Goal: Transaction & Acquisition: Purchase product/service

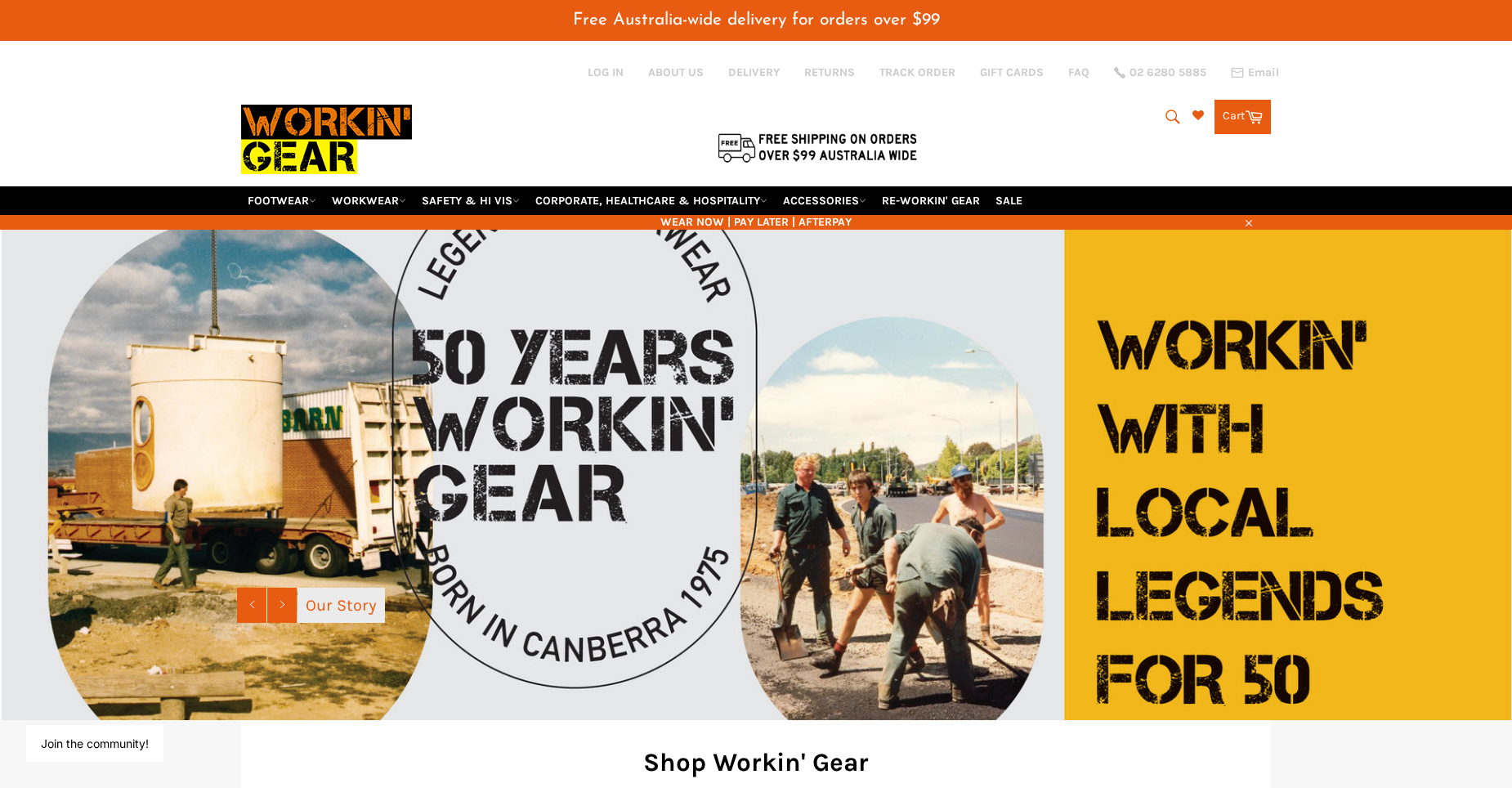
click at [346, 597] on link "Our Story" at bounding box center [342, 605] width 88 height 35
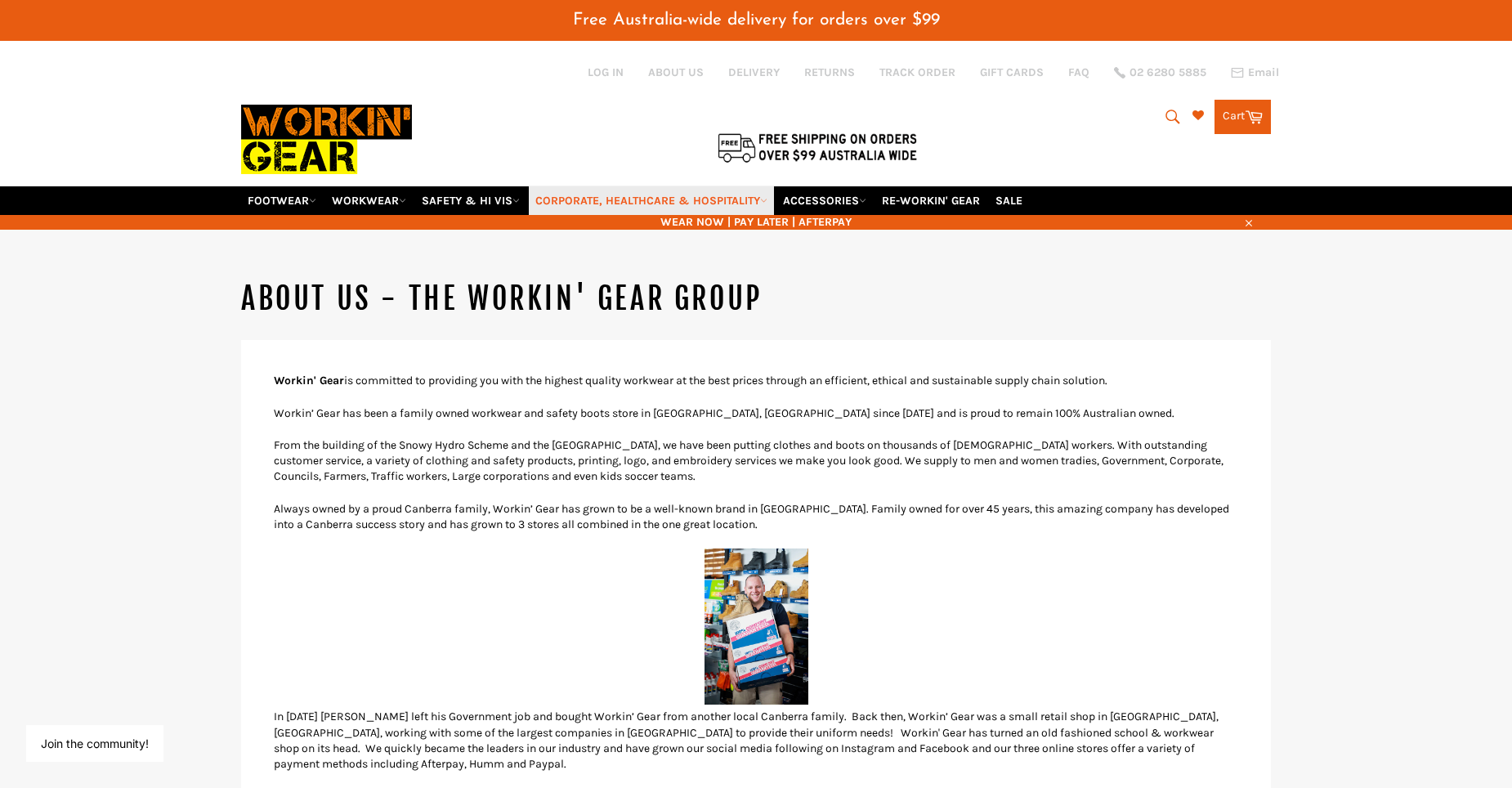
click at [665, 203] on link "CORPORATE, HEALTHCARE & HOSPITALITY" at bounding box center [651, 200] width 245 height 29
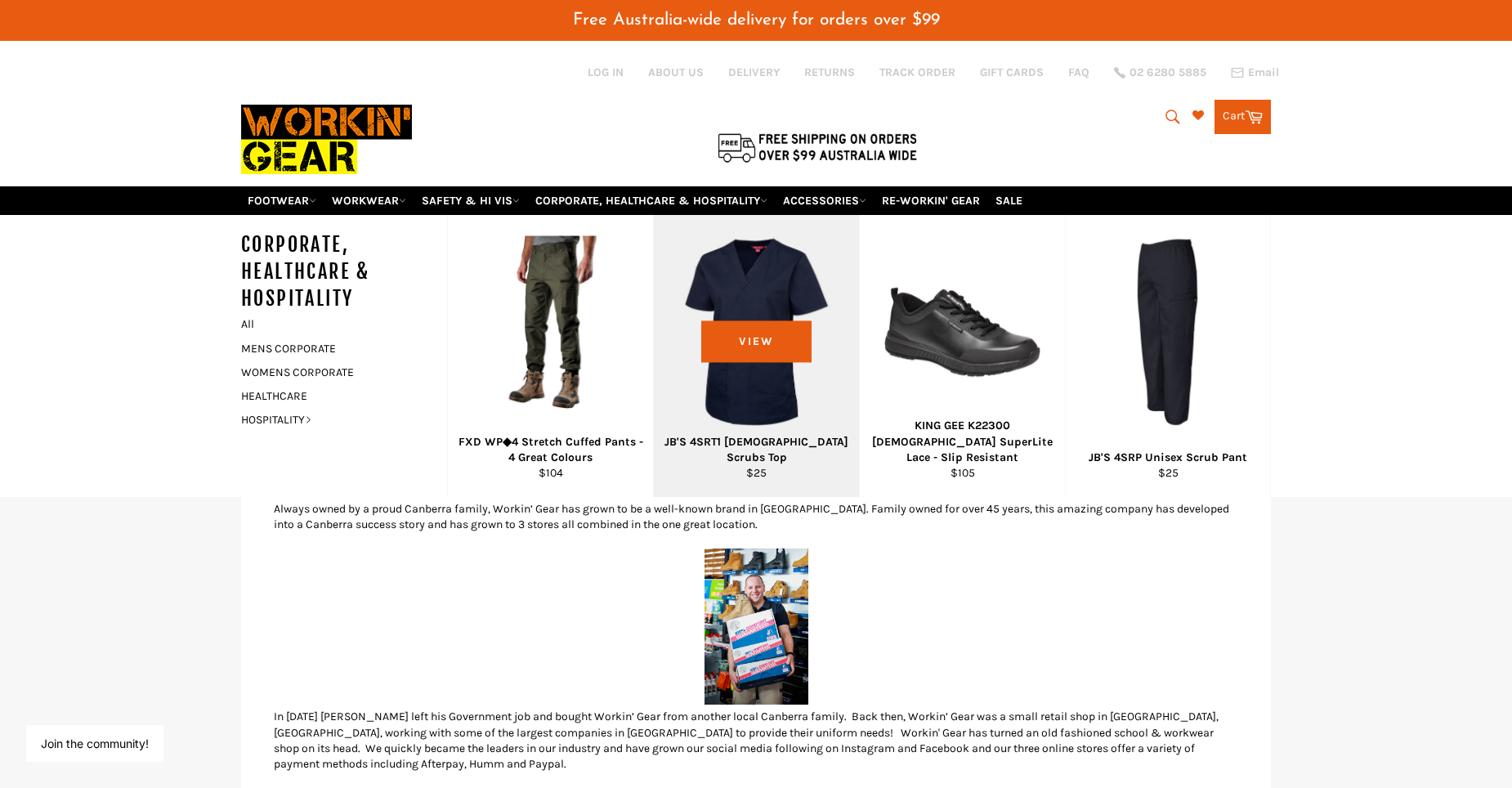
click at [759, 388] on div "View" at bounding box center [756, 355] width 205 height 282
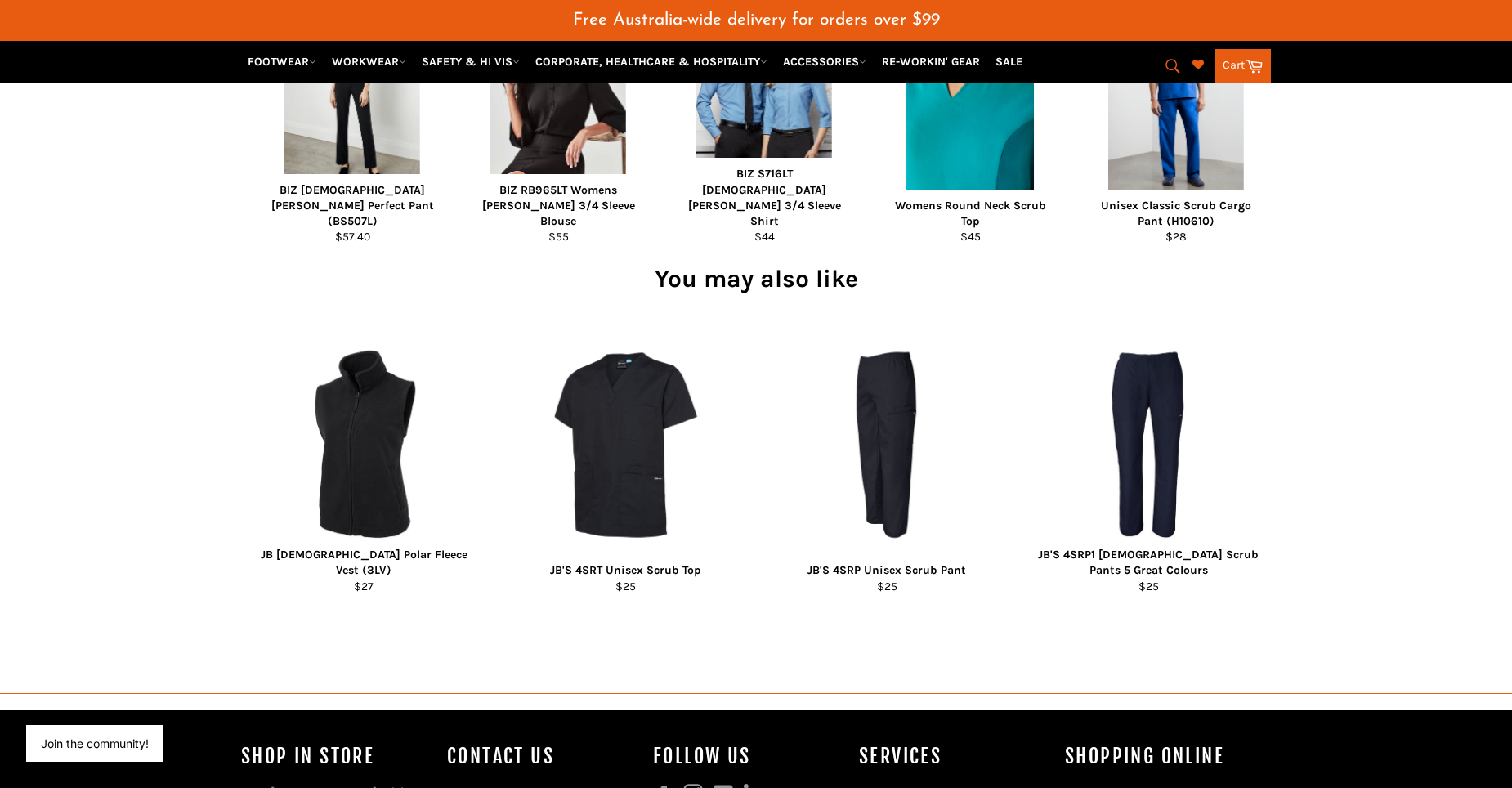
scroll to position [1184, 0]
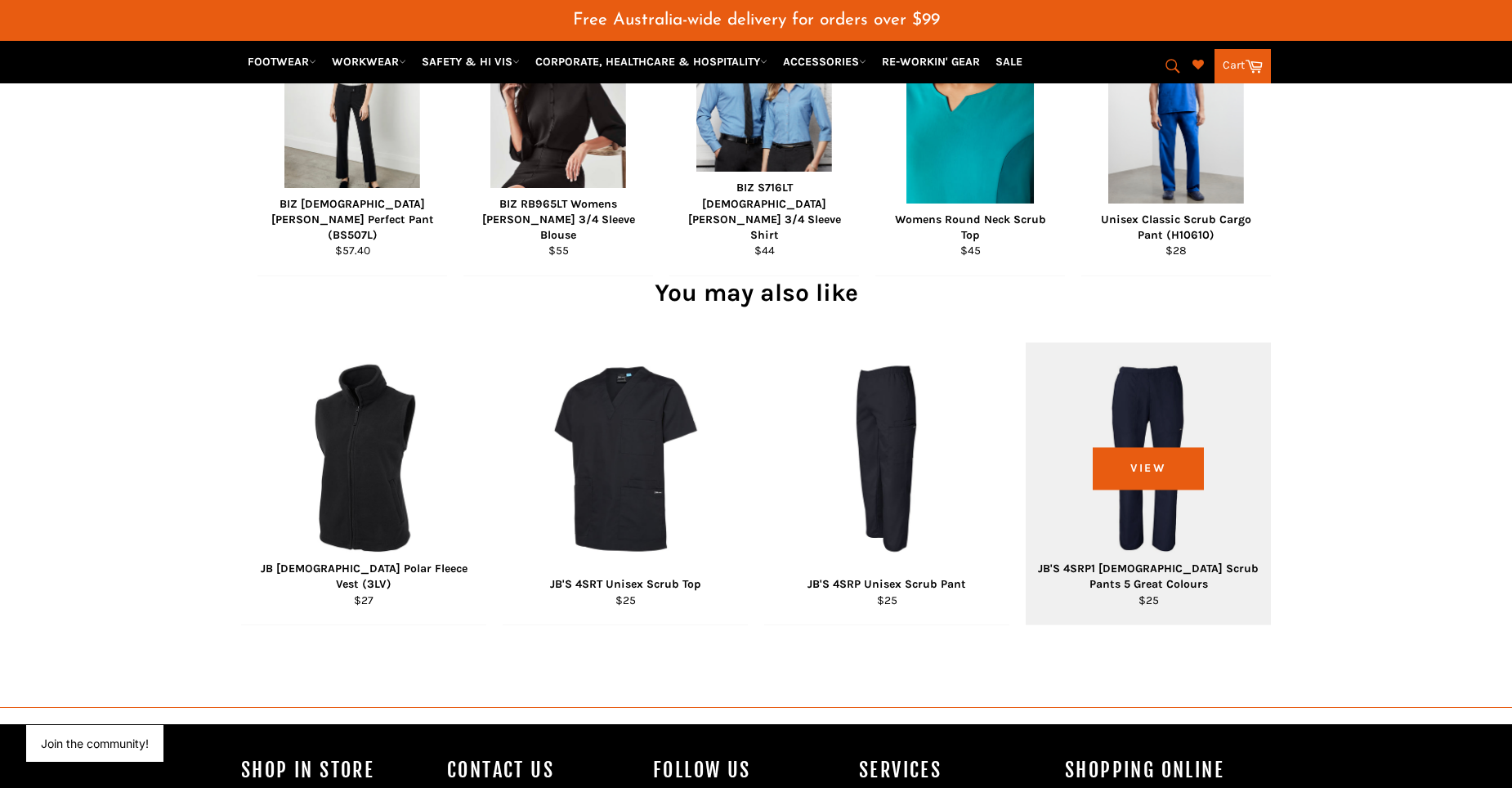
click at [1126, 402] on div "View" at bounding box center [1148, 483] width 245 height 282
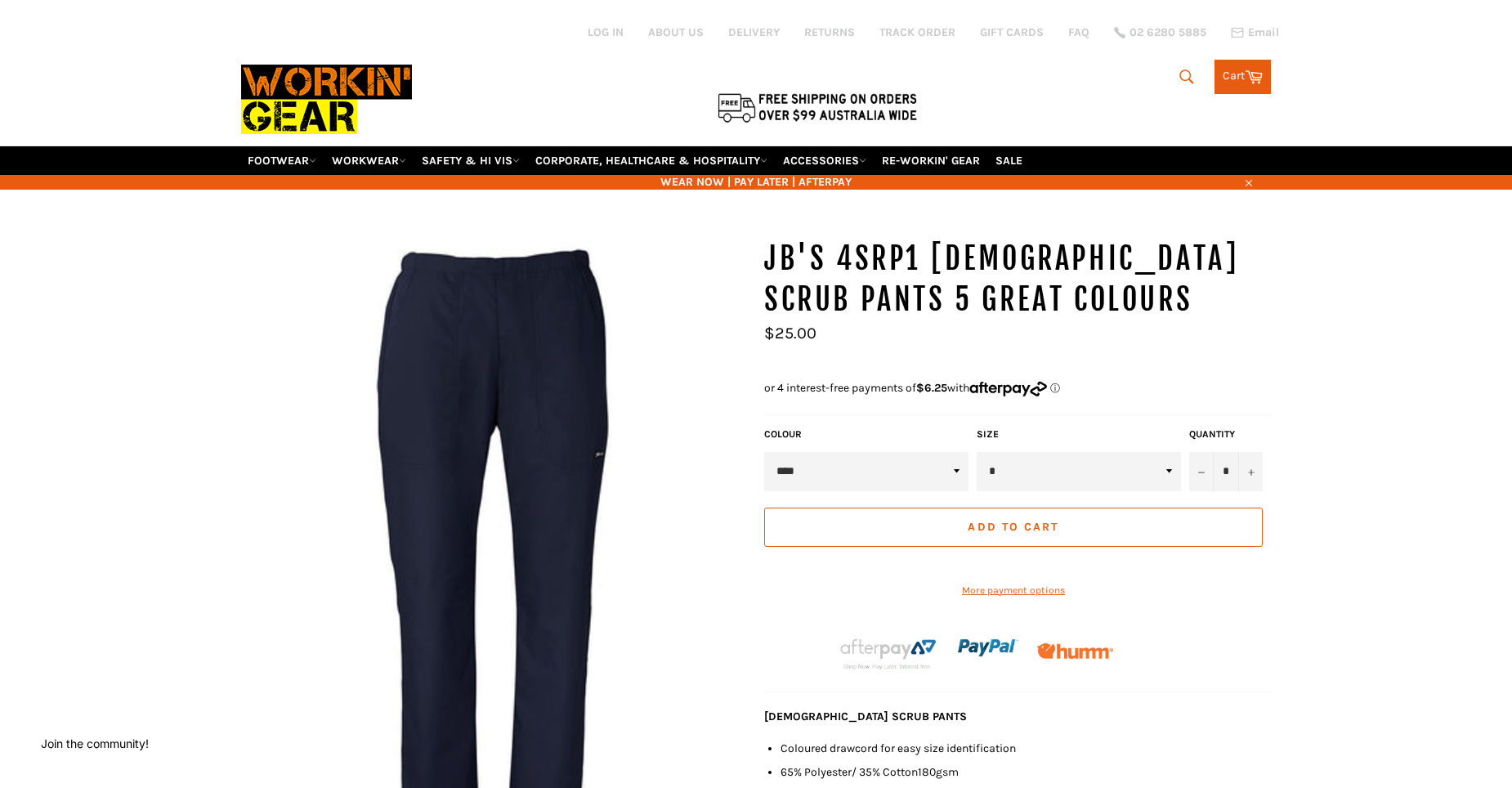
click at [956, 472] on select "****" at bounding box center [866, 471] width 204 height 39
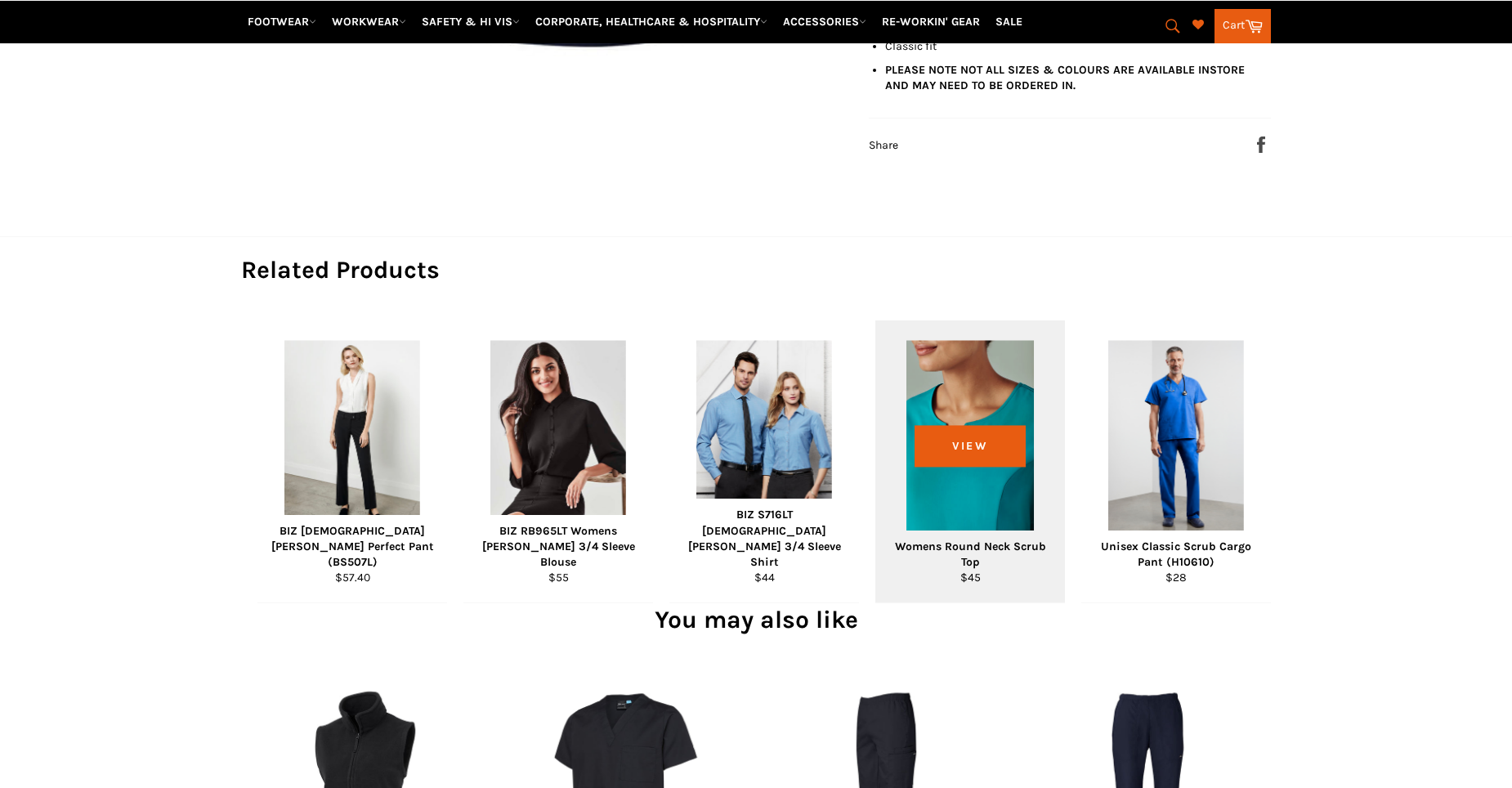
scroll to position [858, 0]
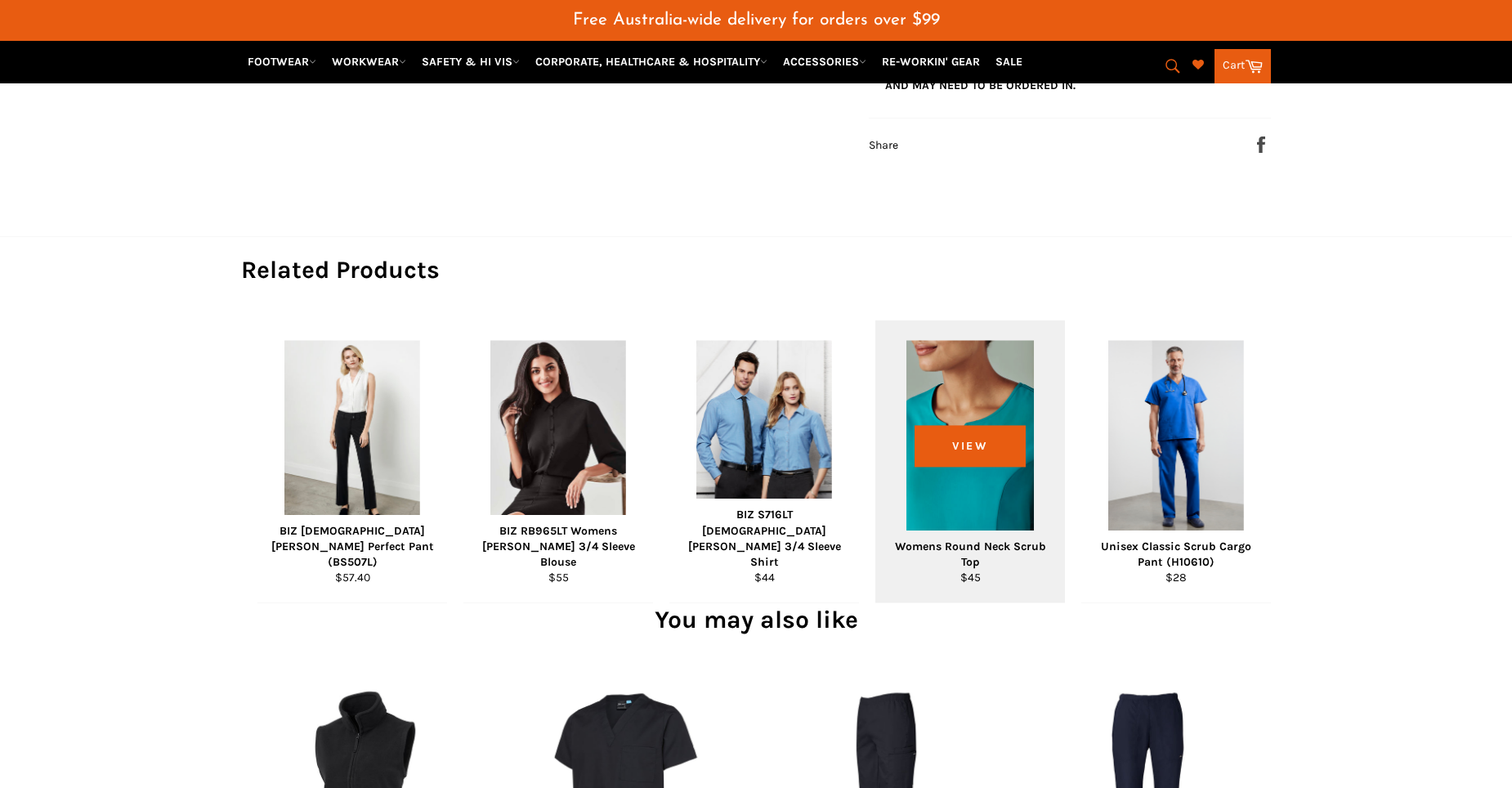
click at [901, 557] on div "View" at bounding box center [970, 461] width 190 height 282
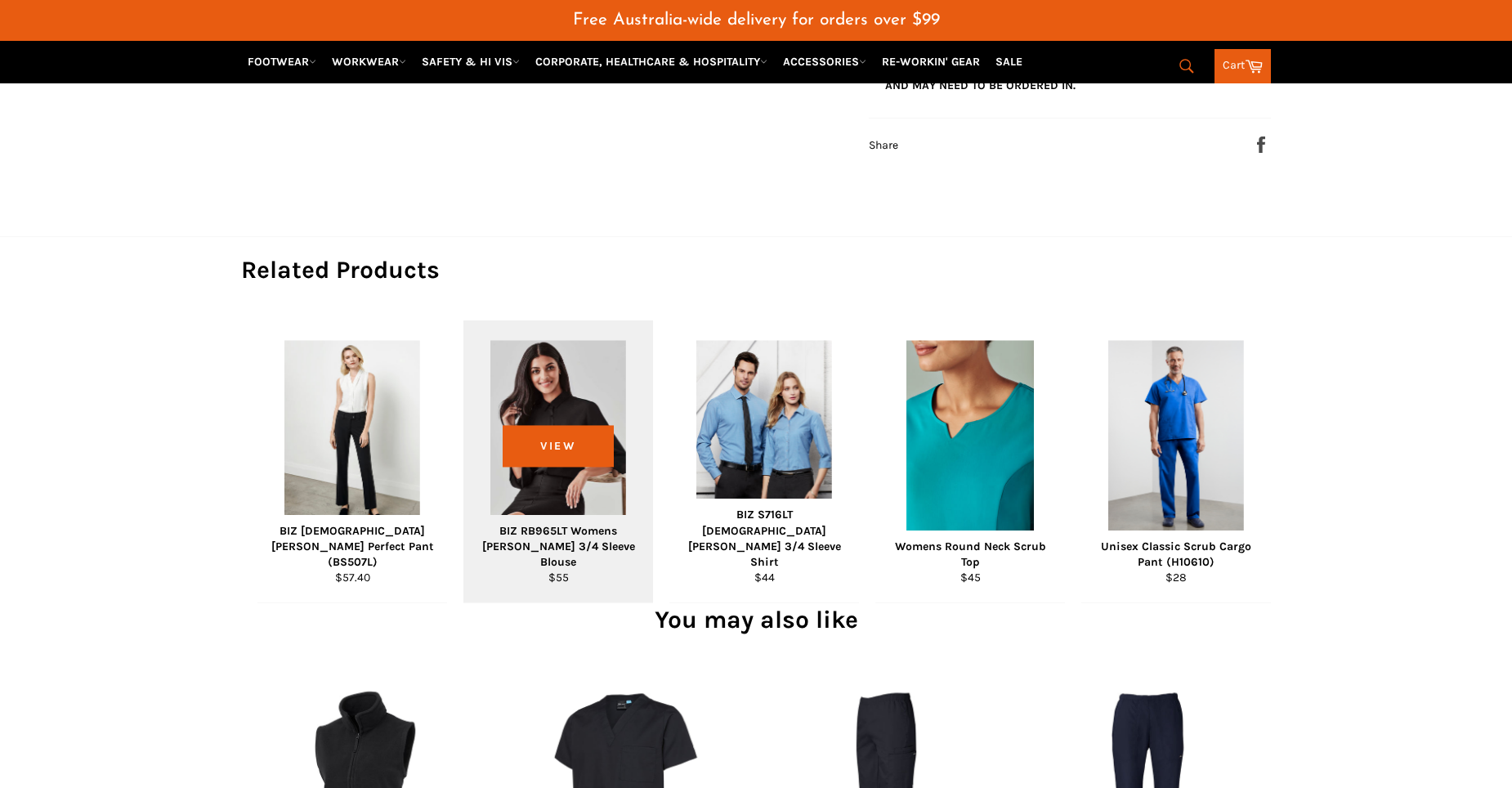
scroll to position [858, 0]
click at [574, 483] on div "View" at bounding box center [558, 461] width 190 height 282
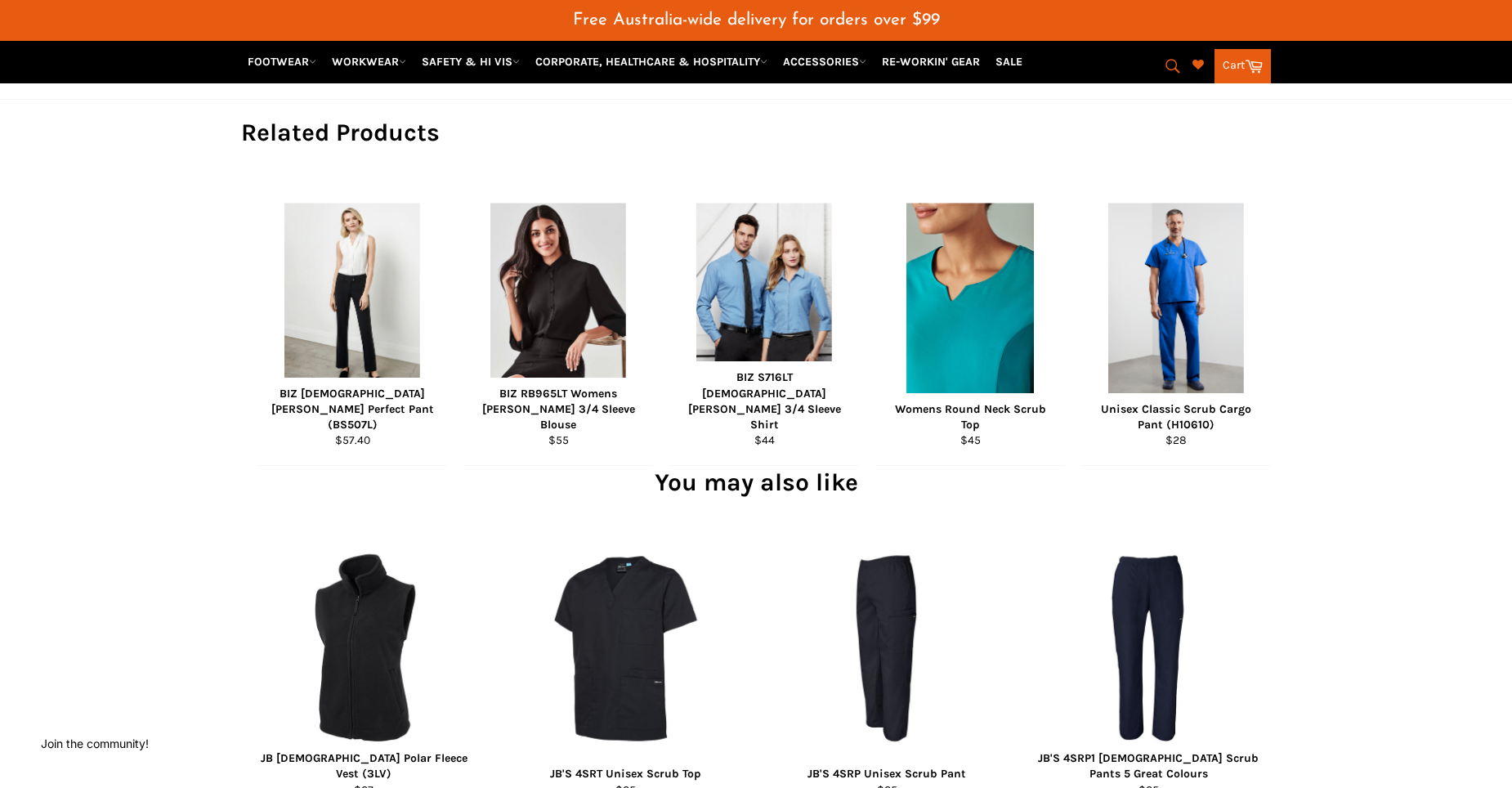
scroll to position [1184, 0]
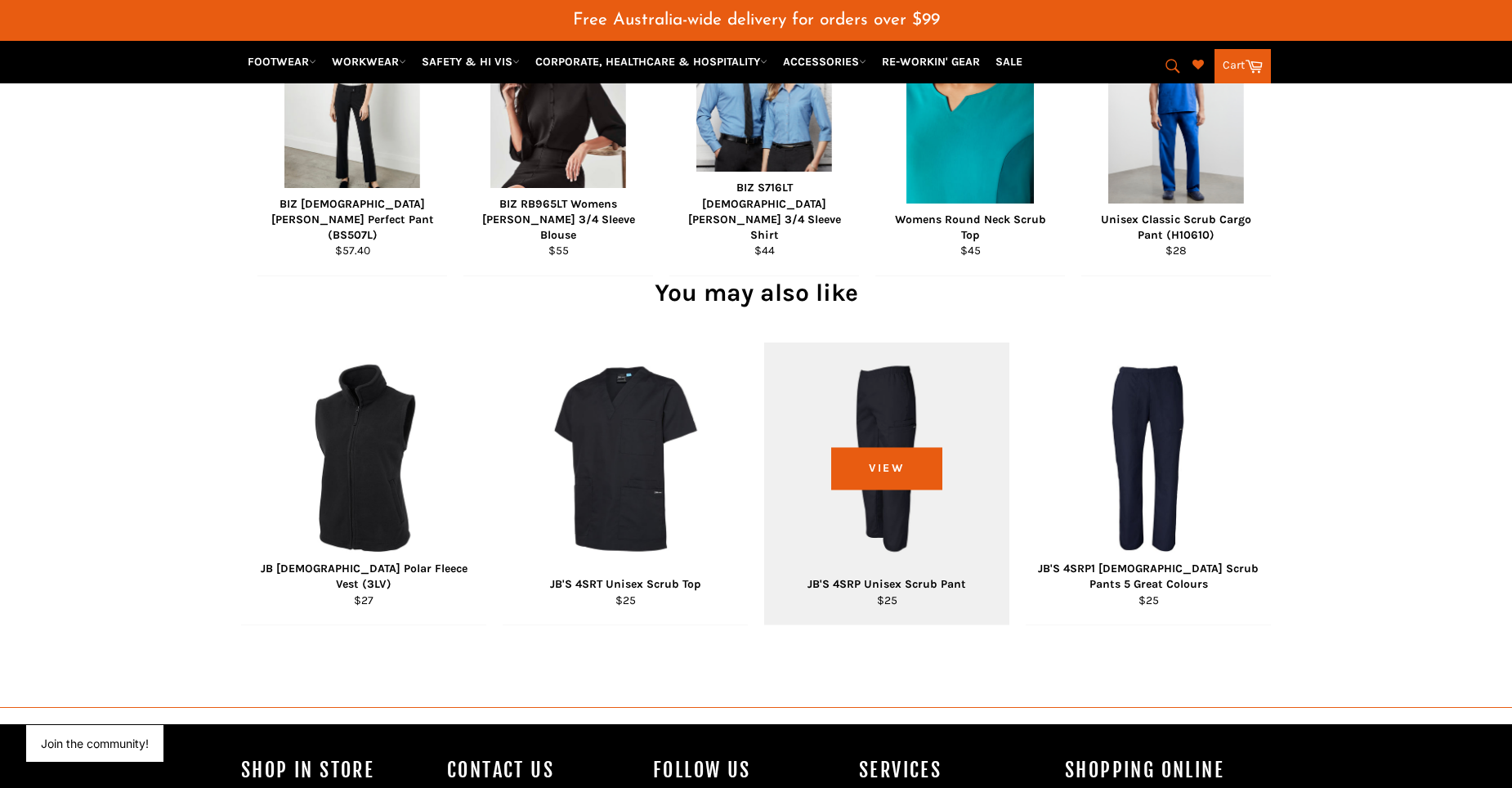
click at [883, 491] on div "View" at bounding box center [887, 483] width 245 height 282
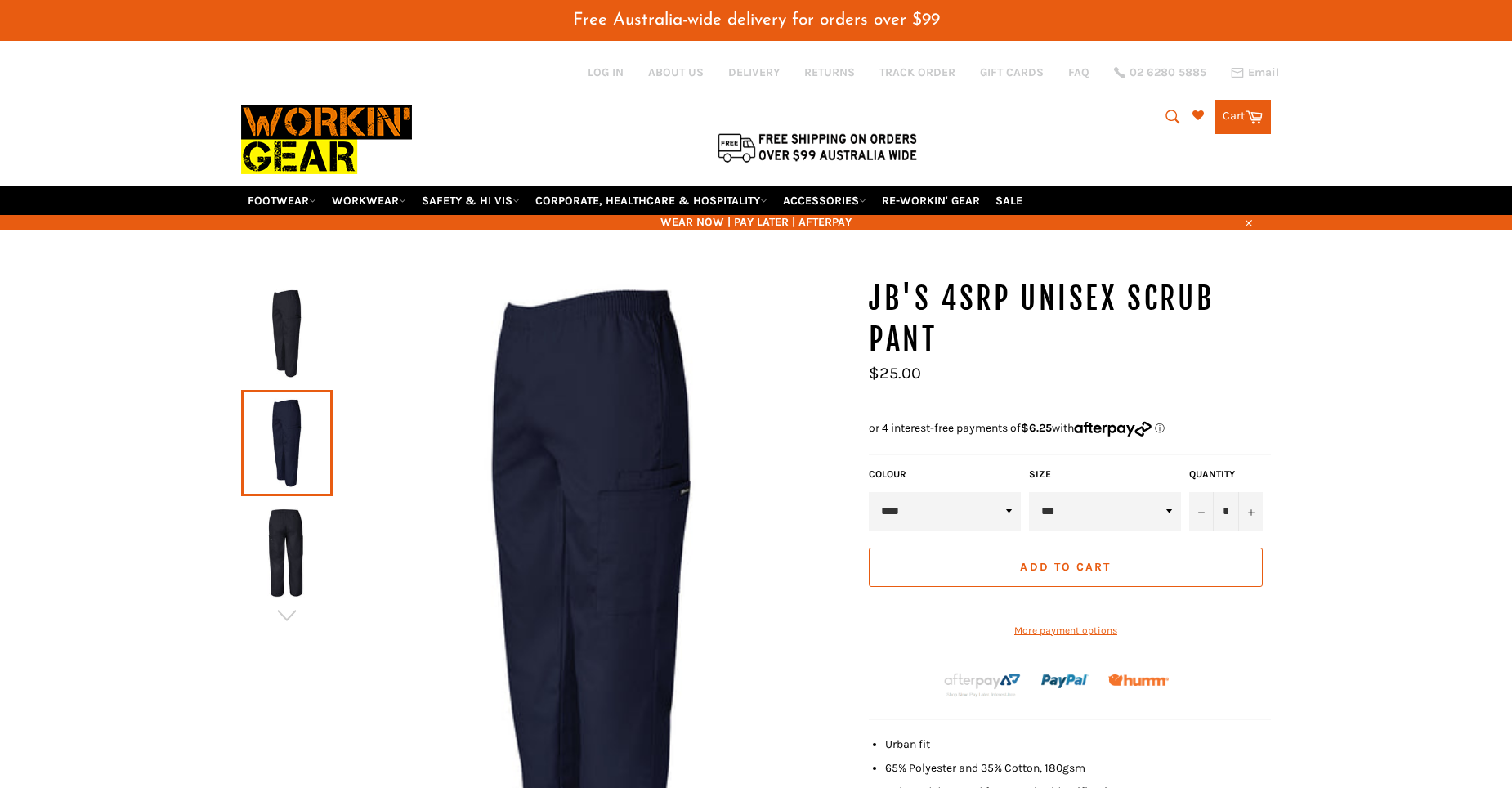
click at [1011, 513] on select "**** *****" at bounding box center [945, 512] width 152 height 39
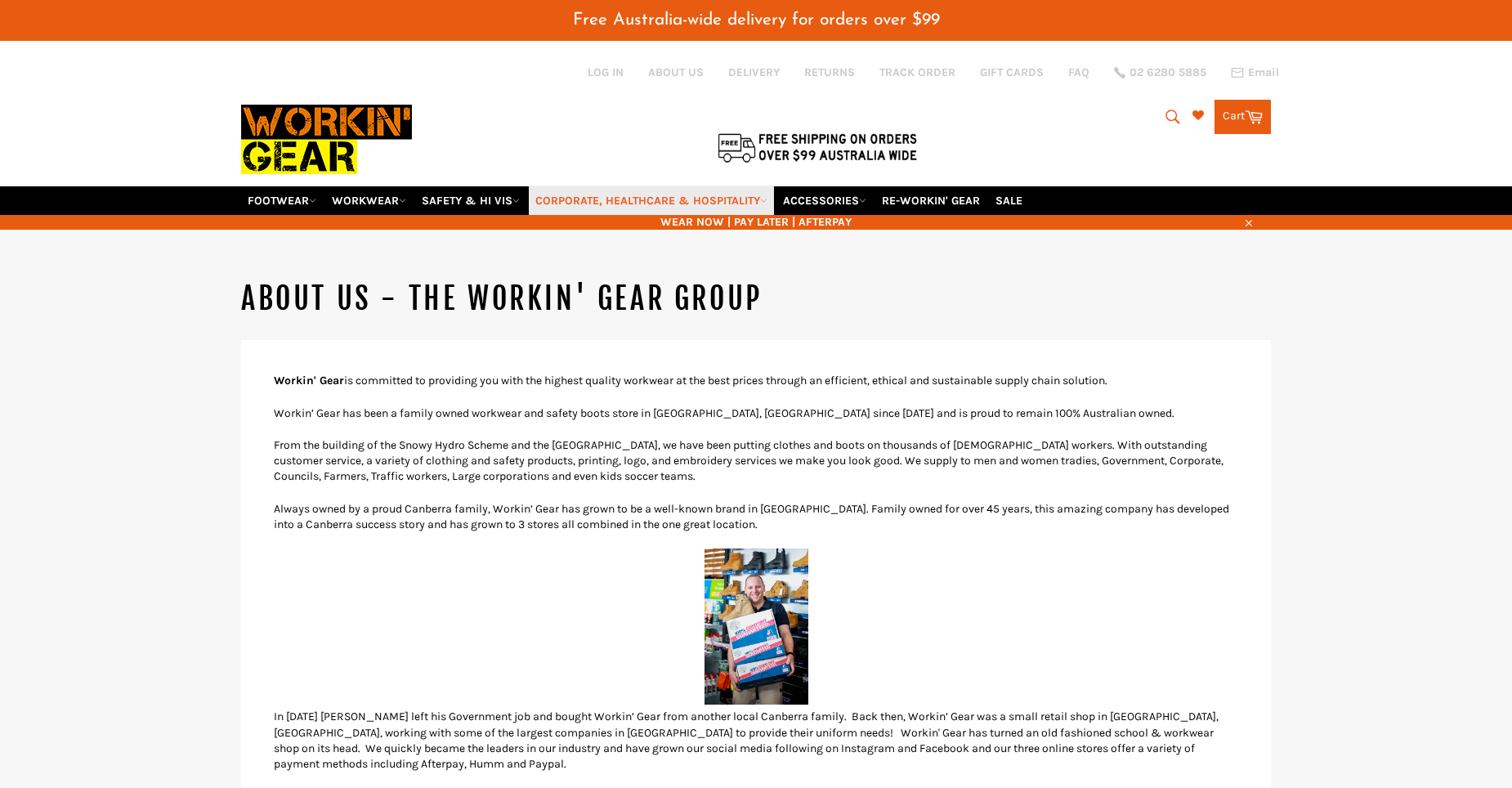
click at [650, 199] on link "CORPORATE, HEALTHCARE & HOSPITALITY" at bounding box center [651, 200] width 245 height 29
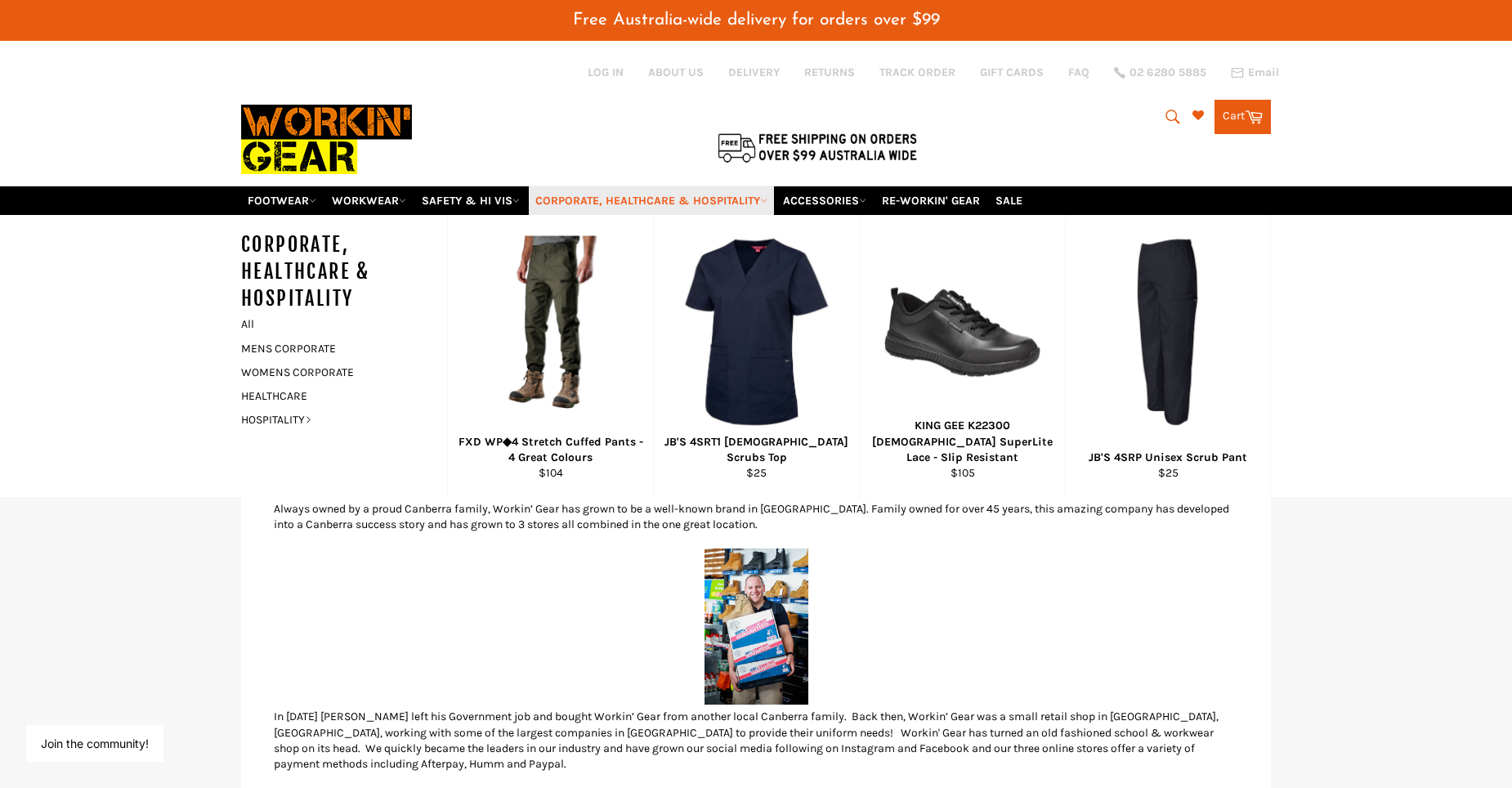
click at [690, 204] on link "CORPORATE, HEALTHCARE & HOSPITALITY" at bounding box center [651, 200] width 245 height 29
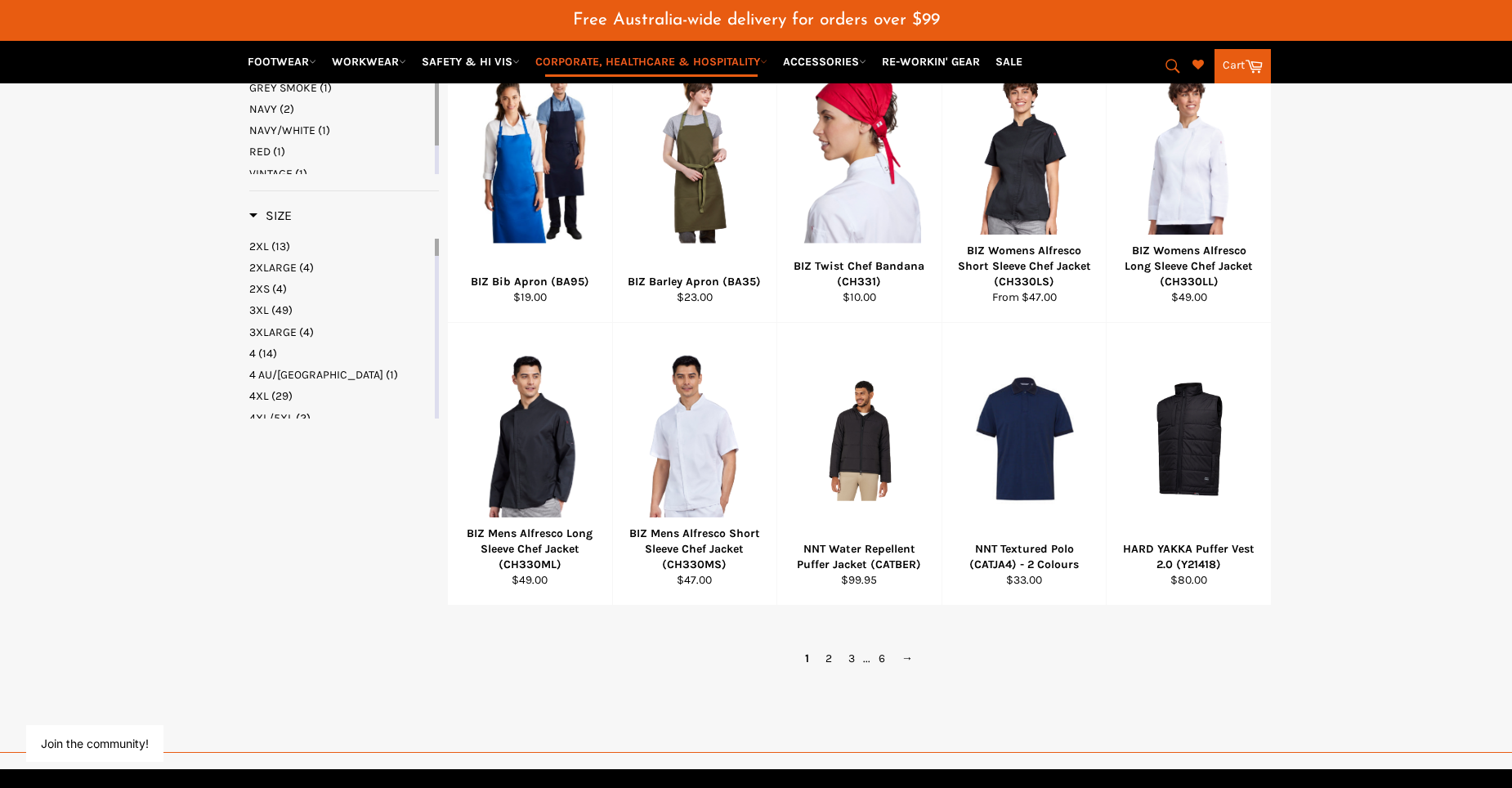
scroll to position [1593, 0]
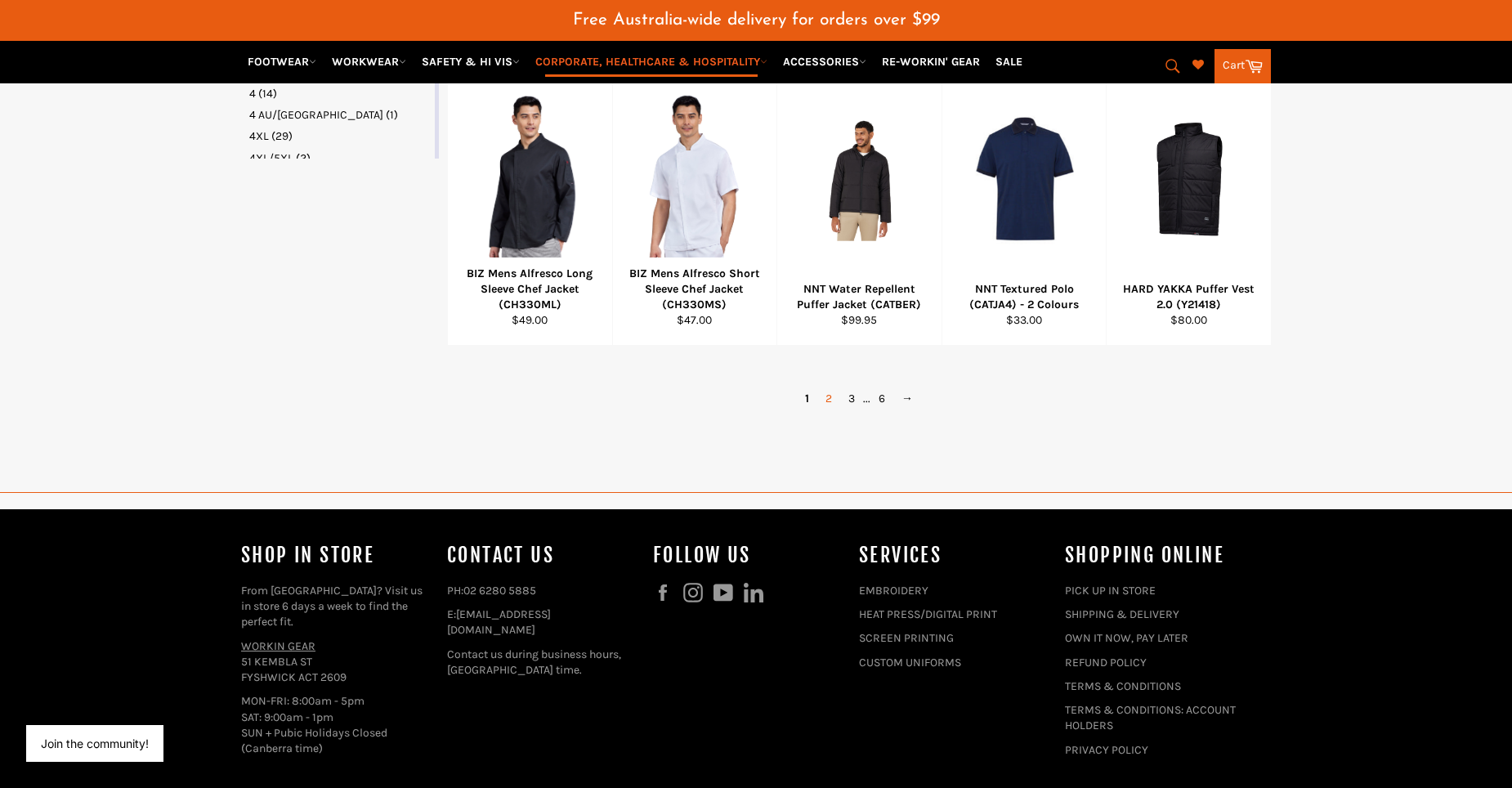
click at [827, 411] on link "2" at bounding box center [829, 398] width 23 height 24
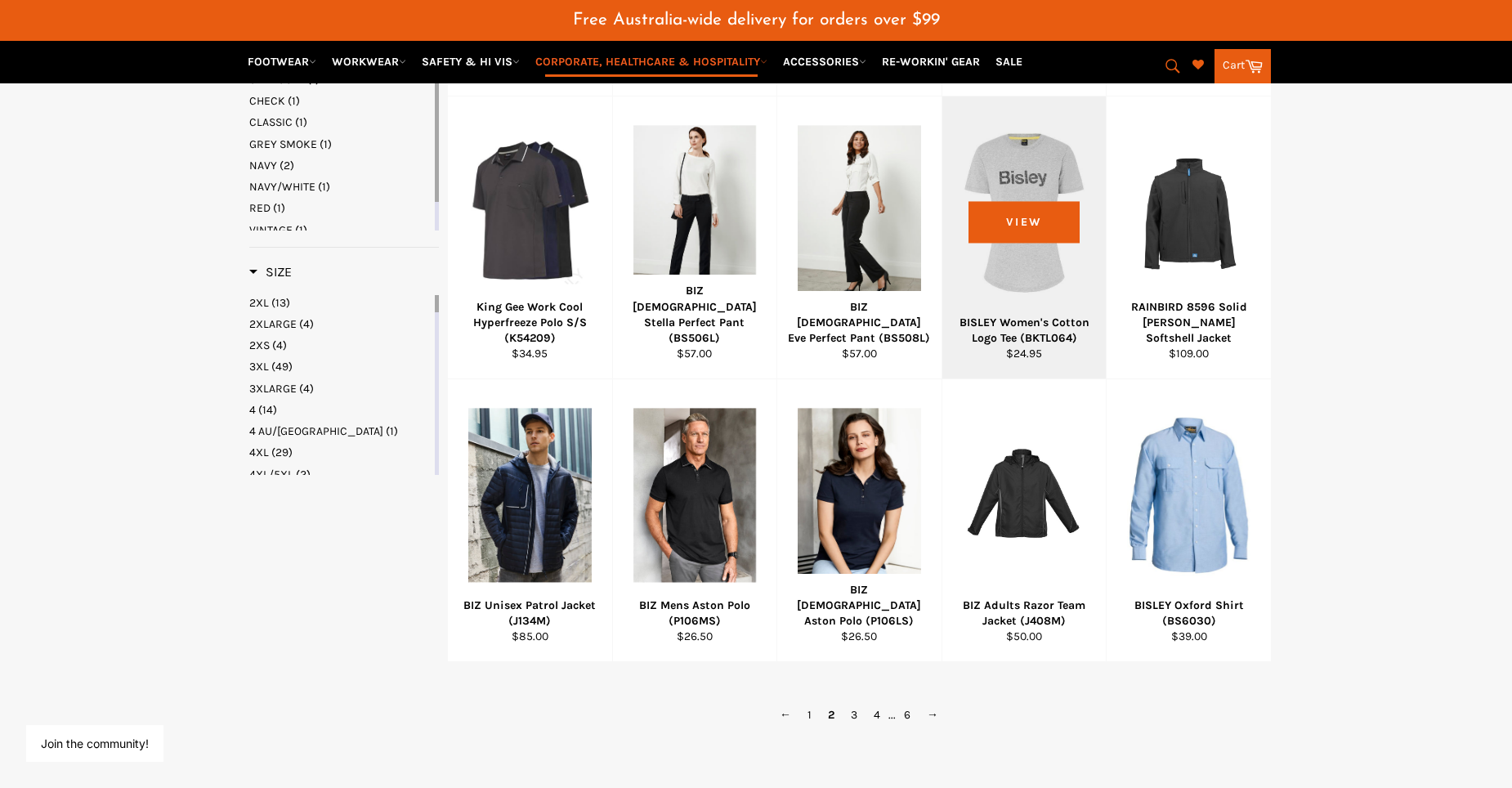
scroll to position [1354, 0]
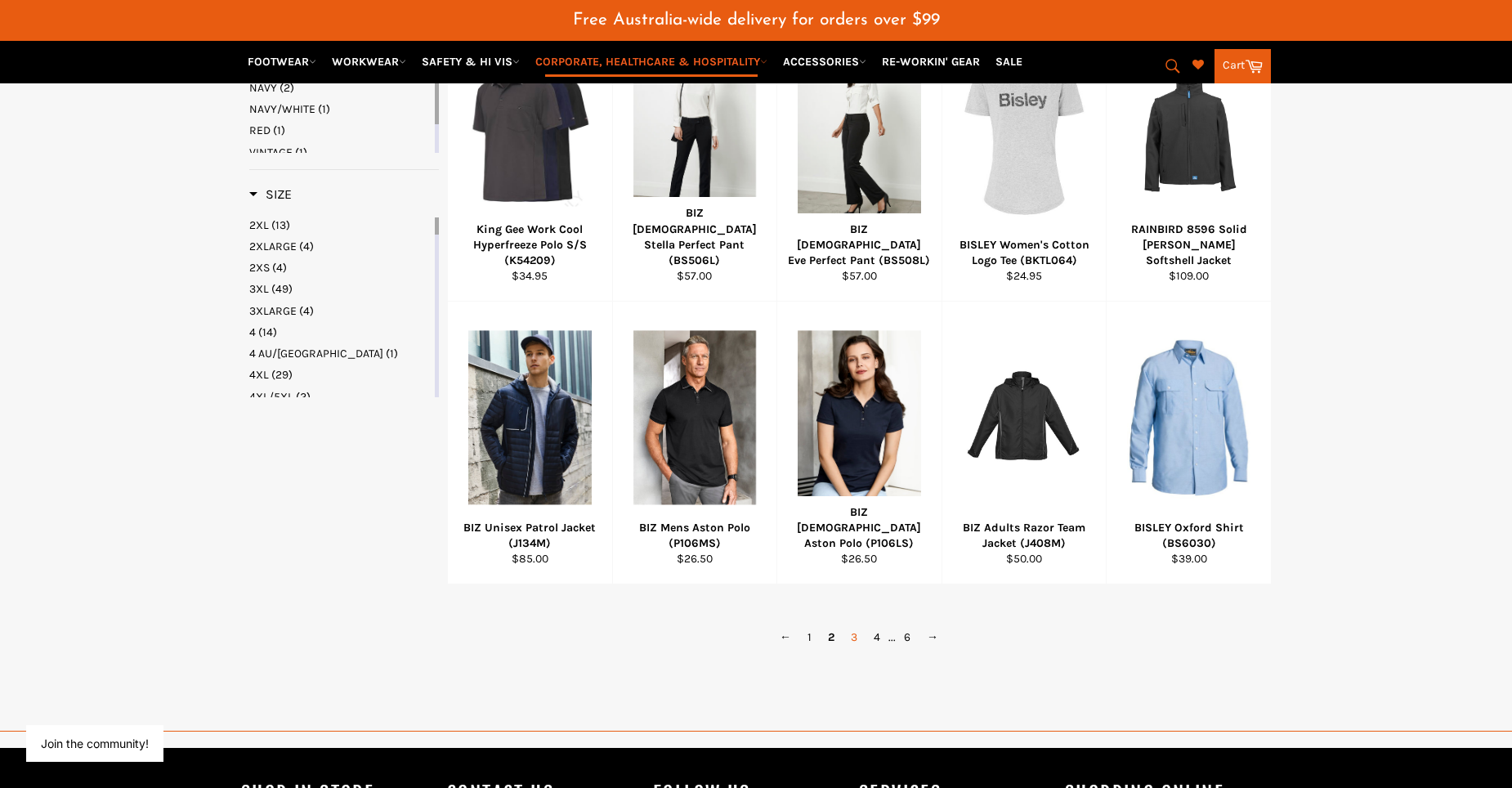
click at [856, 649] on link "3" at bounding box center [854, 637] width 23 height 24
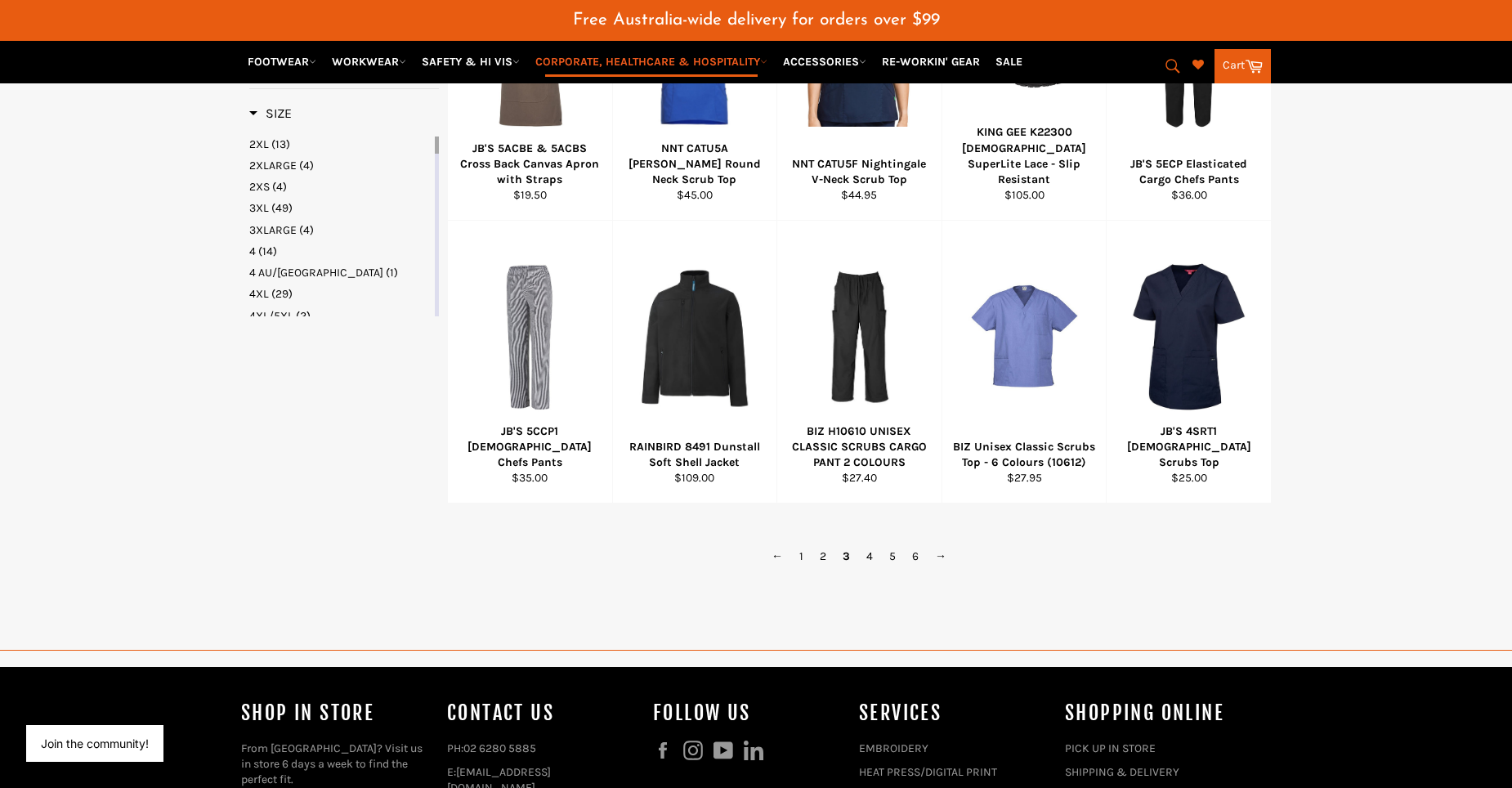
scroll to position [1436, 0]
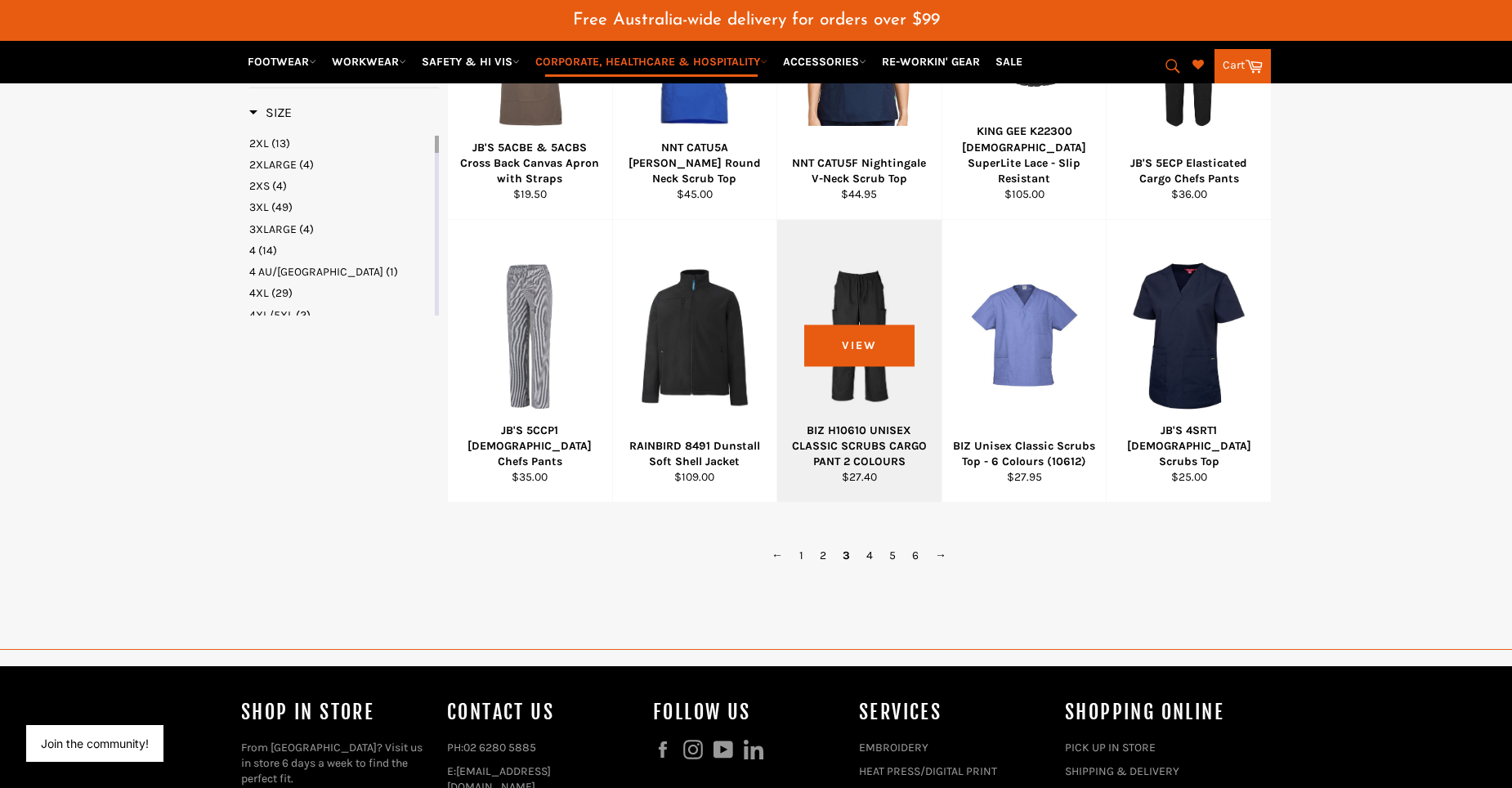
click at [859, 354] on div at bounding box center [859, 336] width 123 height 192
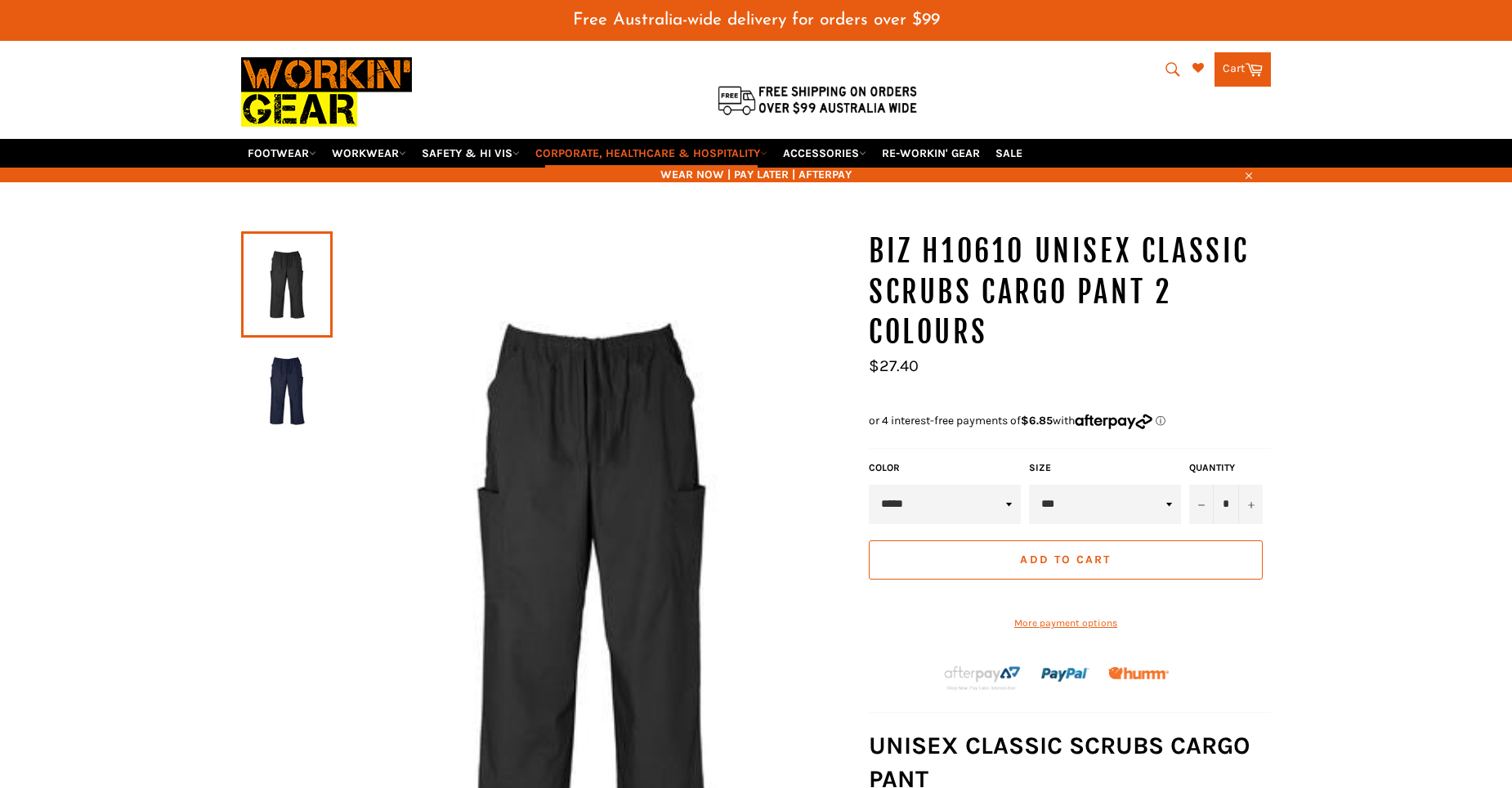
scroll to position [40, 0]
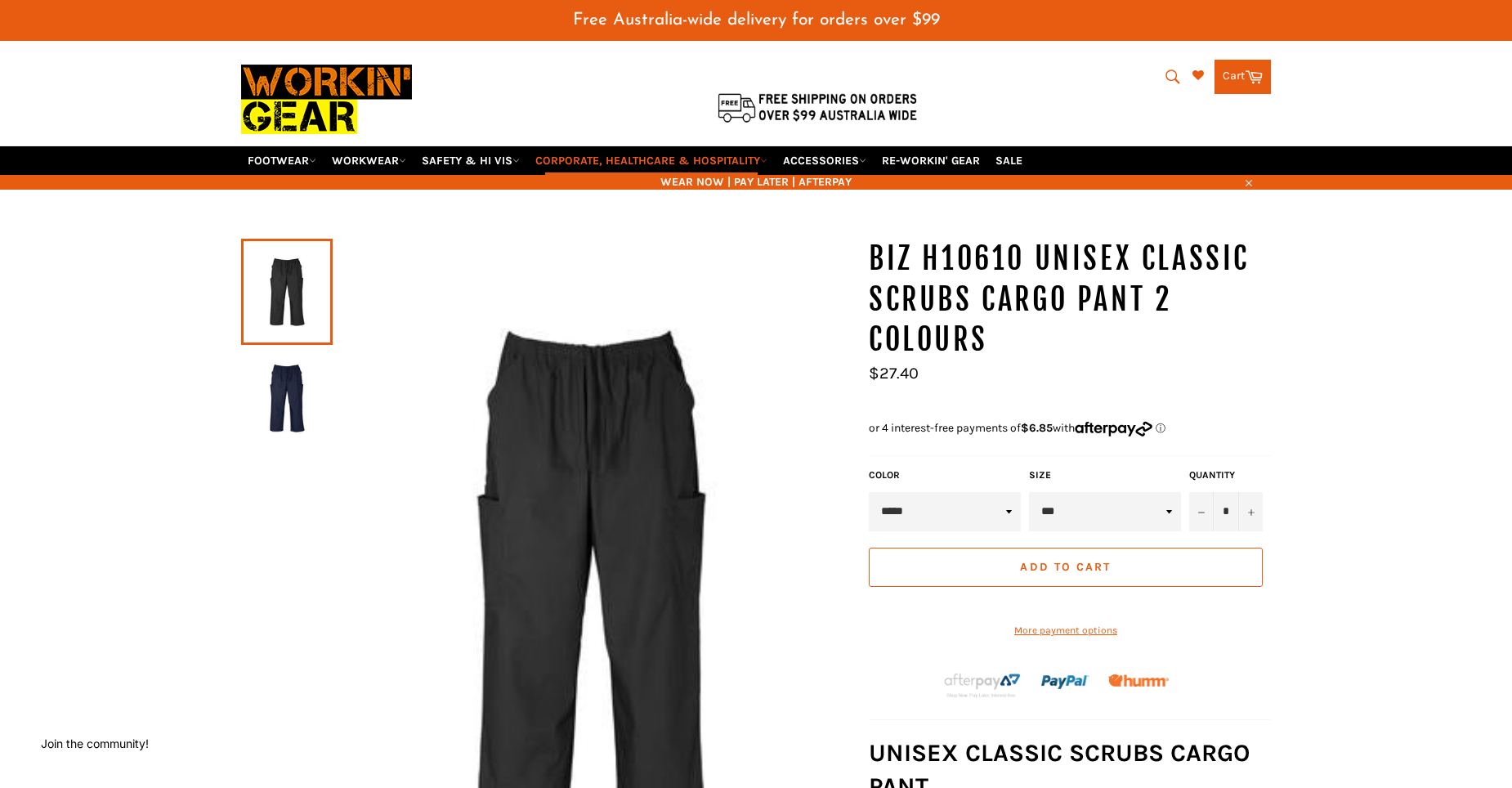
click at [1011, 513] on select "***** ****" at bounding box center [945, 512] width 152 height 39
select select "****"
click at [869, 492] on select "***** ****" at bounding box center [945, 512] width 152 height 39
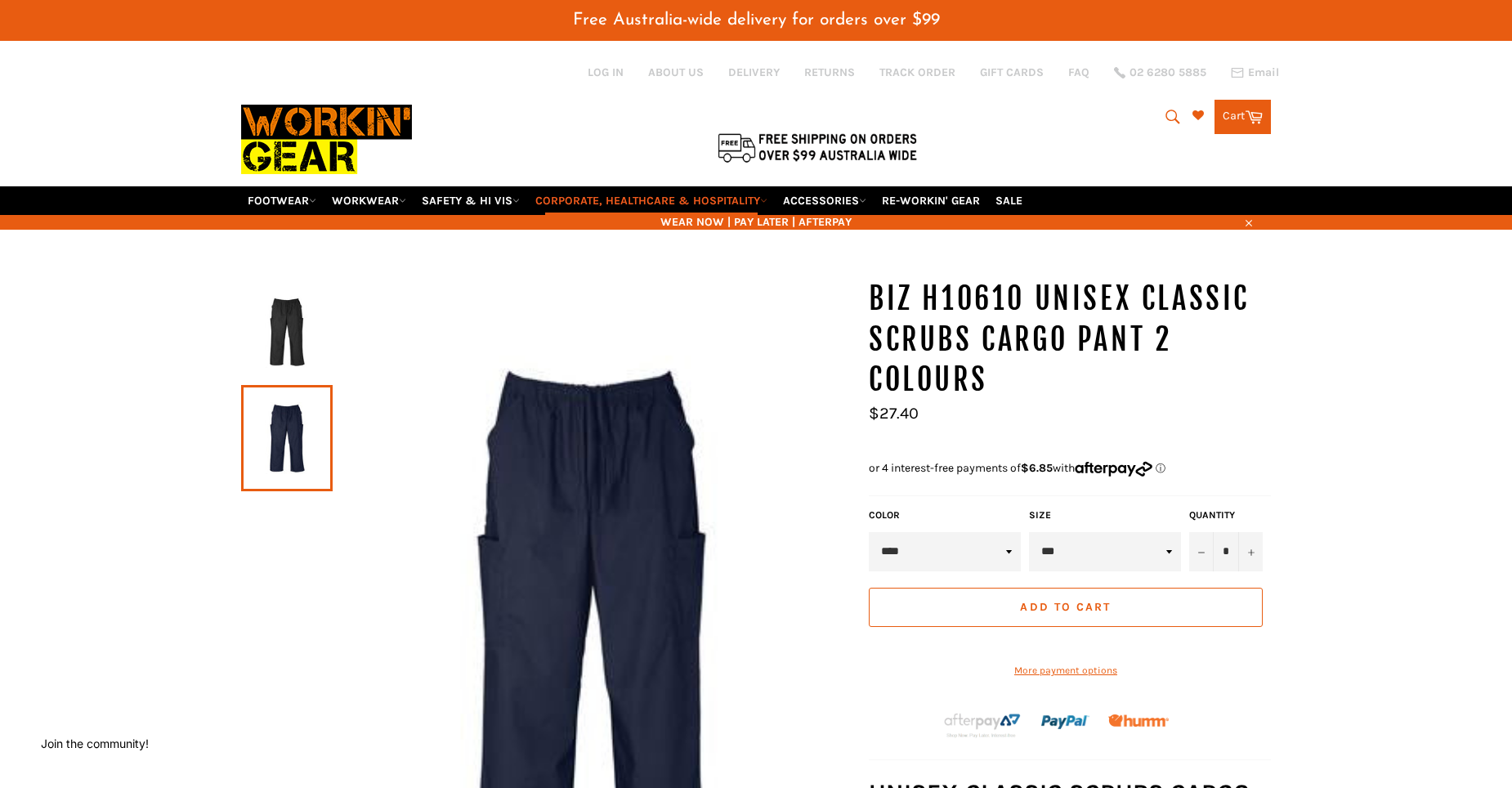
click at [671, 488] on img at bounding box center [592, 647] width 519 height 736
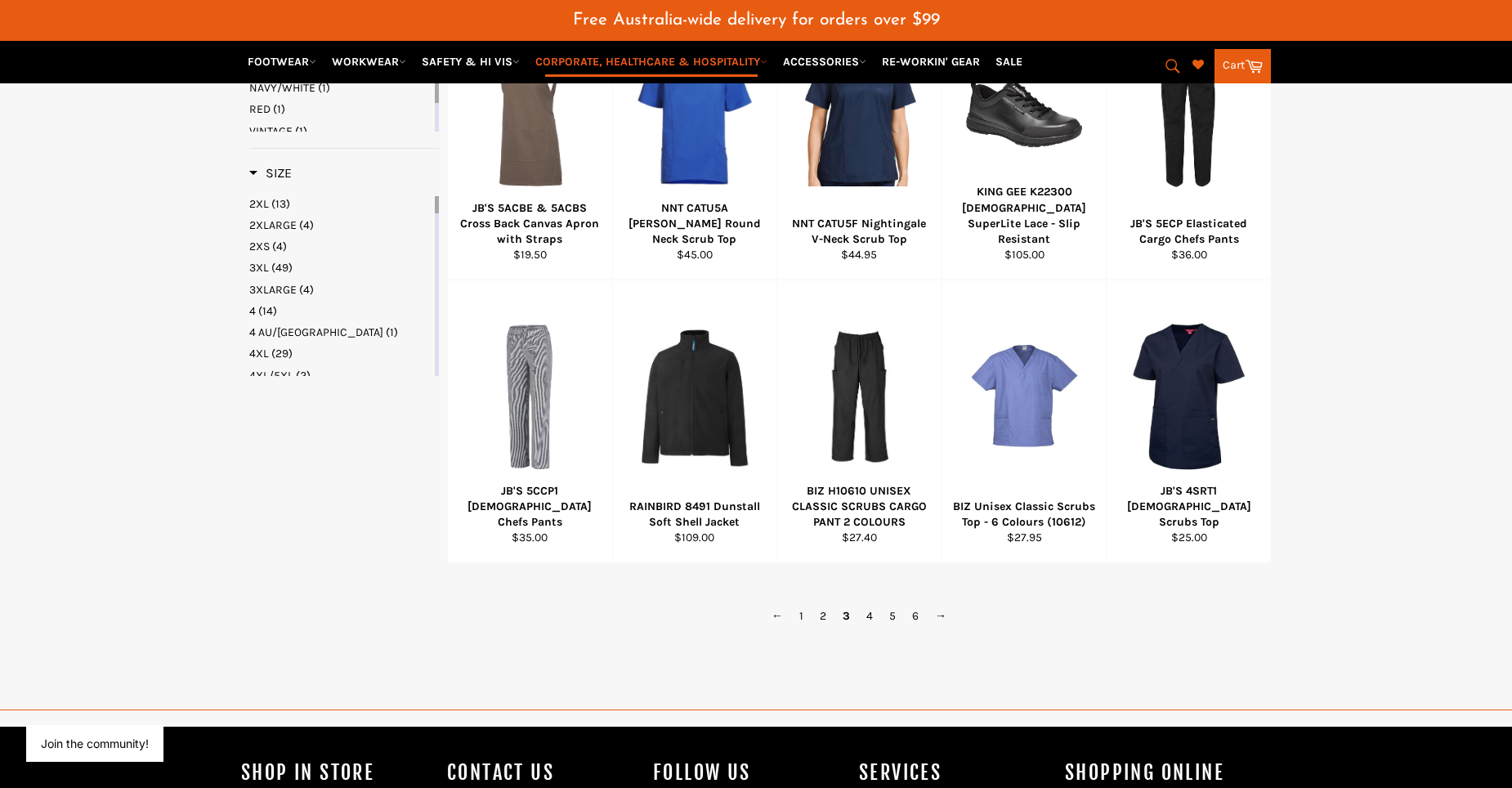
scroll to position [1377, 0]
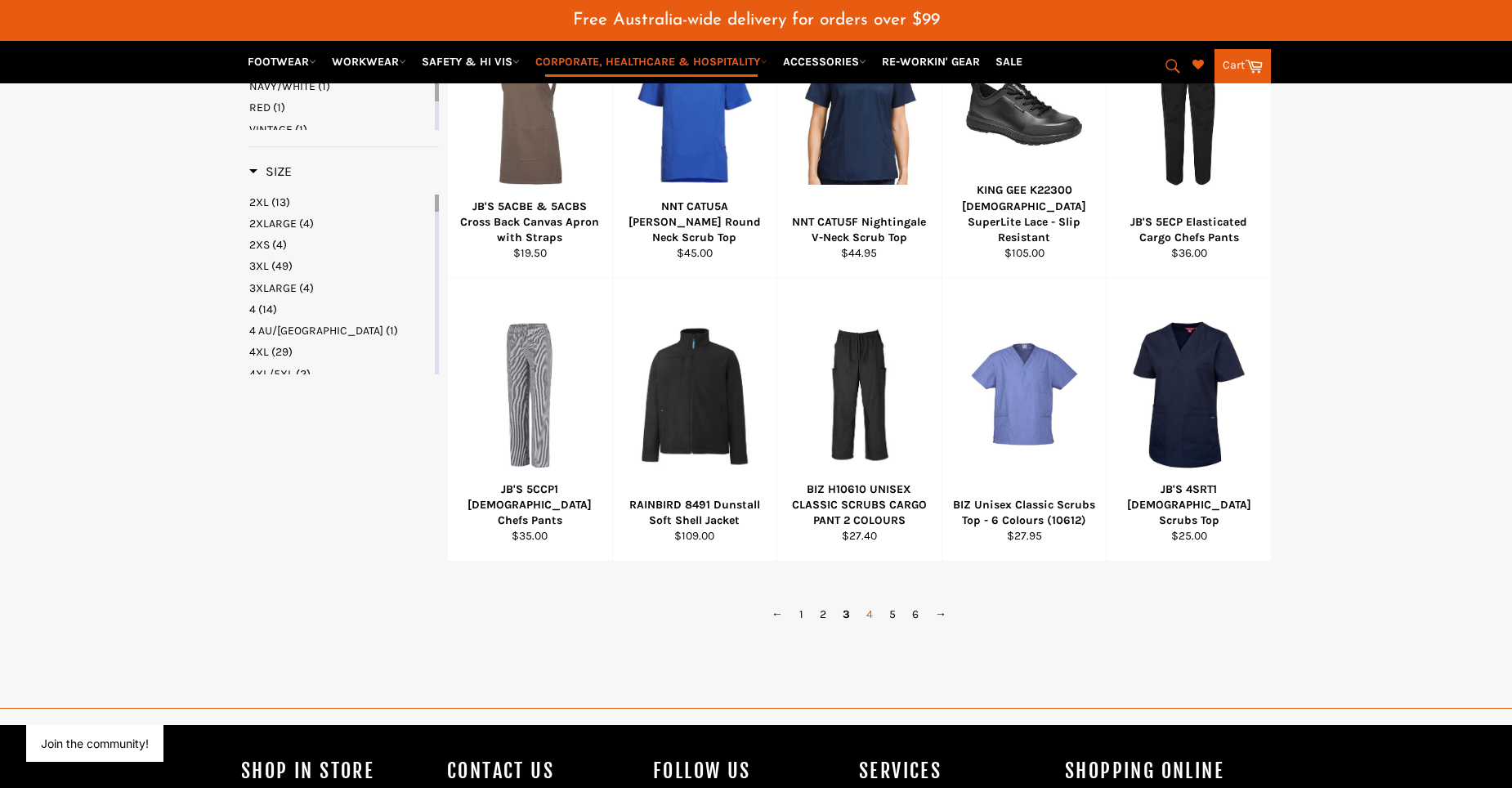
click at [868, 626] on link "4" at bounding box center [870, 614] width 23 height 24
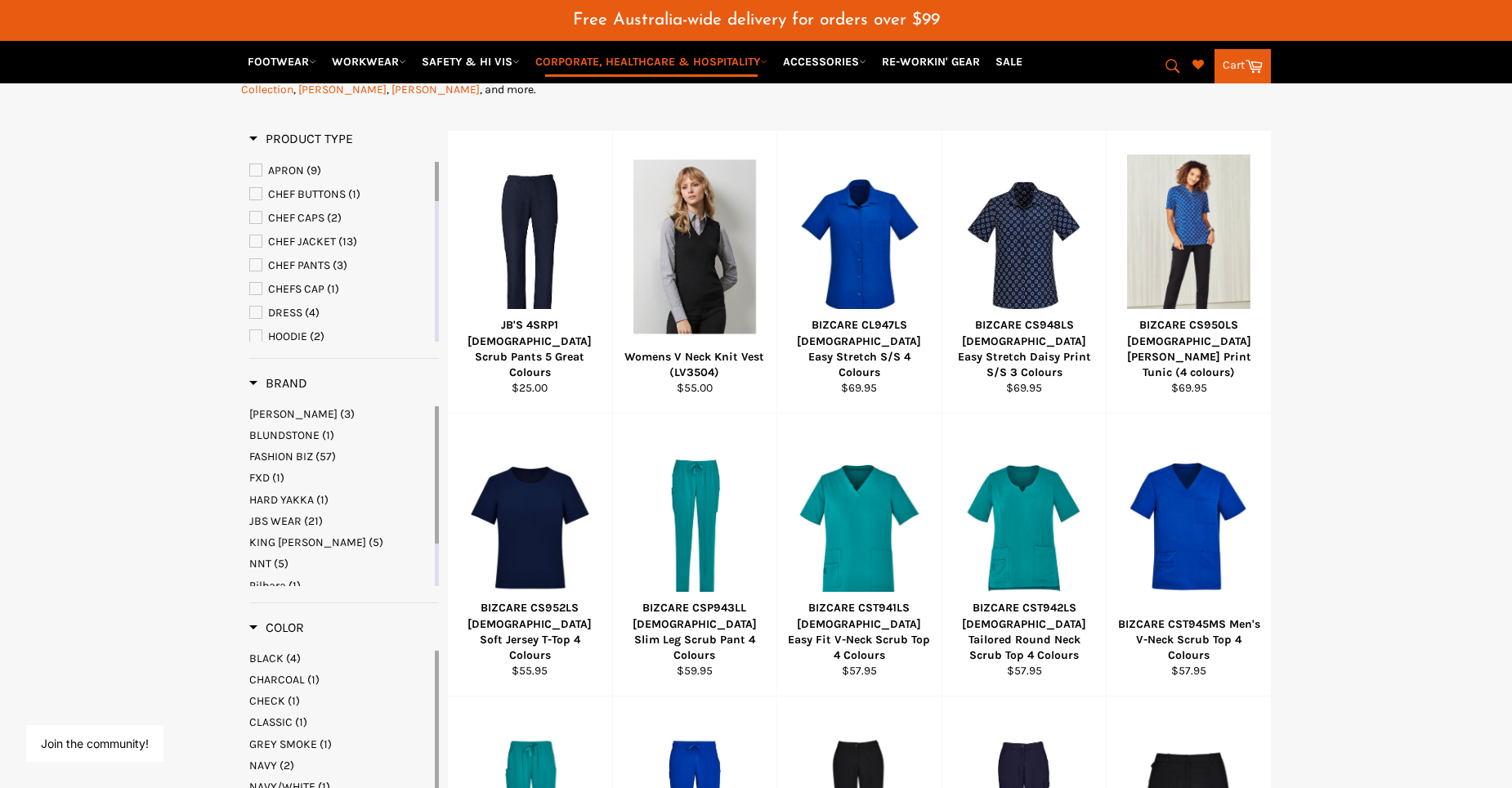
scroll to position [537, 0]
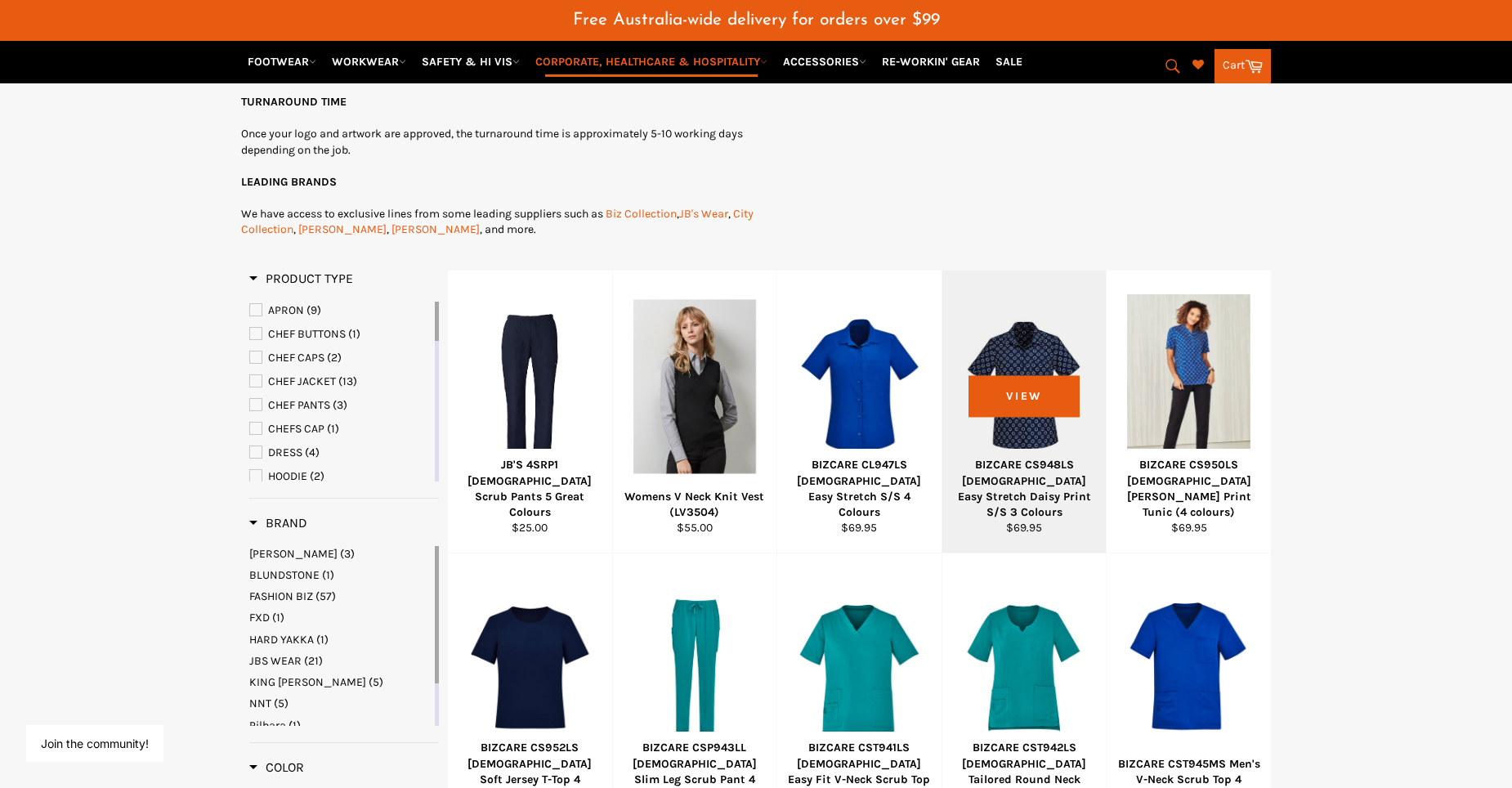
click at [1032, 402] on div at bounding box center [1025, 386] width 123 height 192
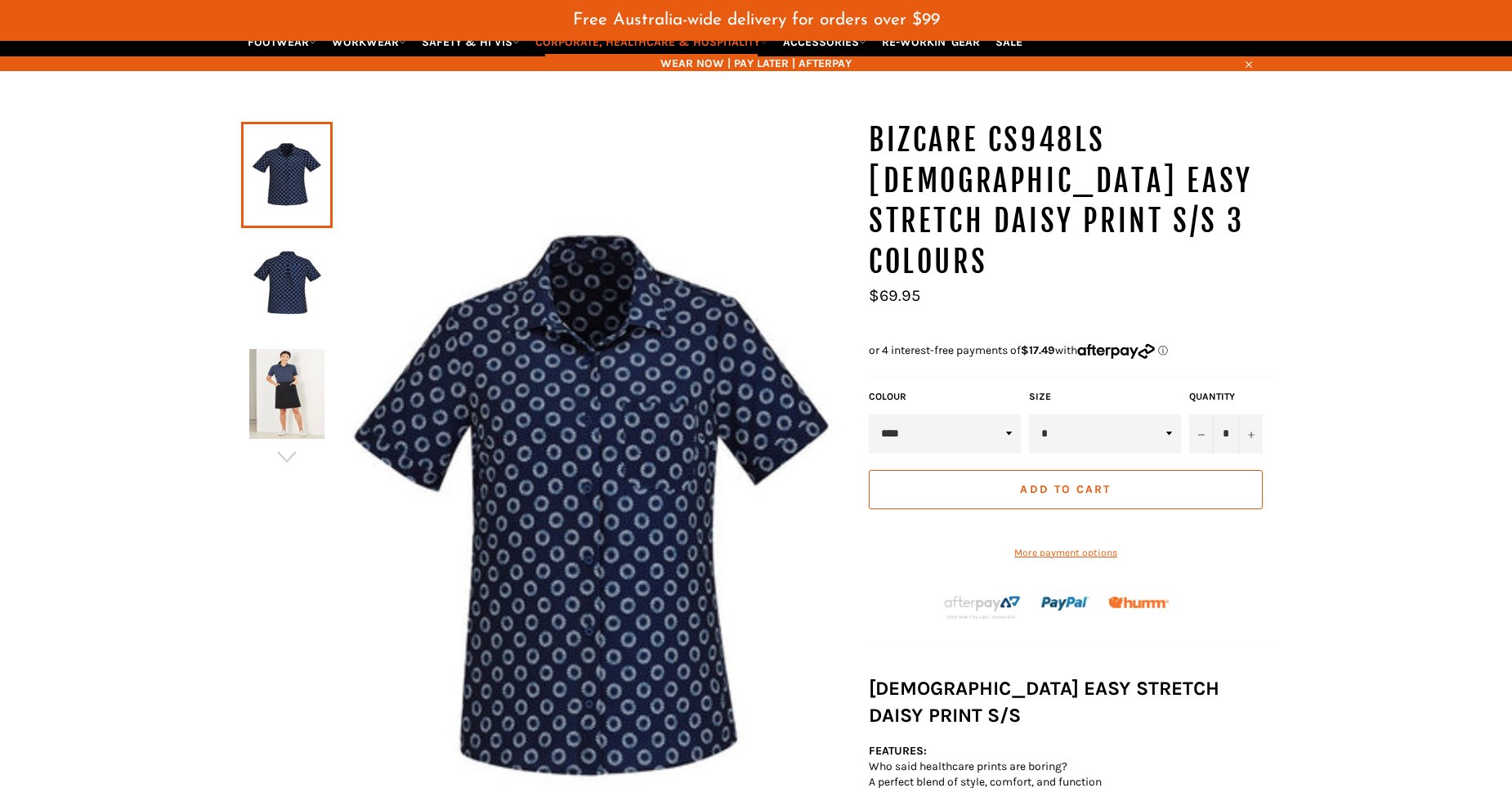
scroll to position [164, 0]
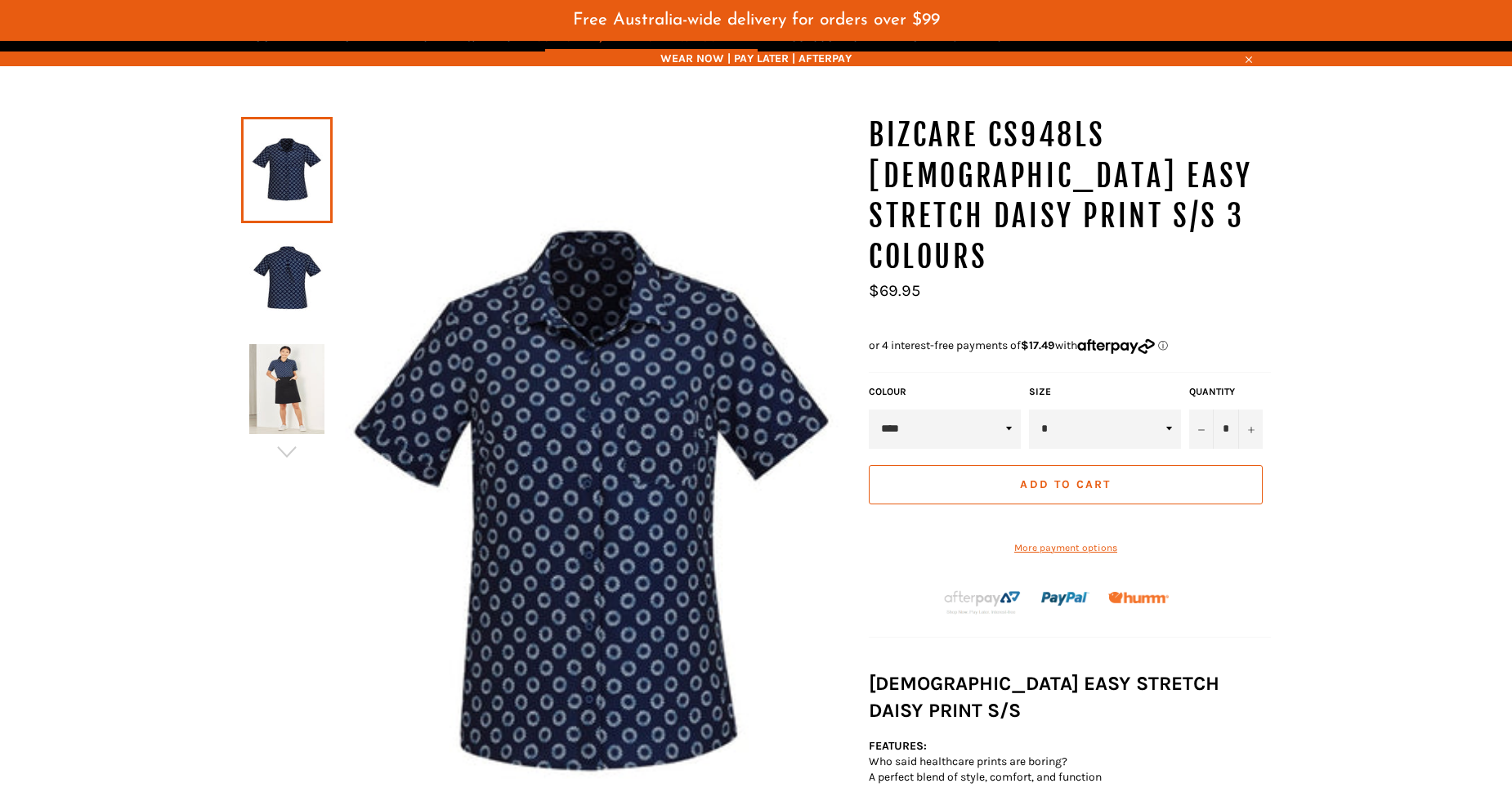
click at [285, 274] on img at bounding box center [287, 279] width 75 height 90
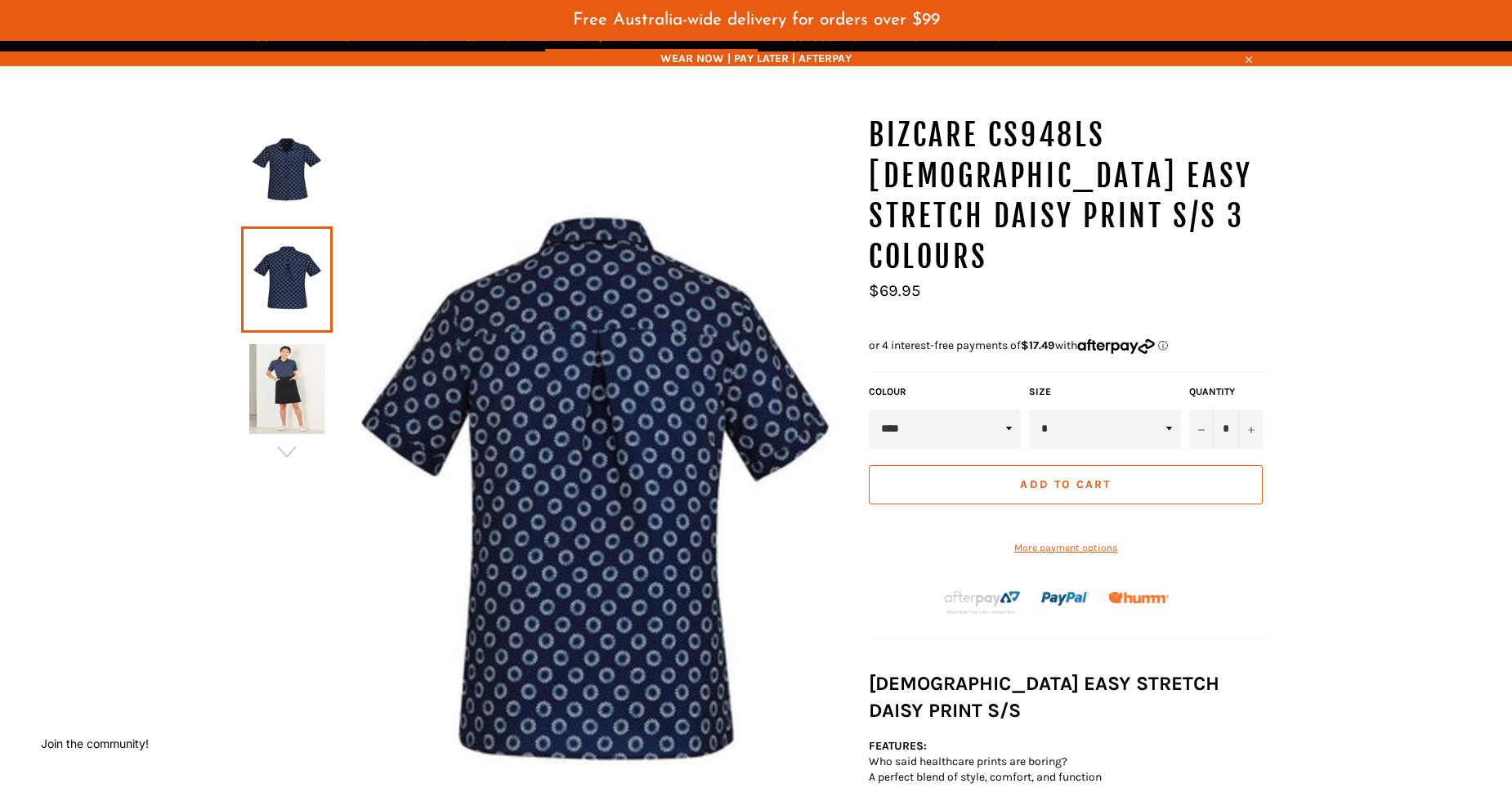
click at [289, 411] on img at bounding box center [287, 389] width 75 height 90
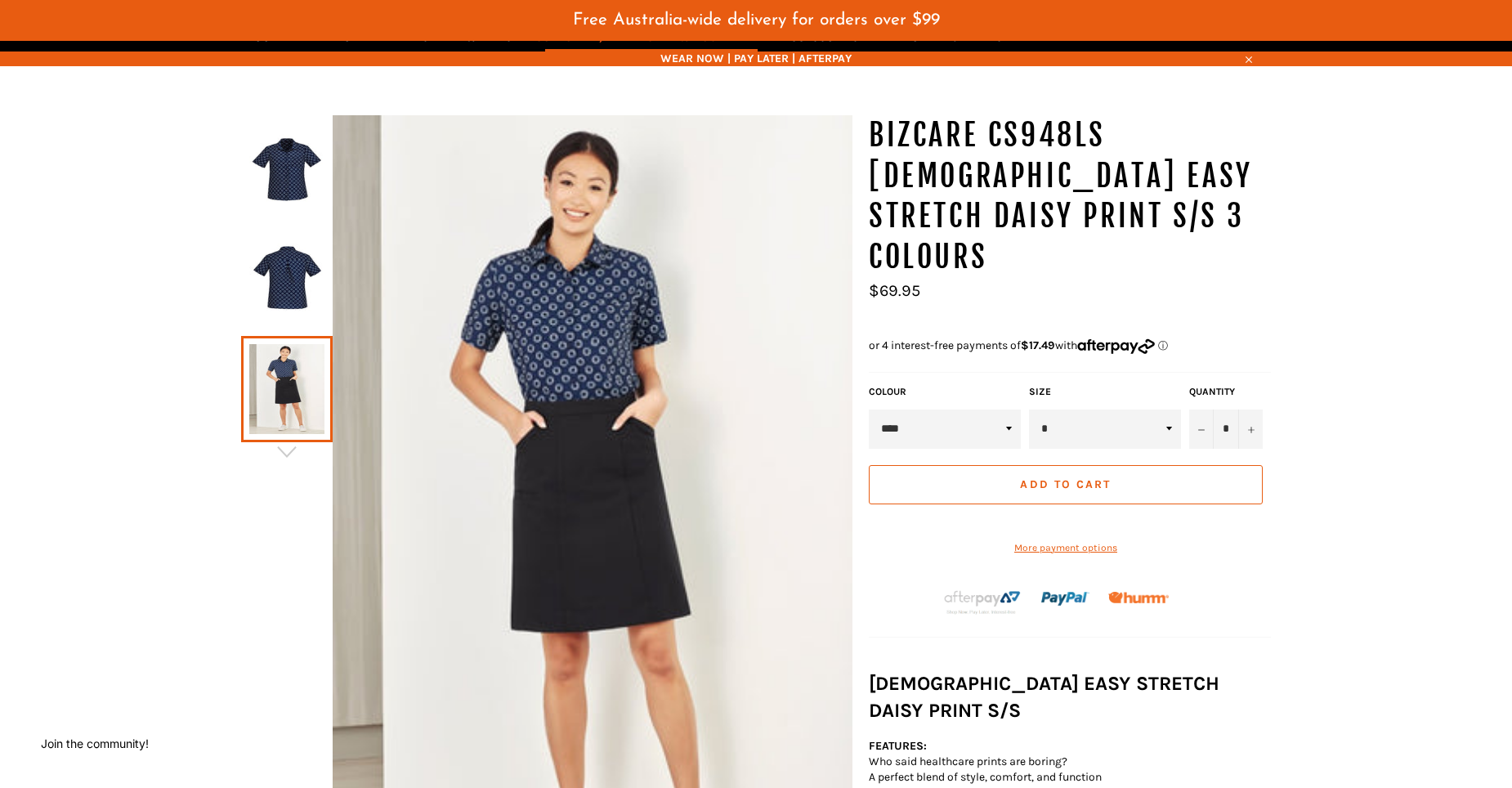
click at [296, 174] on img at bounding box center [287, 170] width 75 height 90
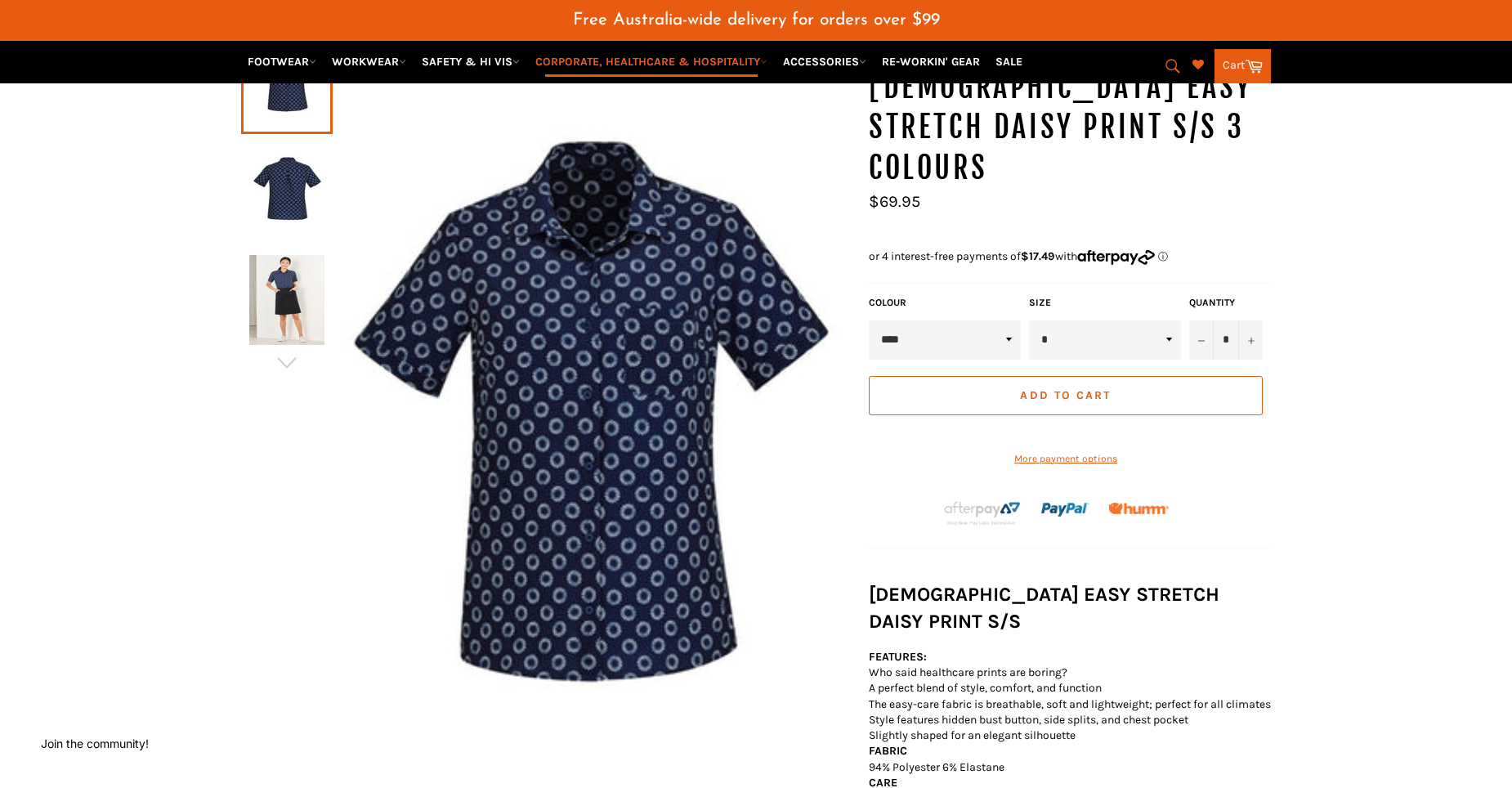
scroll to position [245, 0]
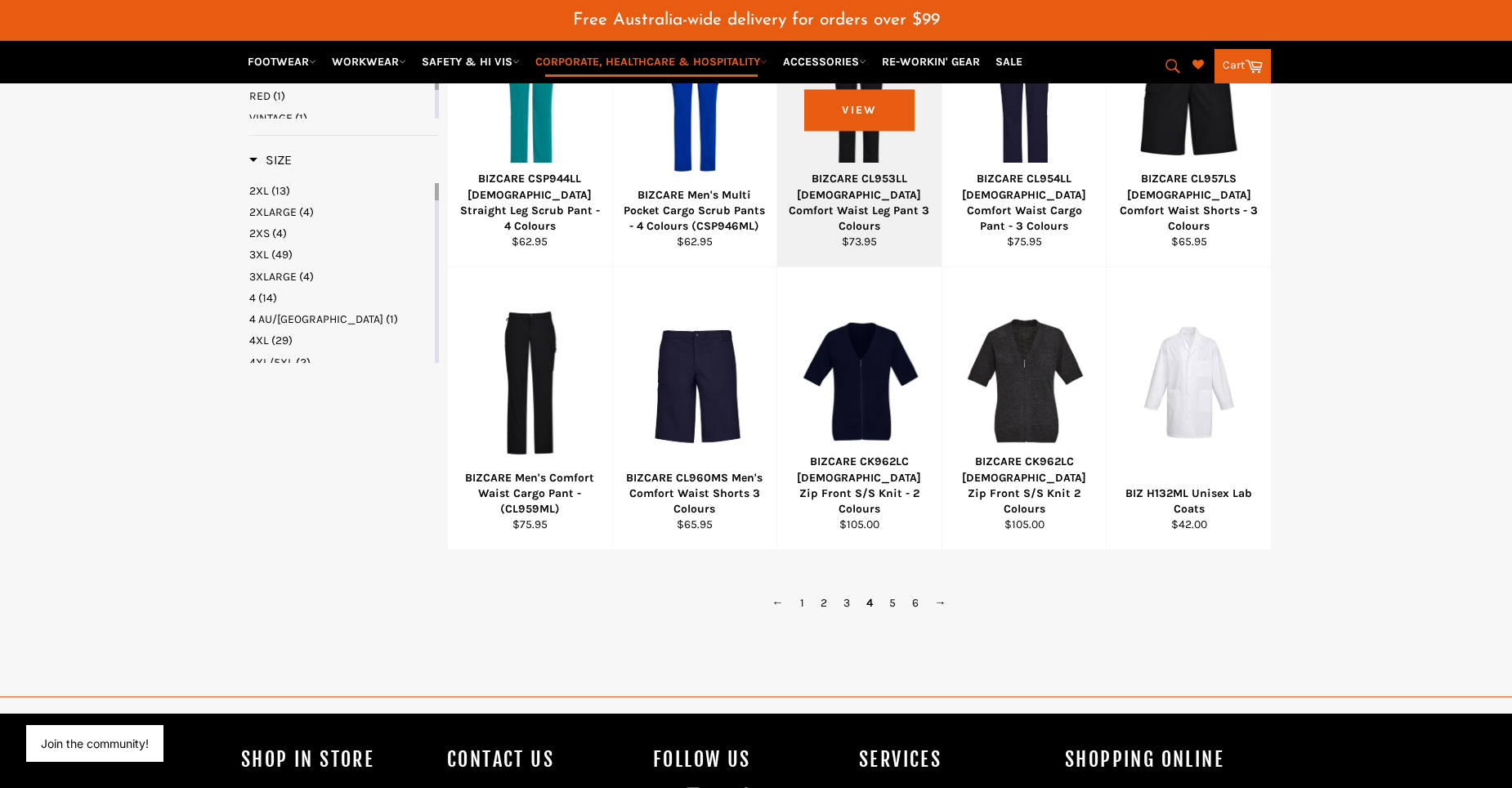
scroll to position [1395, 0]
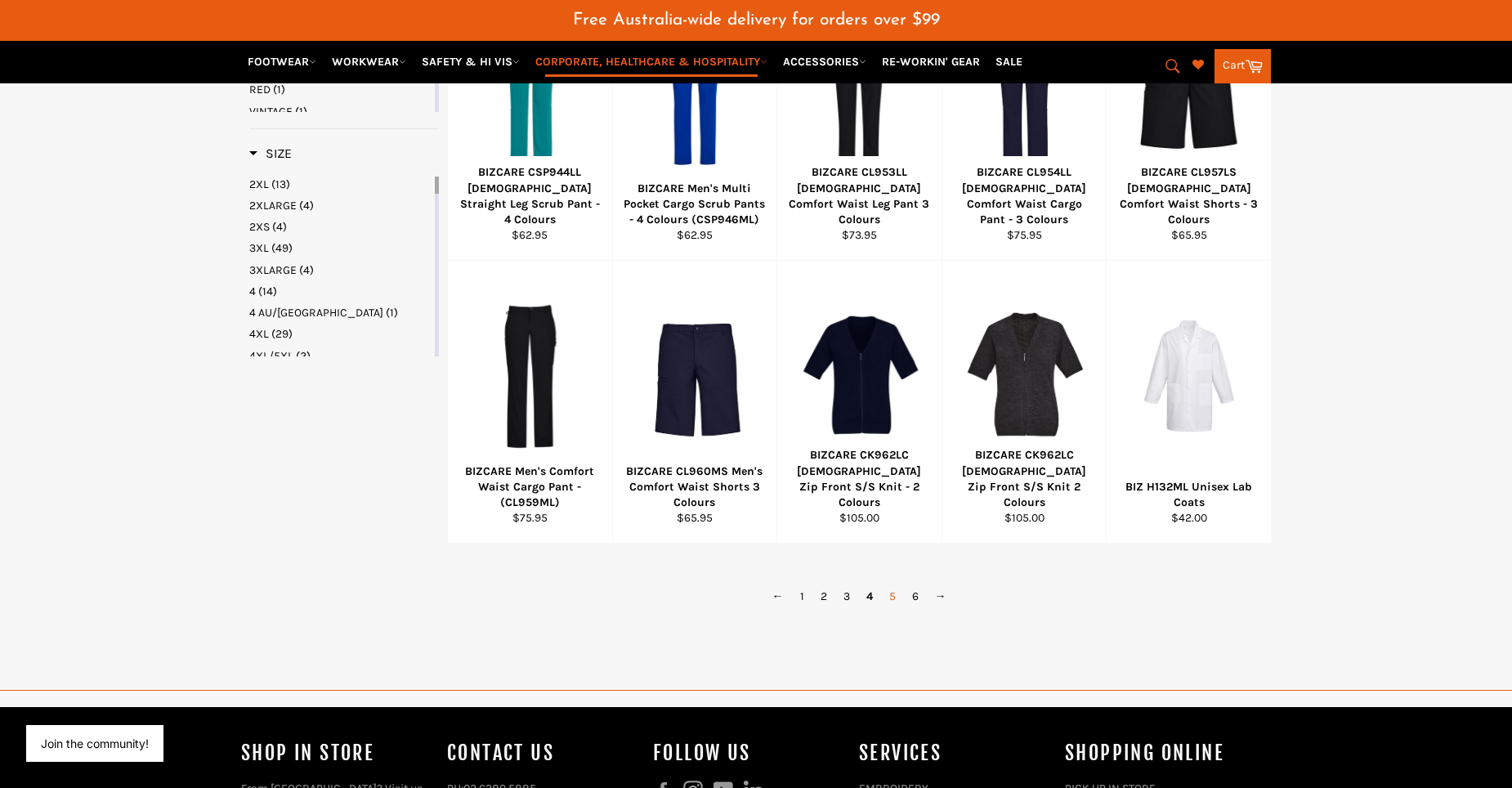
click at [893, 608] on link "5" at bounding box center [892, 596] width 23 height 24
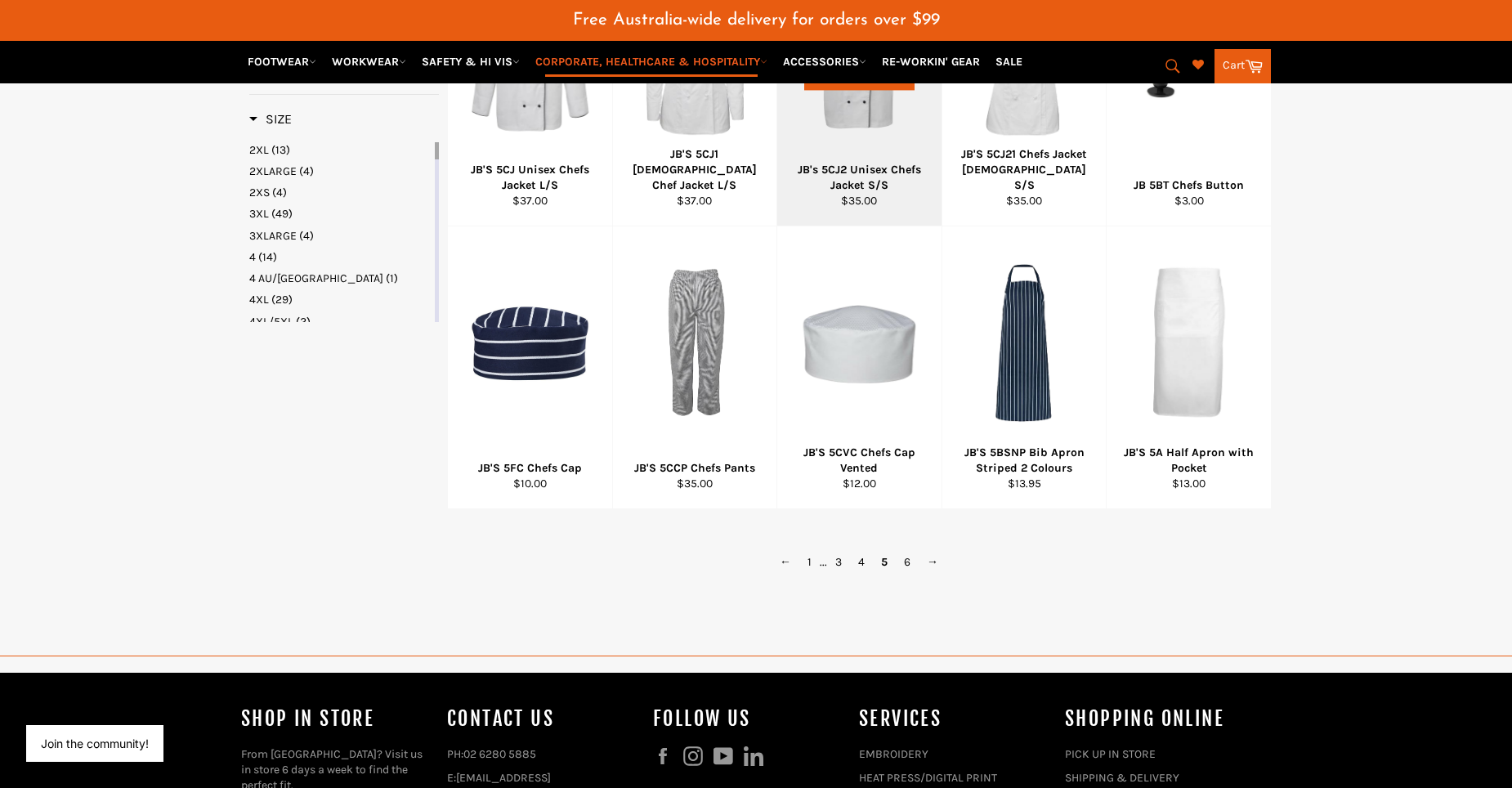
scroll to position [1436, 0]
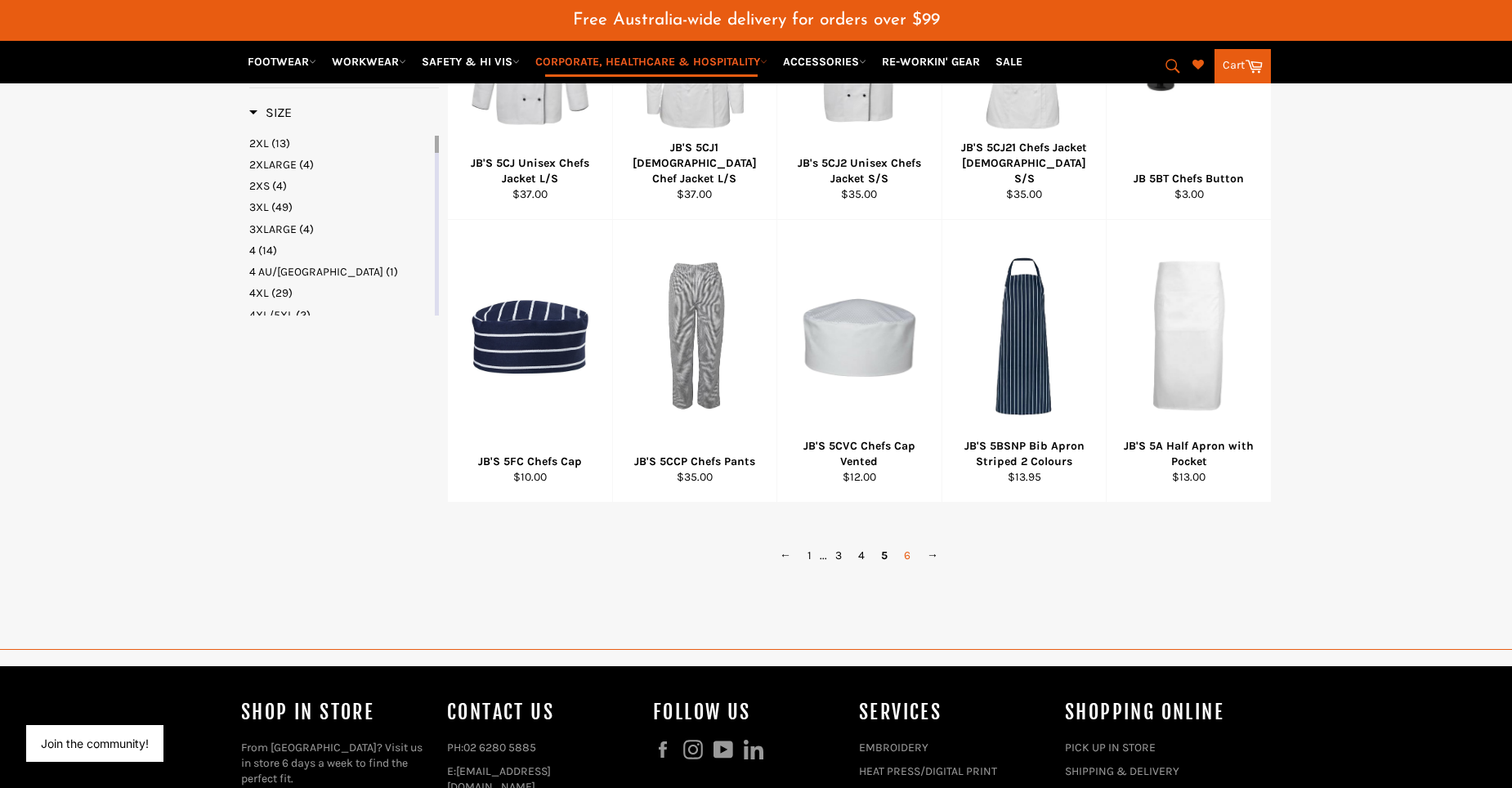
click at [907, 567] on link "6" at bounding box center [908, 555] width 23 height 24
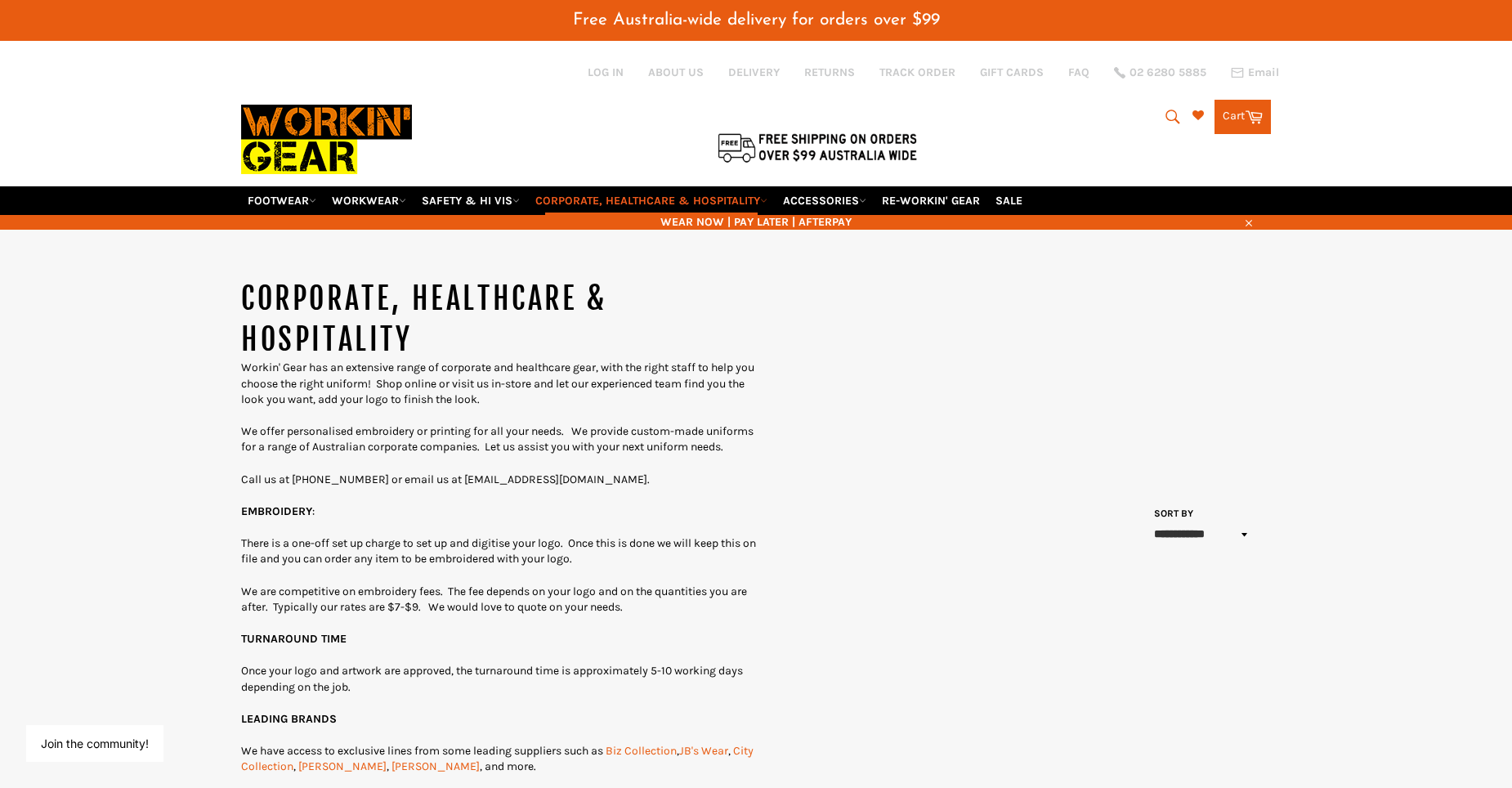
click at [1165, 111] on icon "submit" at bounding box center [1172, 116] width 14 height 14
click at [1010, 116] on input "Search" at bounding box center [1105, 117] width 204 height 31
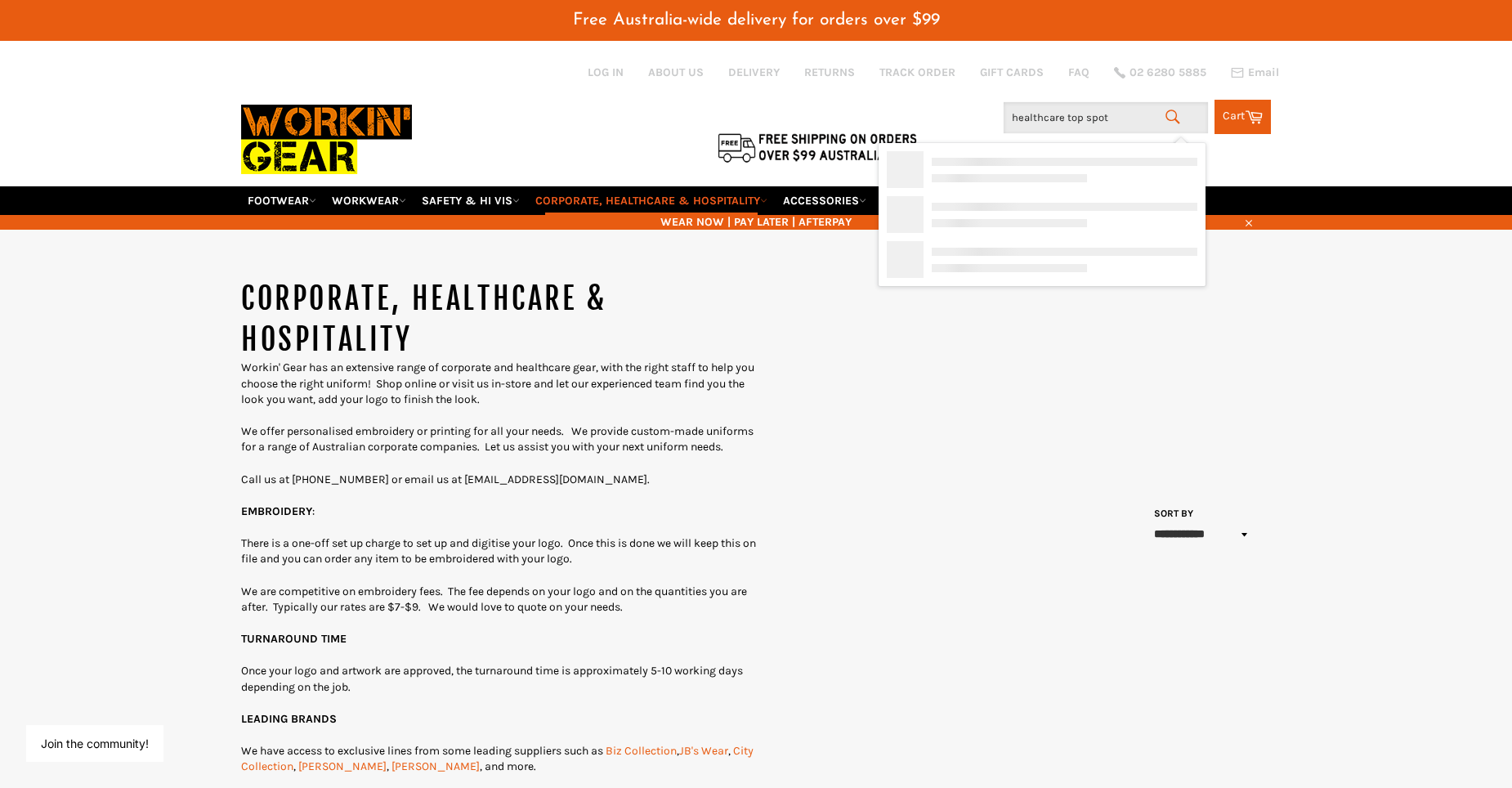
type input "healthcare top spots"
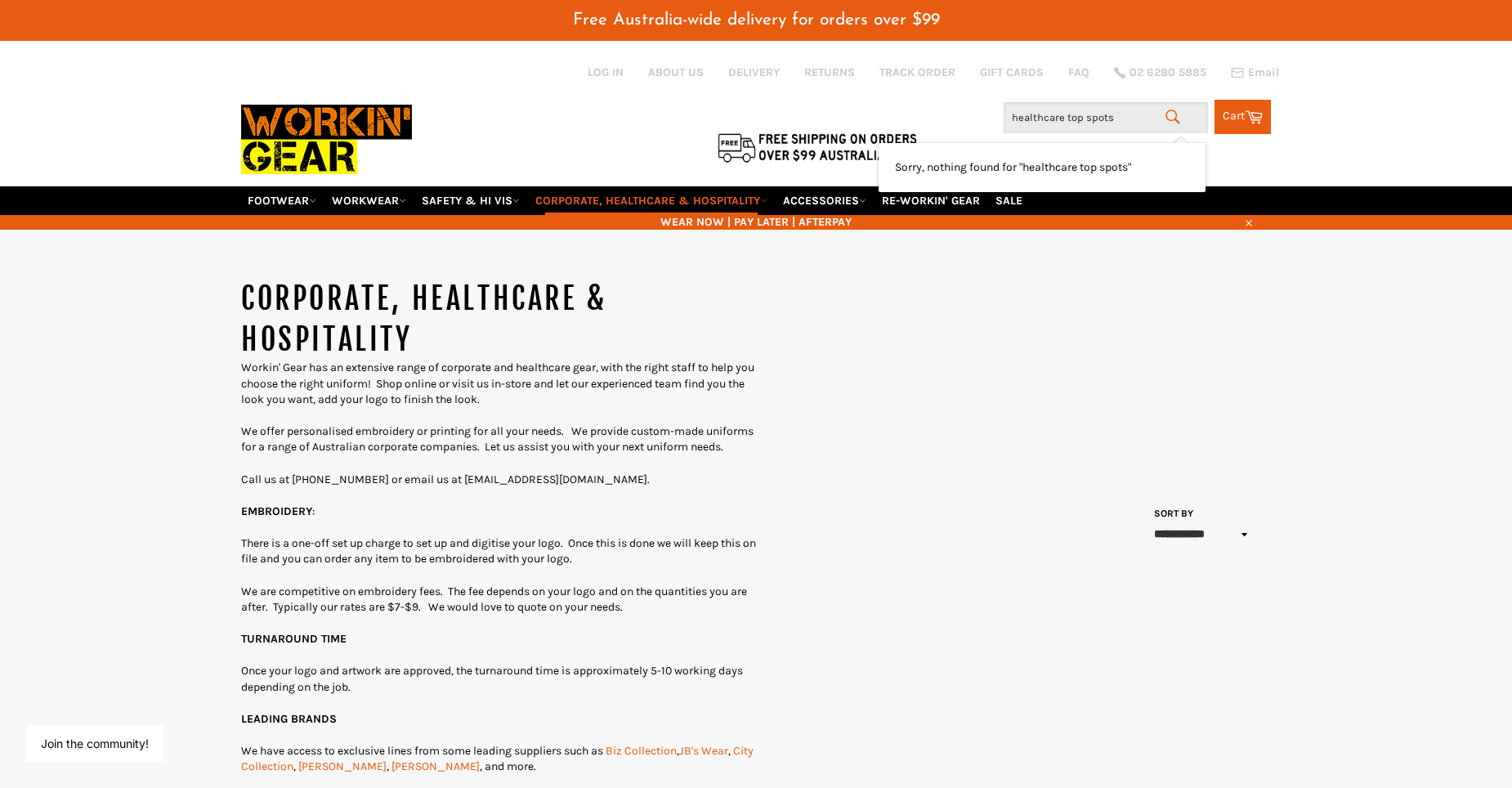
drag, startPoint x: 1010, startPoint y: 116, endPoint x: 959, endPoint y: 103, distance: 52.6
click at [895, 102] on div "Site navigation Log in ABOUT US DELIVERY RETURNS TRACK ORDER GIFT CARDS FAQ 02 …" at bounding box center [756, 113] width 1030 height 146
drag, startPoint x: 1123, startPoint y: 117, endPoint x: 828, endPoint y: 120, distance: 295.0
click at [840, 123] on div "Site navigation Log in ABOUT US DELIVERY RETURNS TRACK ORDER GIFT CARDS FAQ 02 …" at bounding box center [756, 113] width 1030 height 146
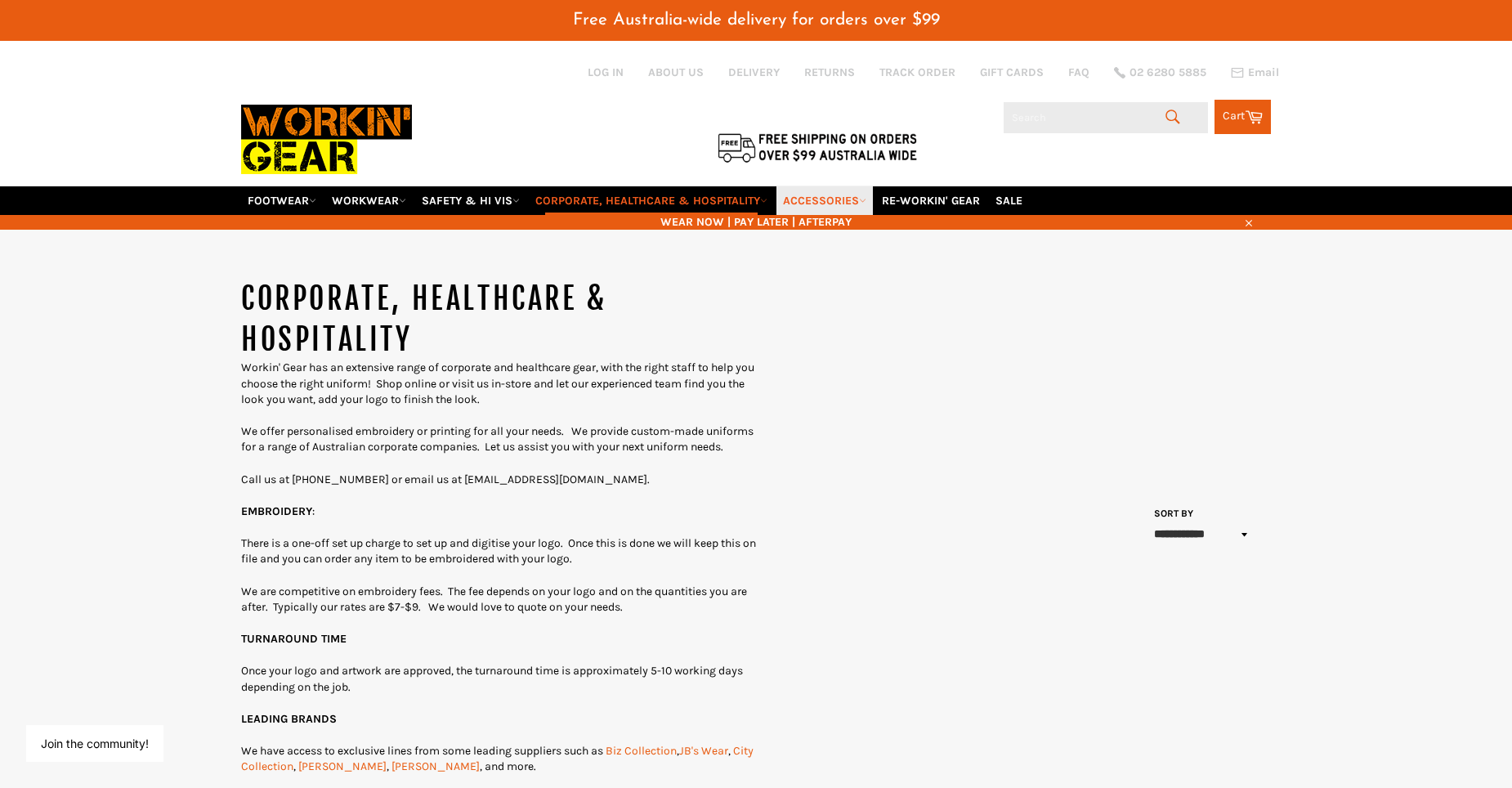
click at [833, 202] on link "ACCESSORIES" at bounding box center [824, 200] width 97 height 29
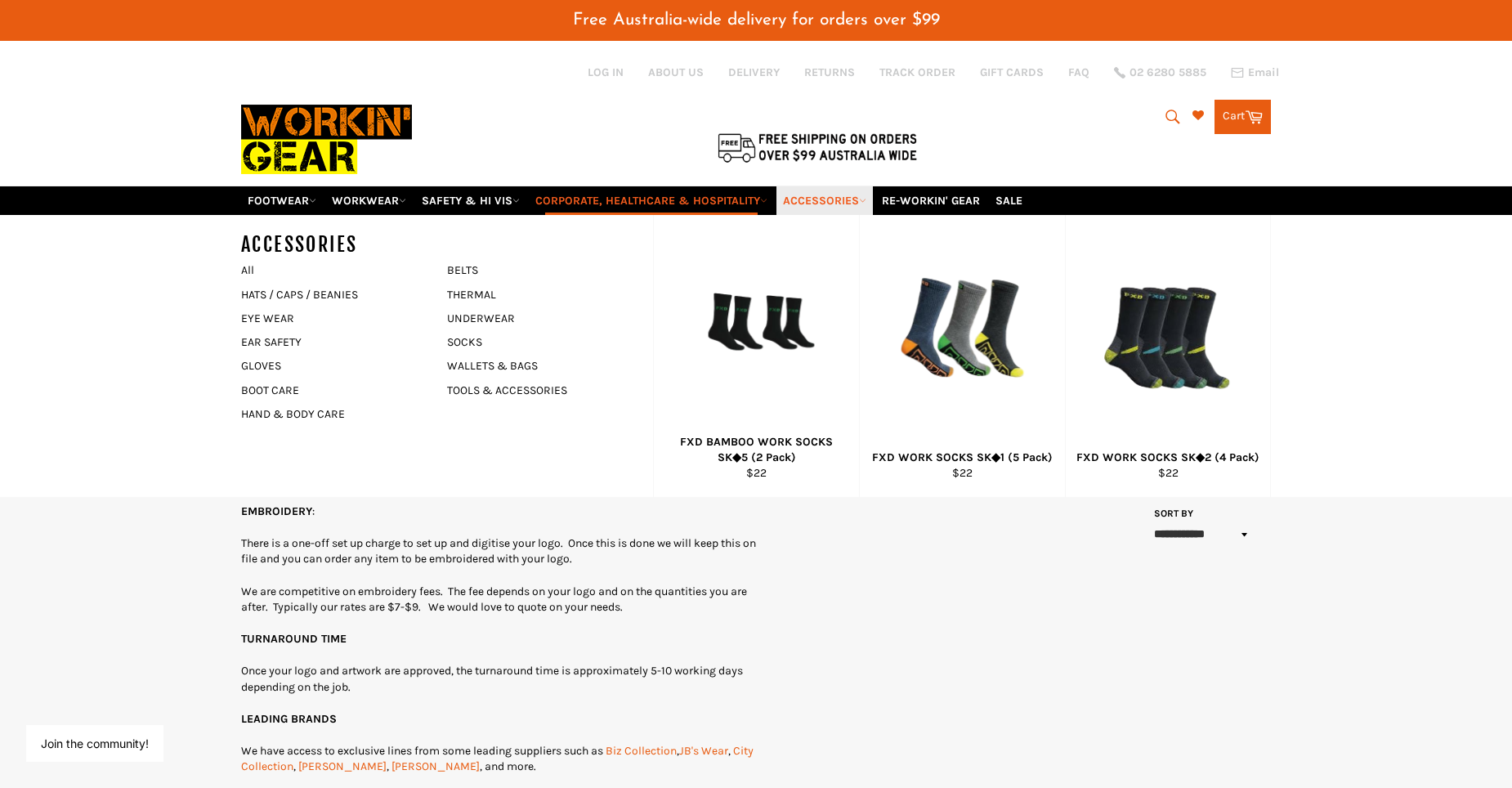
click at [833, 202] on link "ACCESSORIES" at bounding box center [824, 200] width 97 height 29
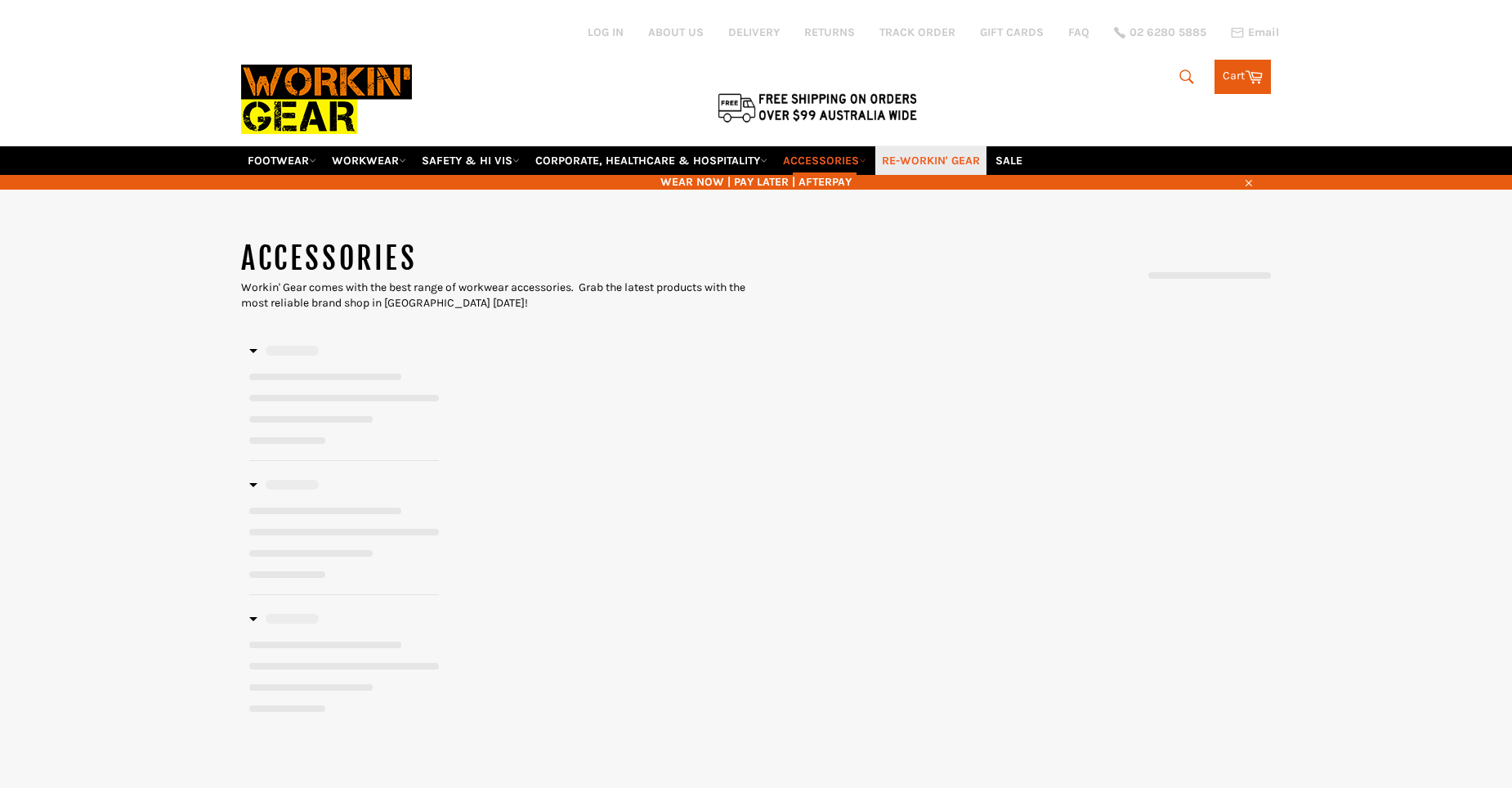
click at [922, 161] on link "RE-WORKIN' GEAR" at bounding box center [931, 161] width 111 height 29
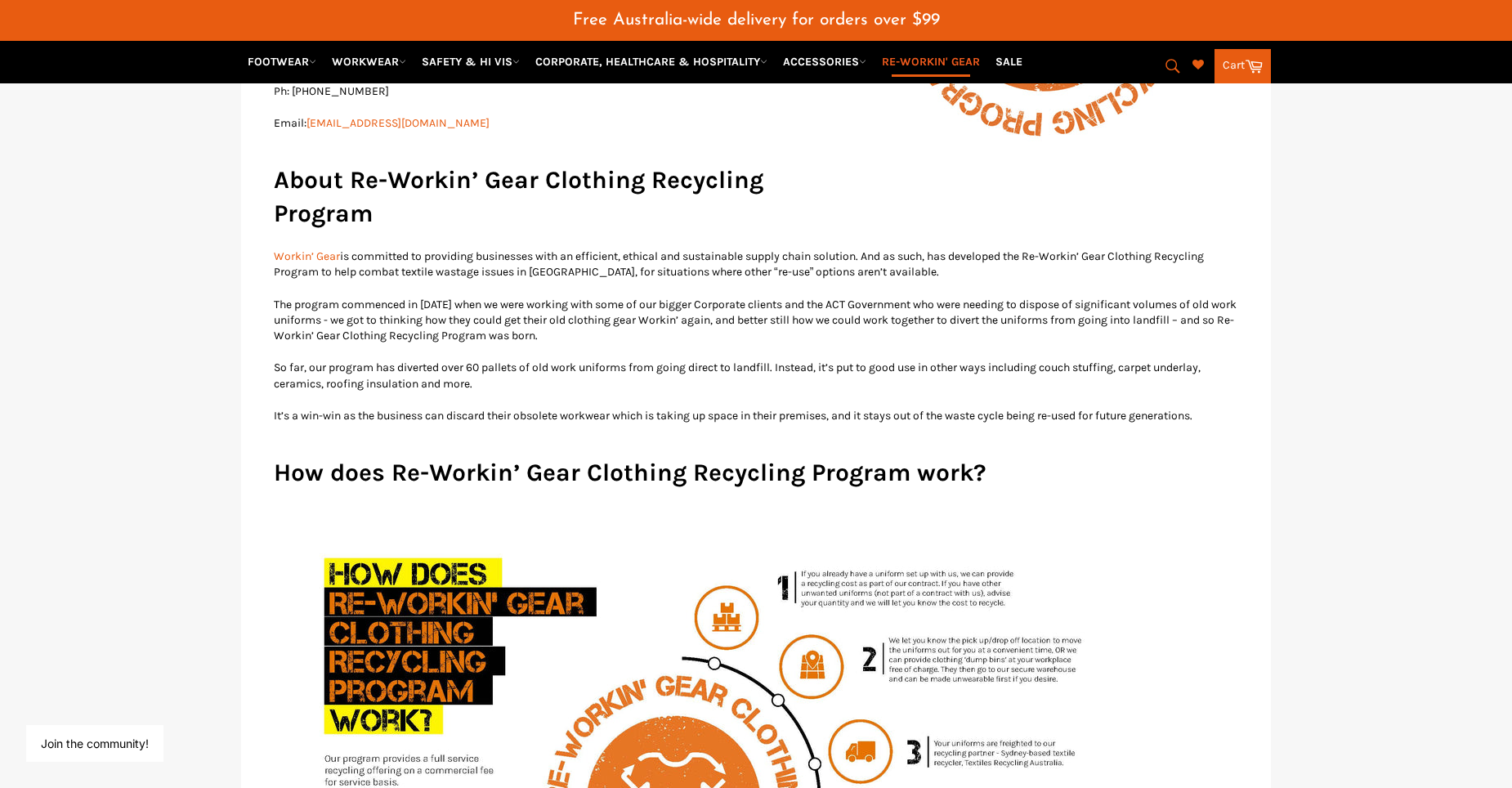
scroll to position [490, 0]
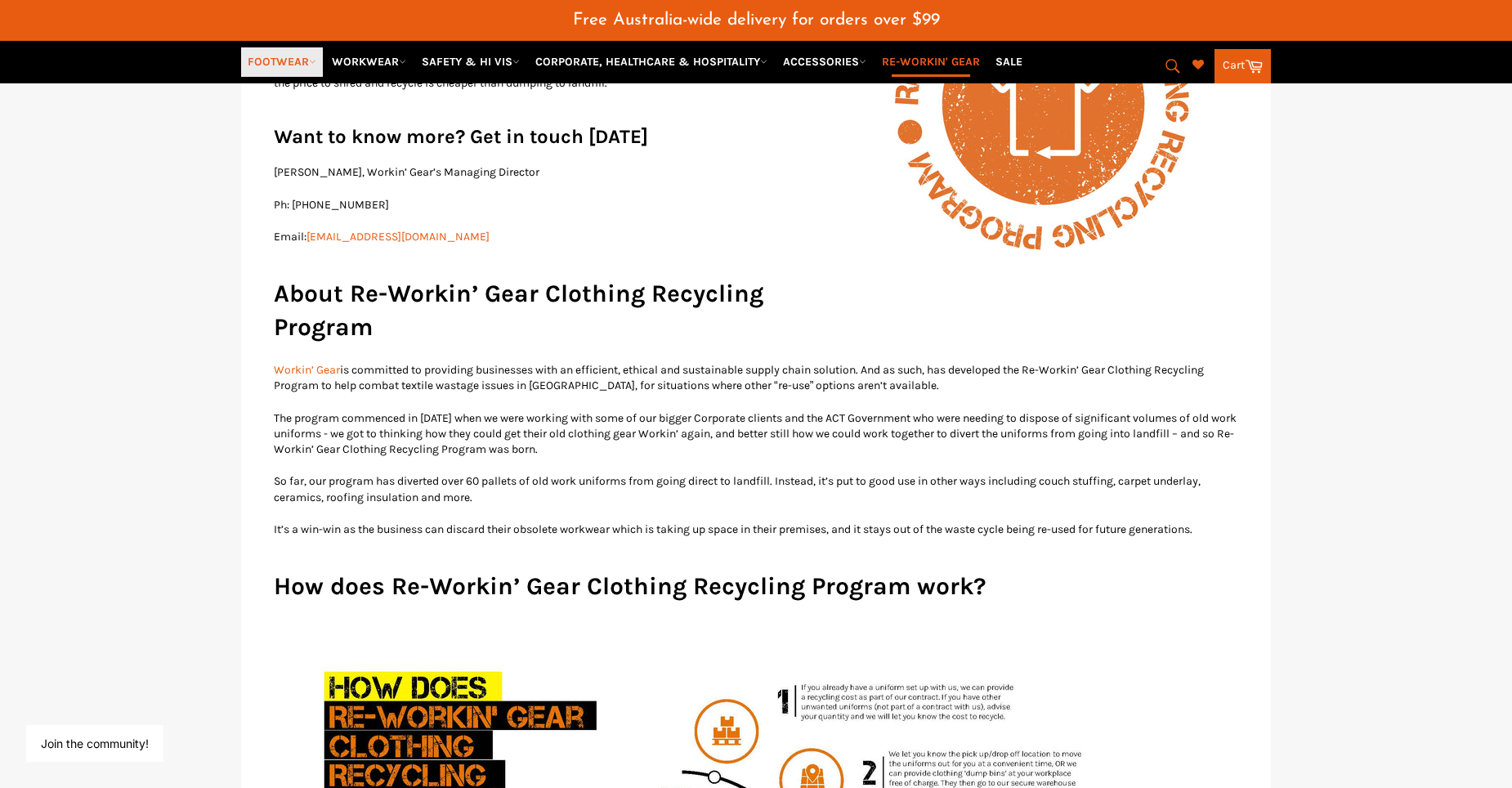
click at [262, 55] on link "FOOTWEAR" at bounding box center [282, 62] width 81 height 29
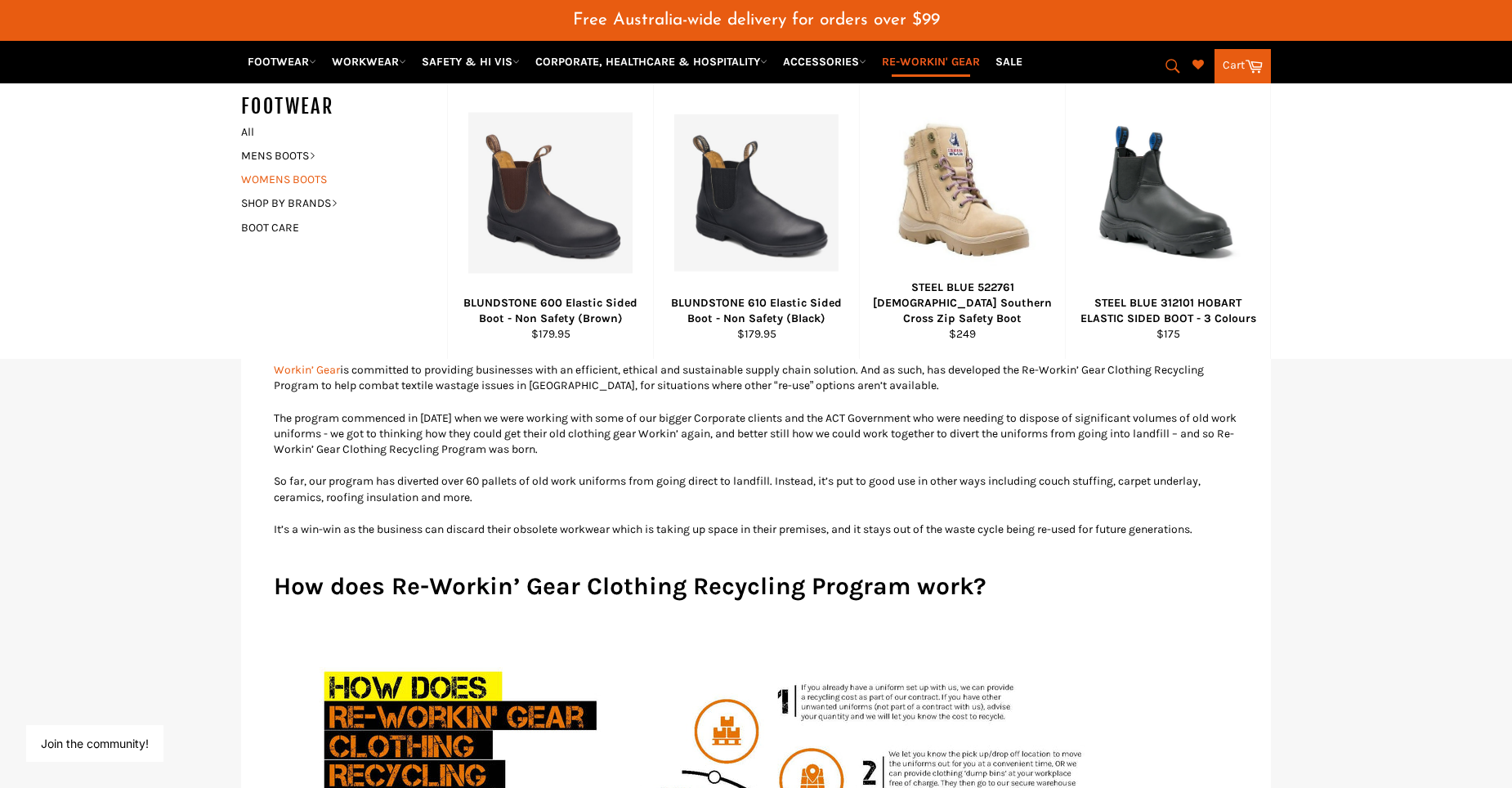
click at [289, 176] on link "WOMENS BOOTS" at bounding box center [331, 179] width 198 height 24
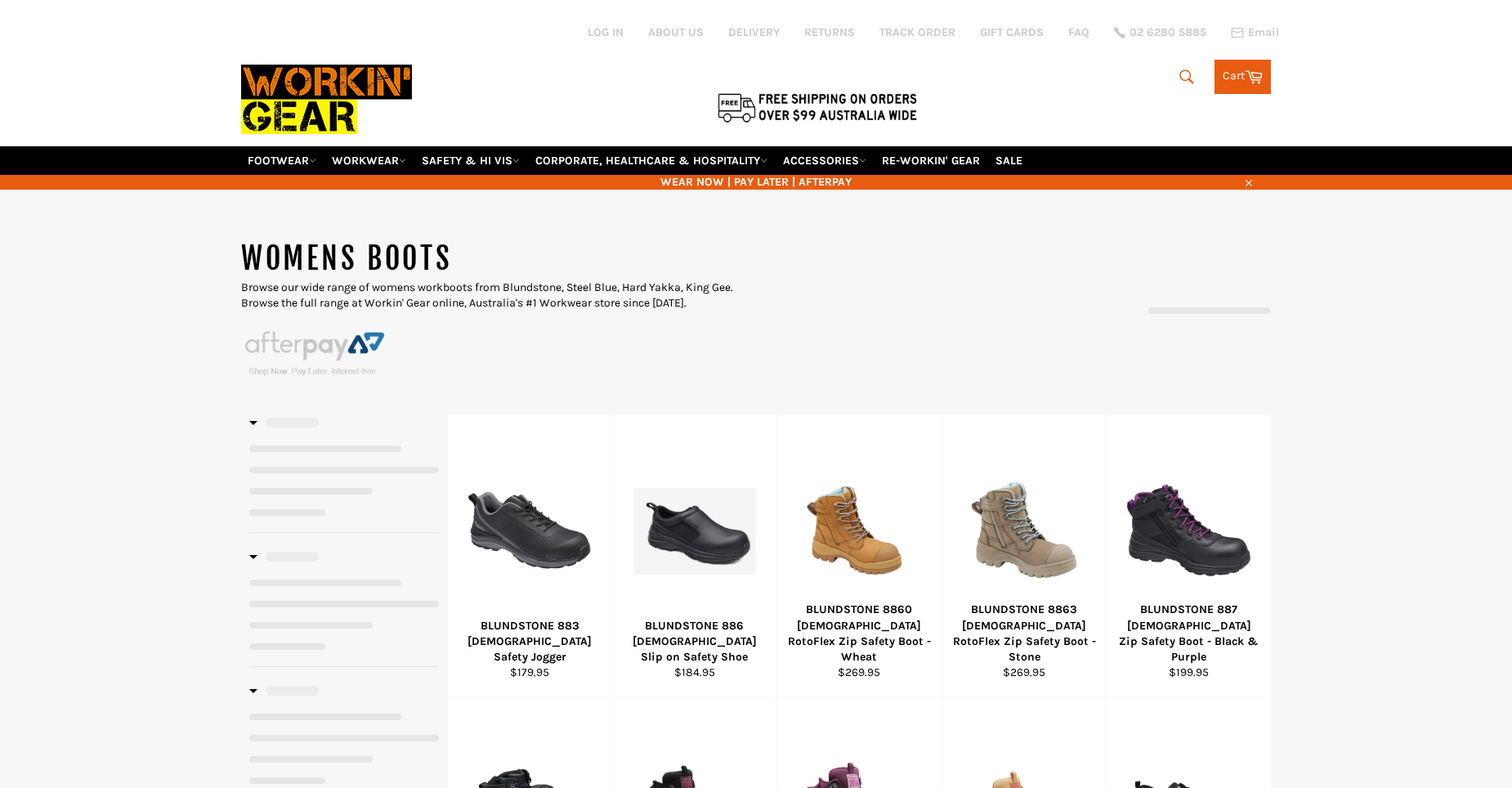
select select "**********"
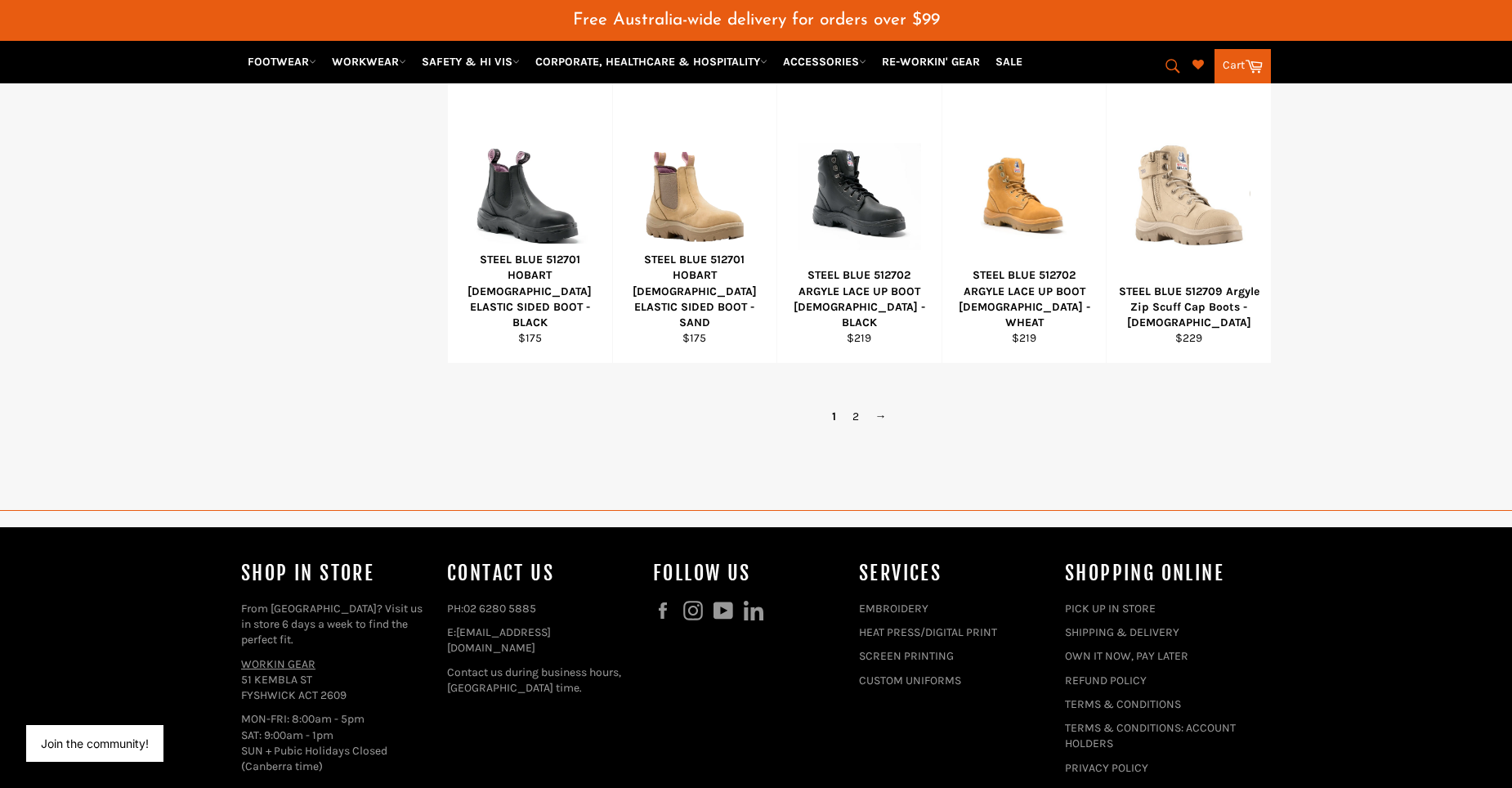
scroll to position [1226, 0]
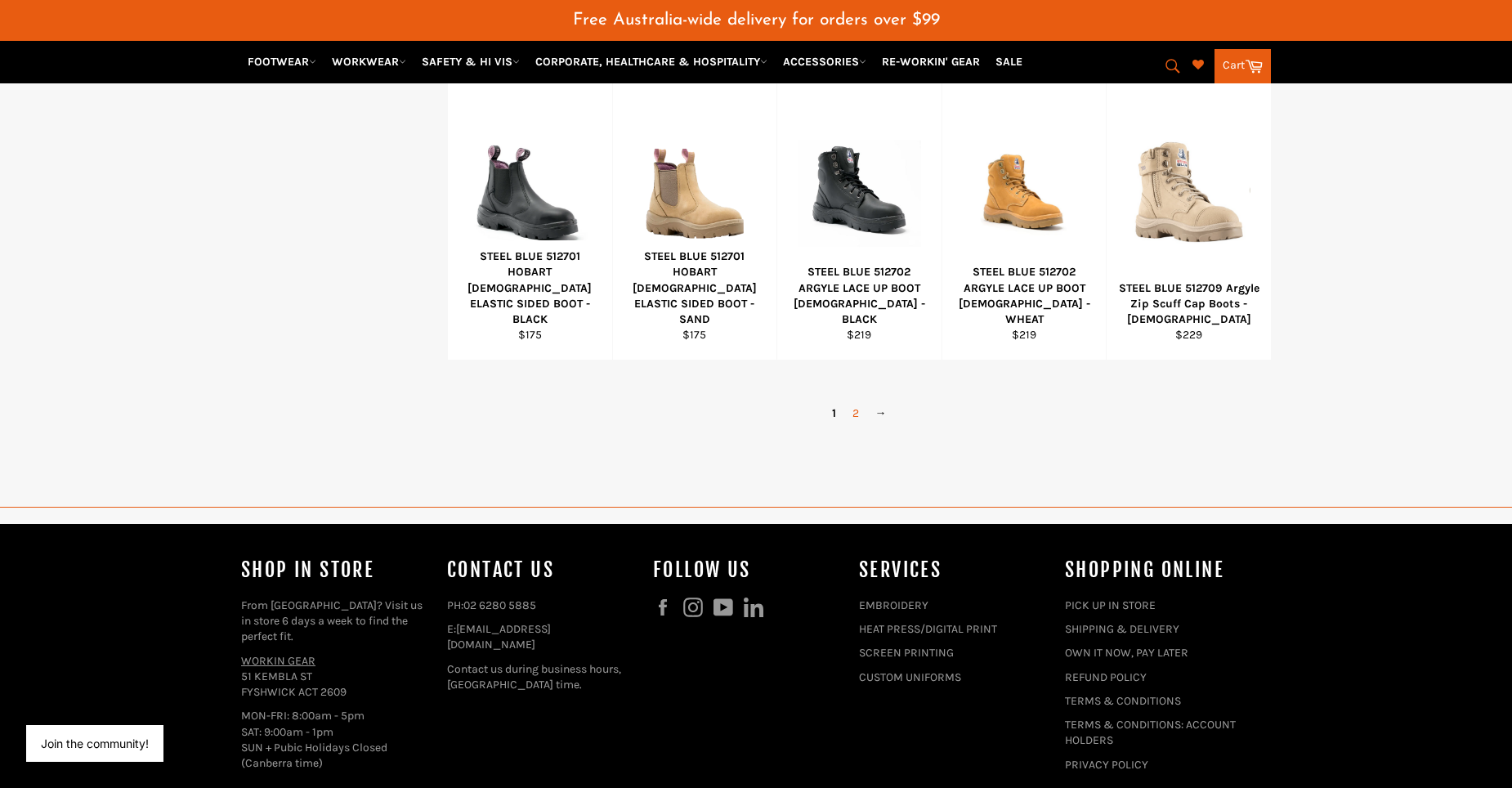
click at [855, 411] on link "2" at bounding box center [856, 413] width 23 height 24
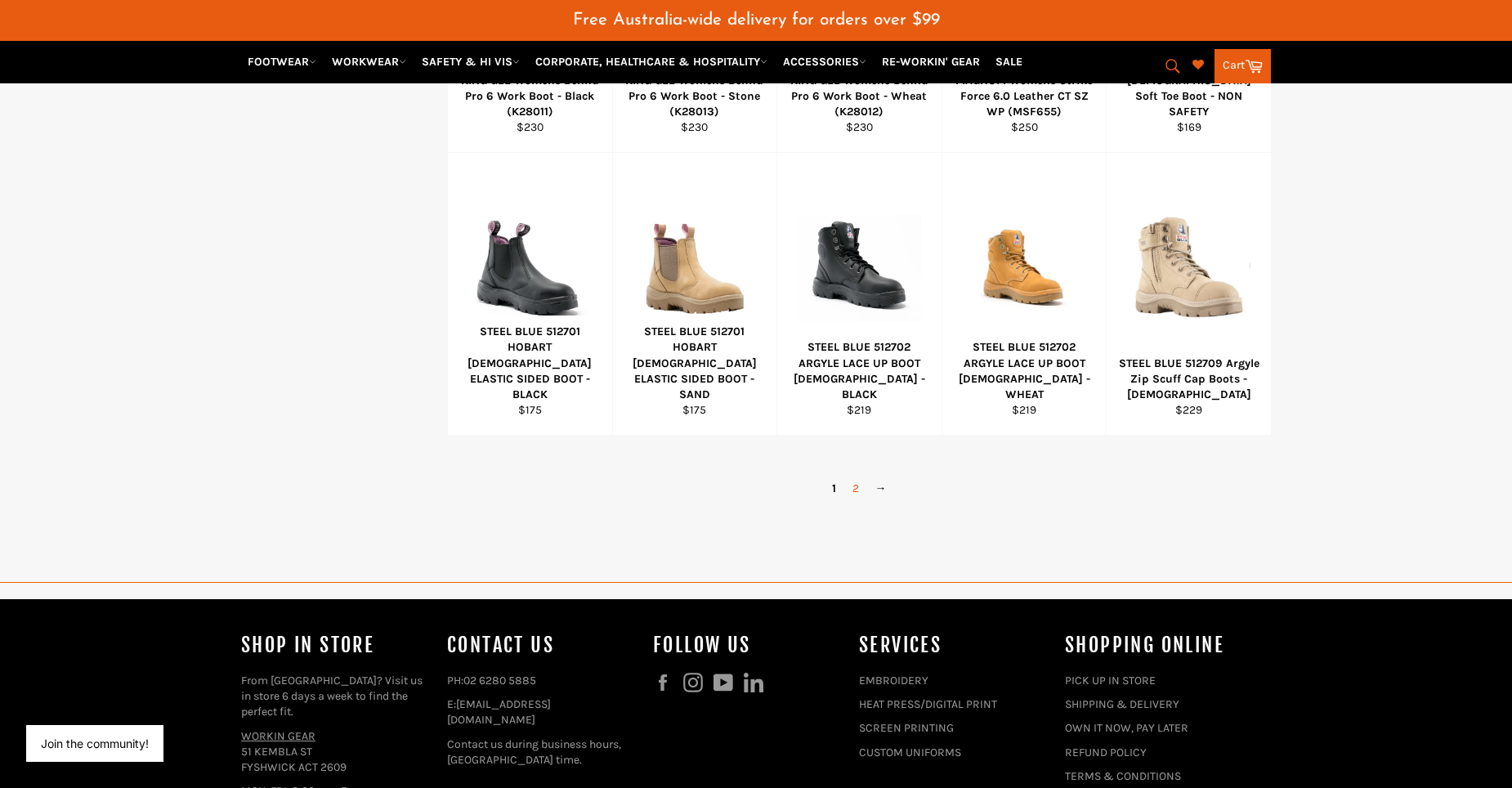
select select "**********"
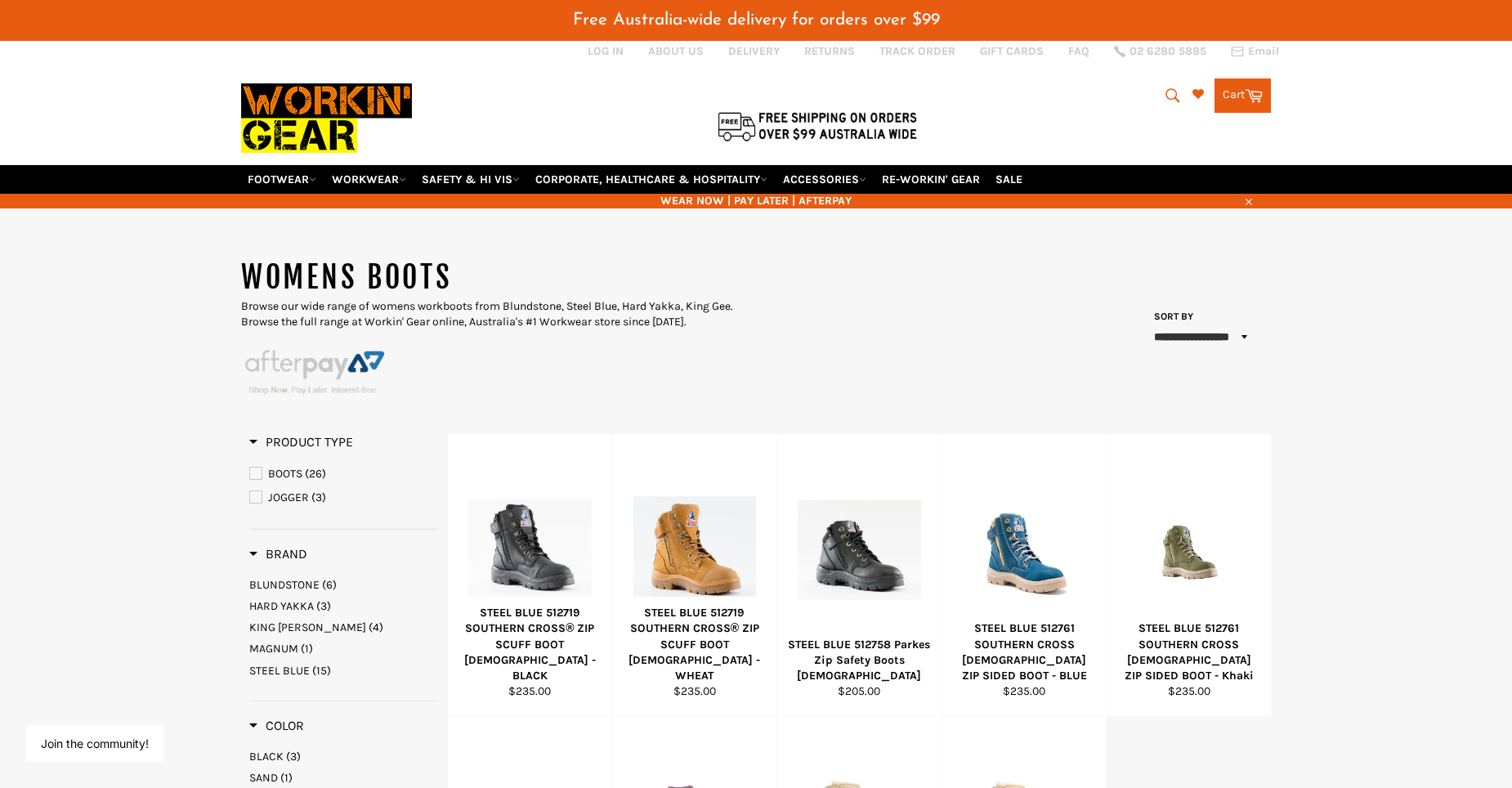
scroll to position [5, 0]
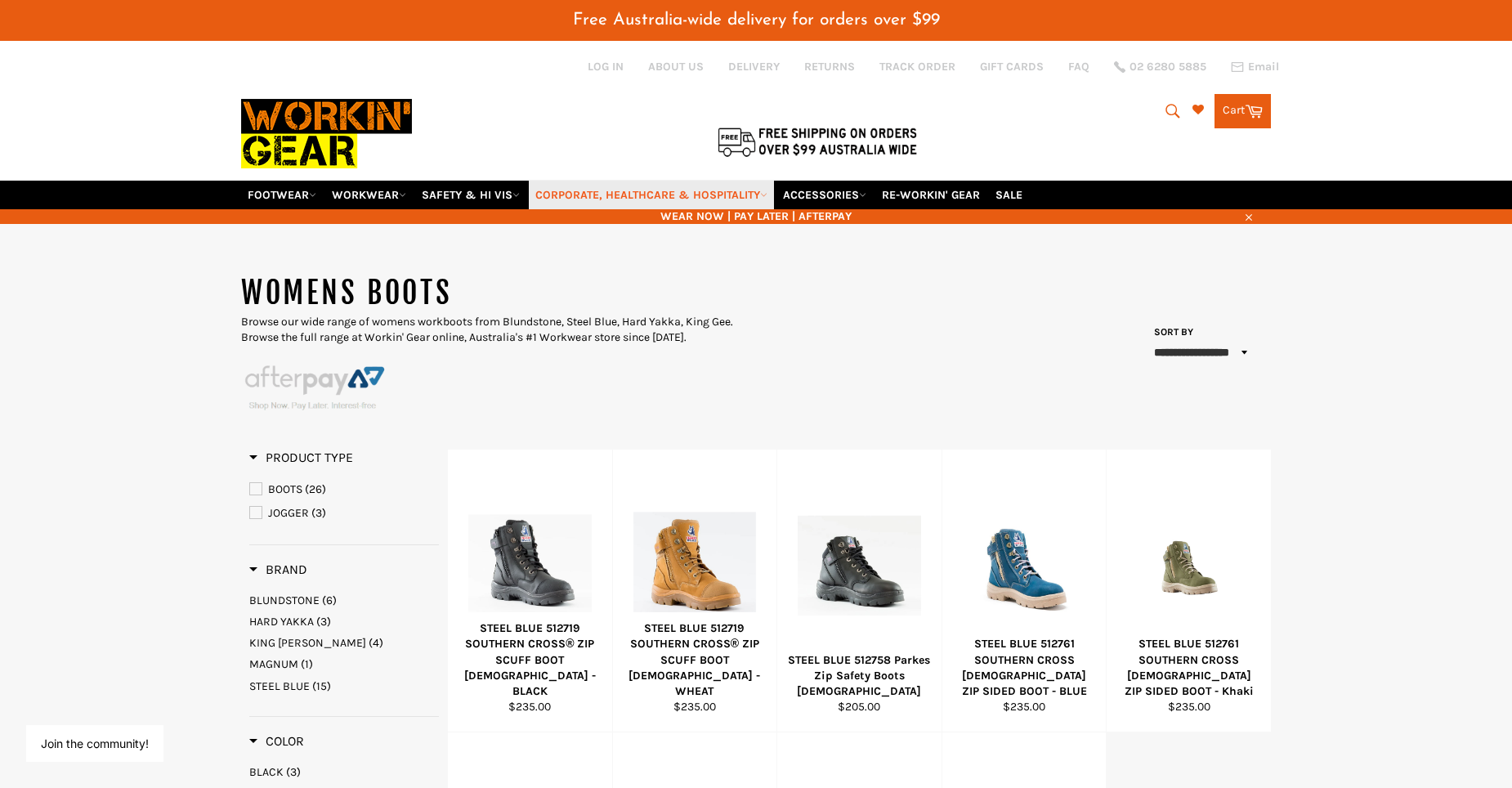
click at [590, 192] on link "CORPORATE, HEALTHCARE & HOSPITALITY" at bounding box center [651, 195] width 245 height 29
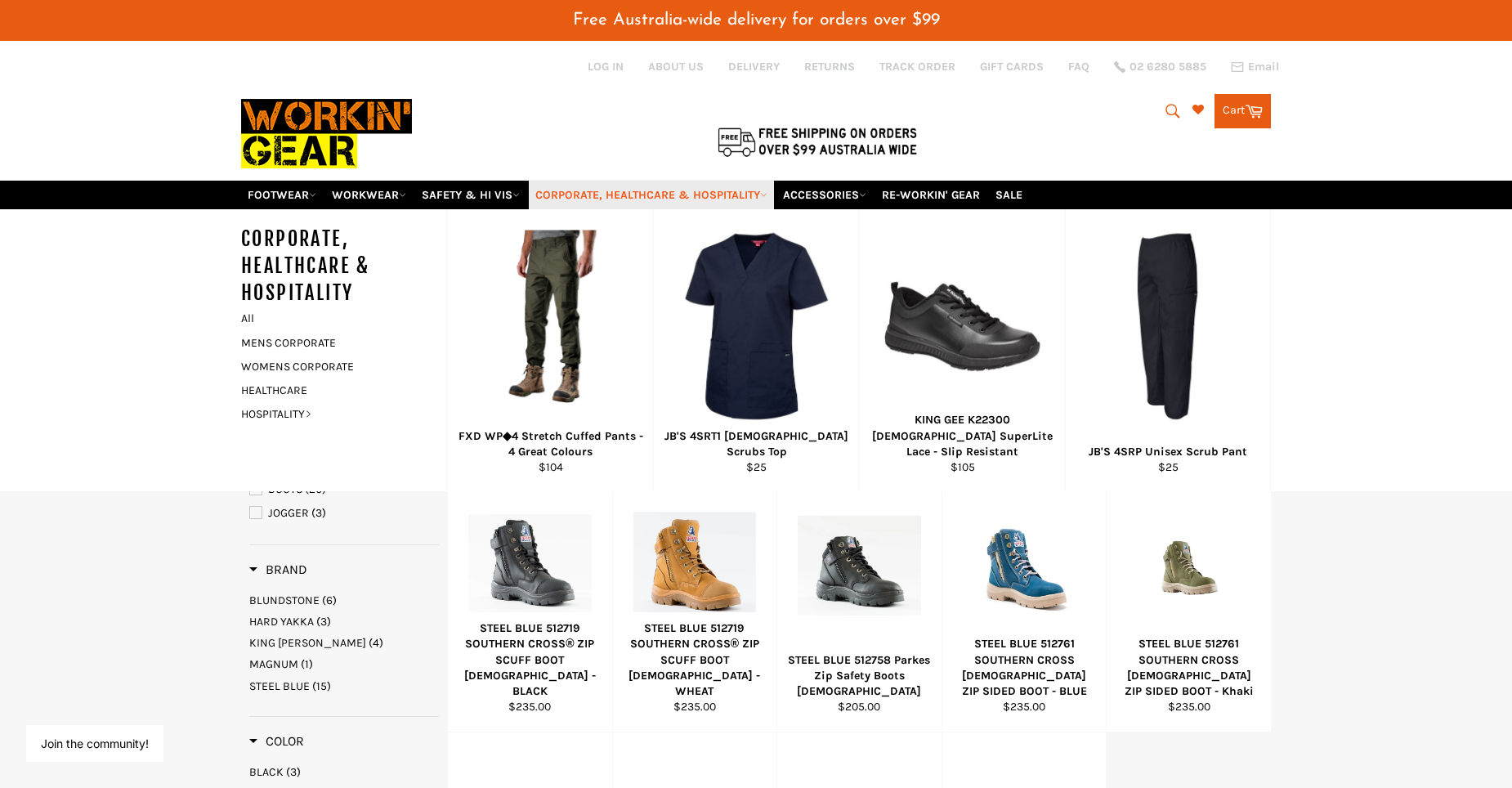
click at [620, 199] on link "CORPORATE, HEALTHCARE & HOSPITALITY" at bounding box center [651, 195] width 245 height 29
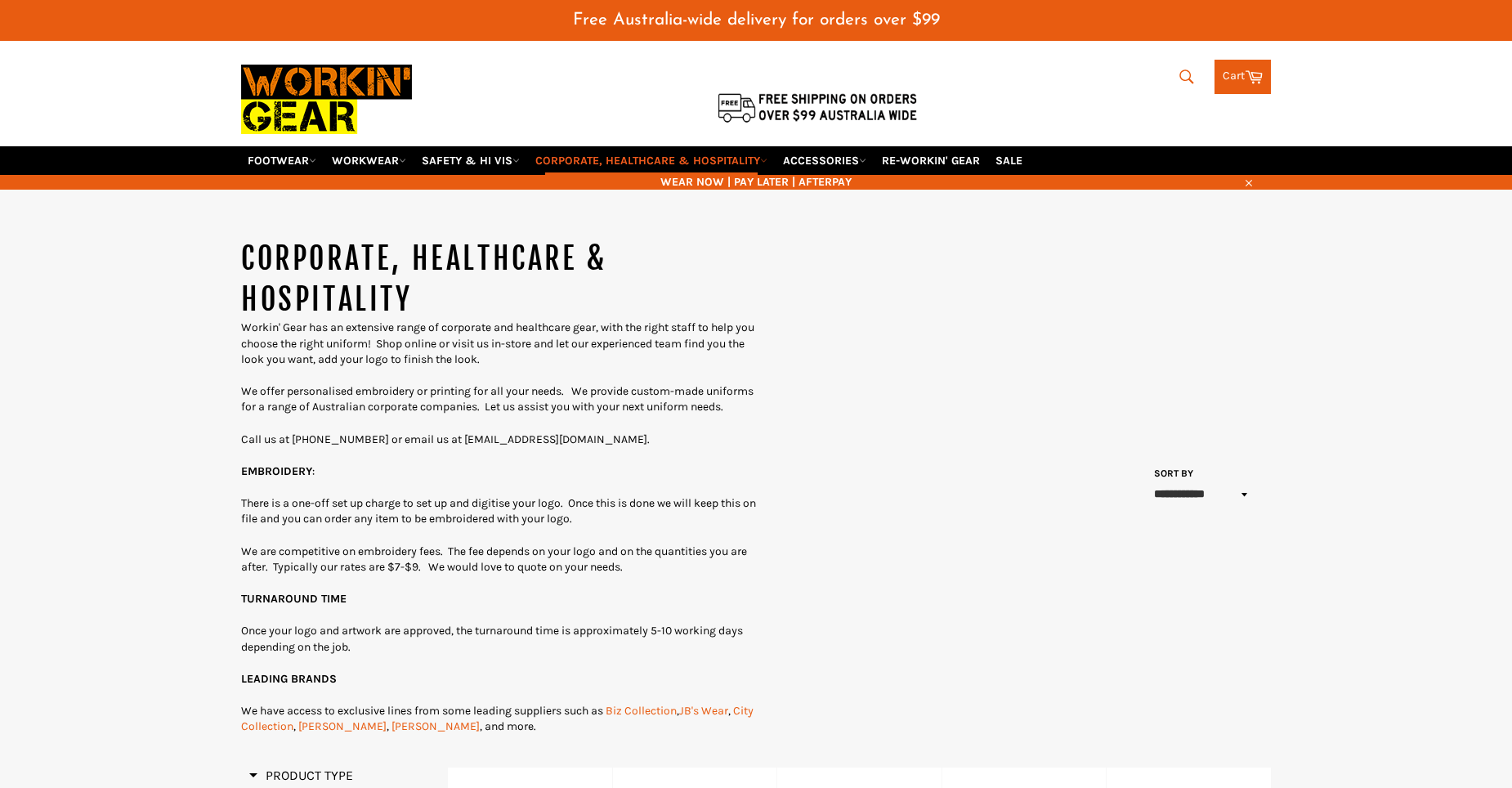
click at [641, 124] on div at bounding box center [568, 107] width 654 height 34
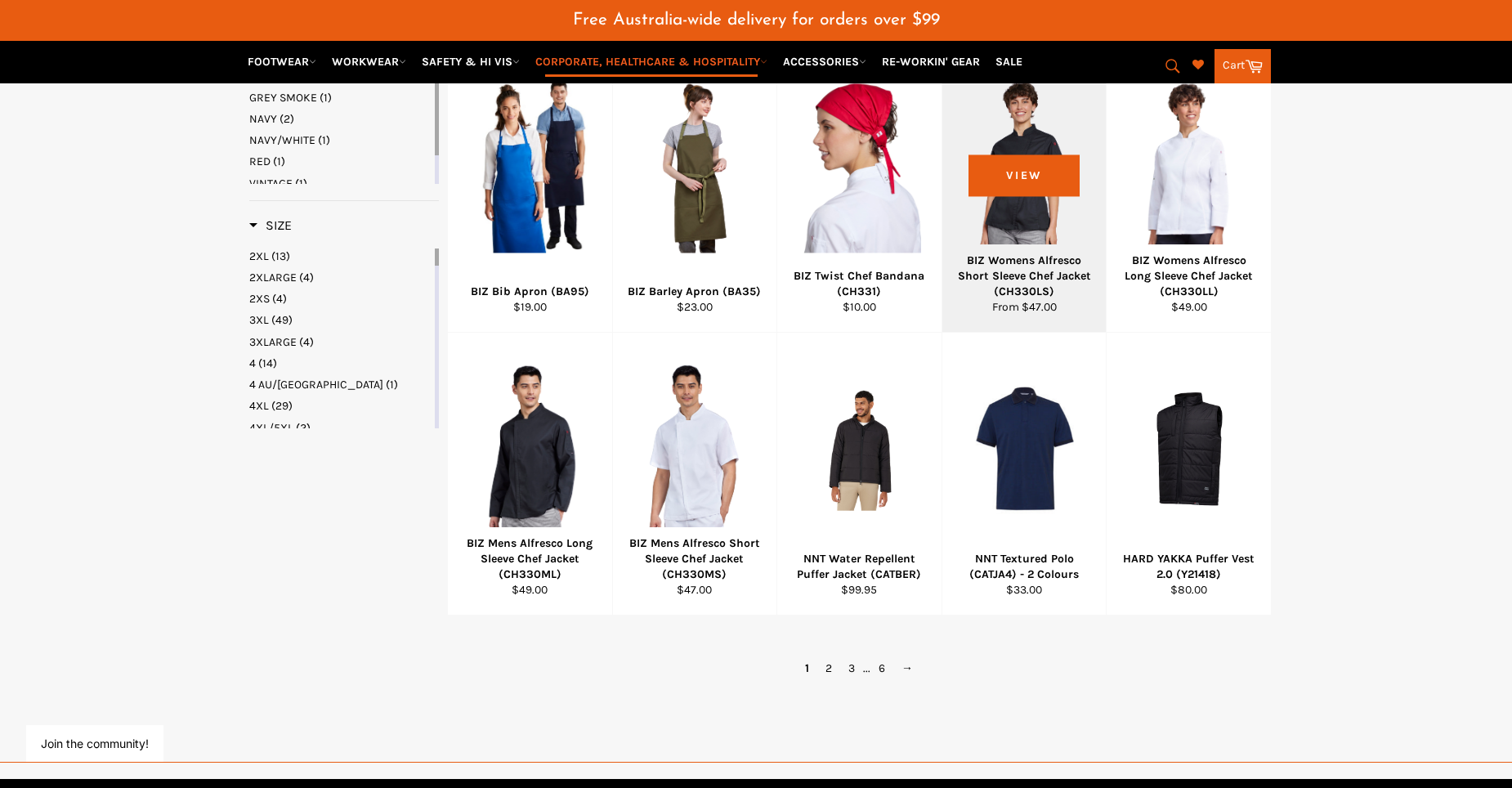
scroll to position [1554, 0]
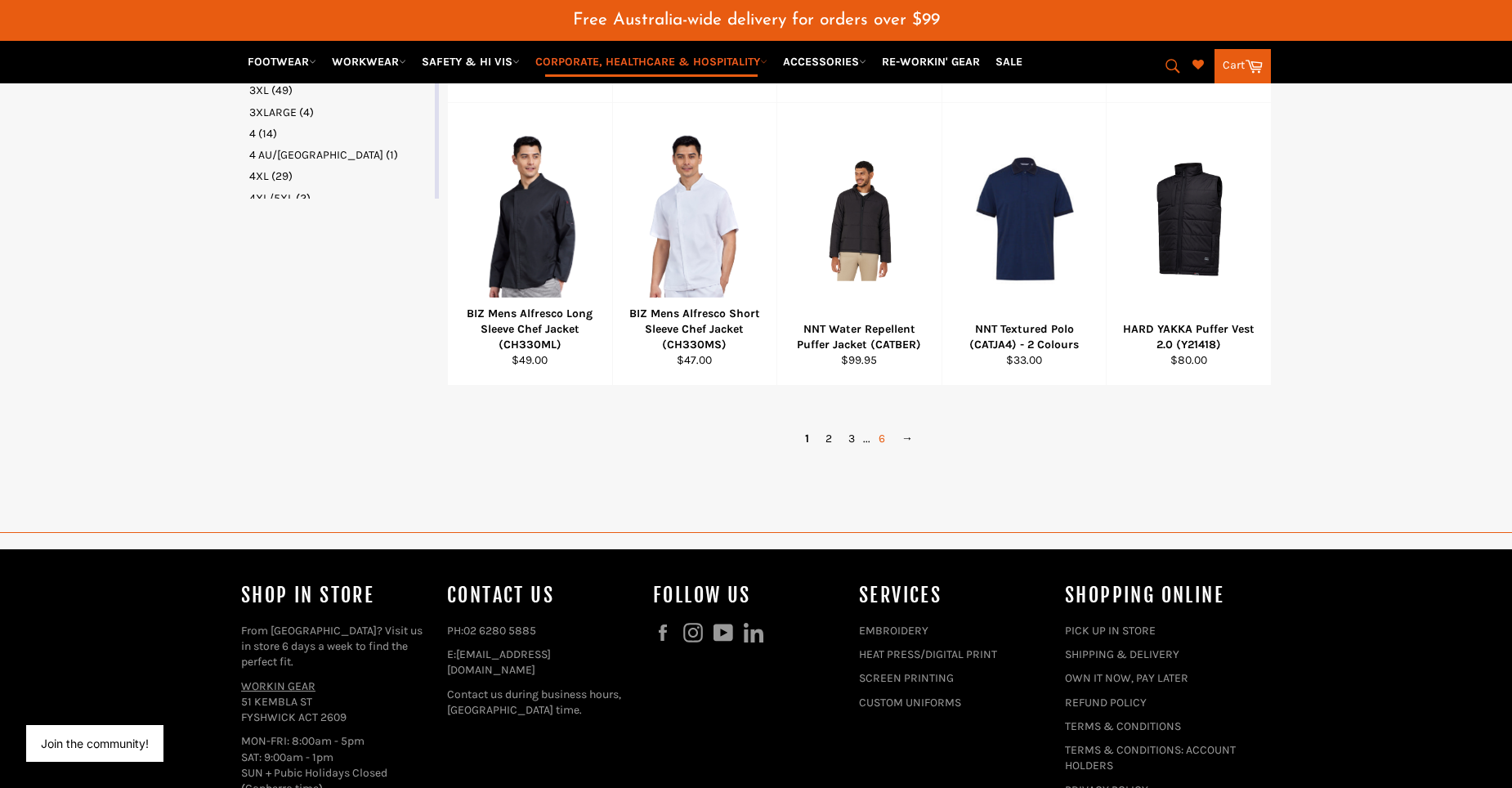
click at [886, 451] on link "6" at bounding box center [882, 438] width 23 height 24
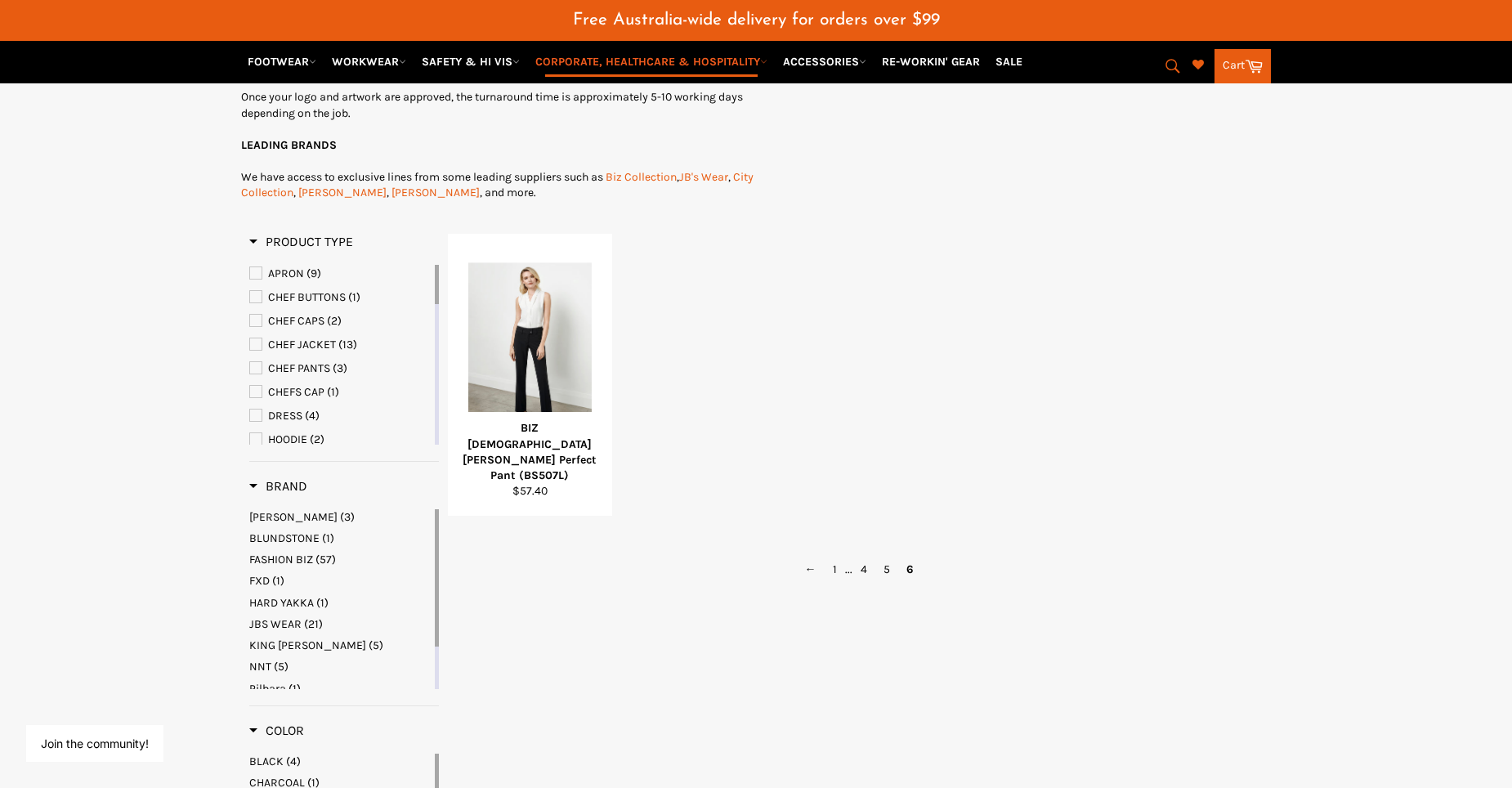
scroll to position [783, 0]
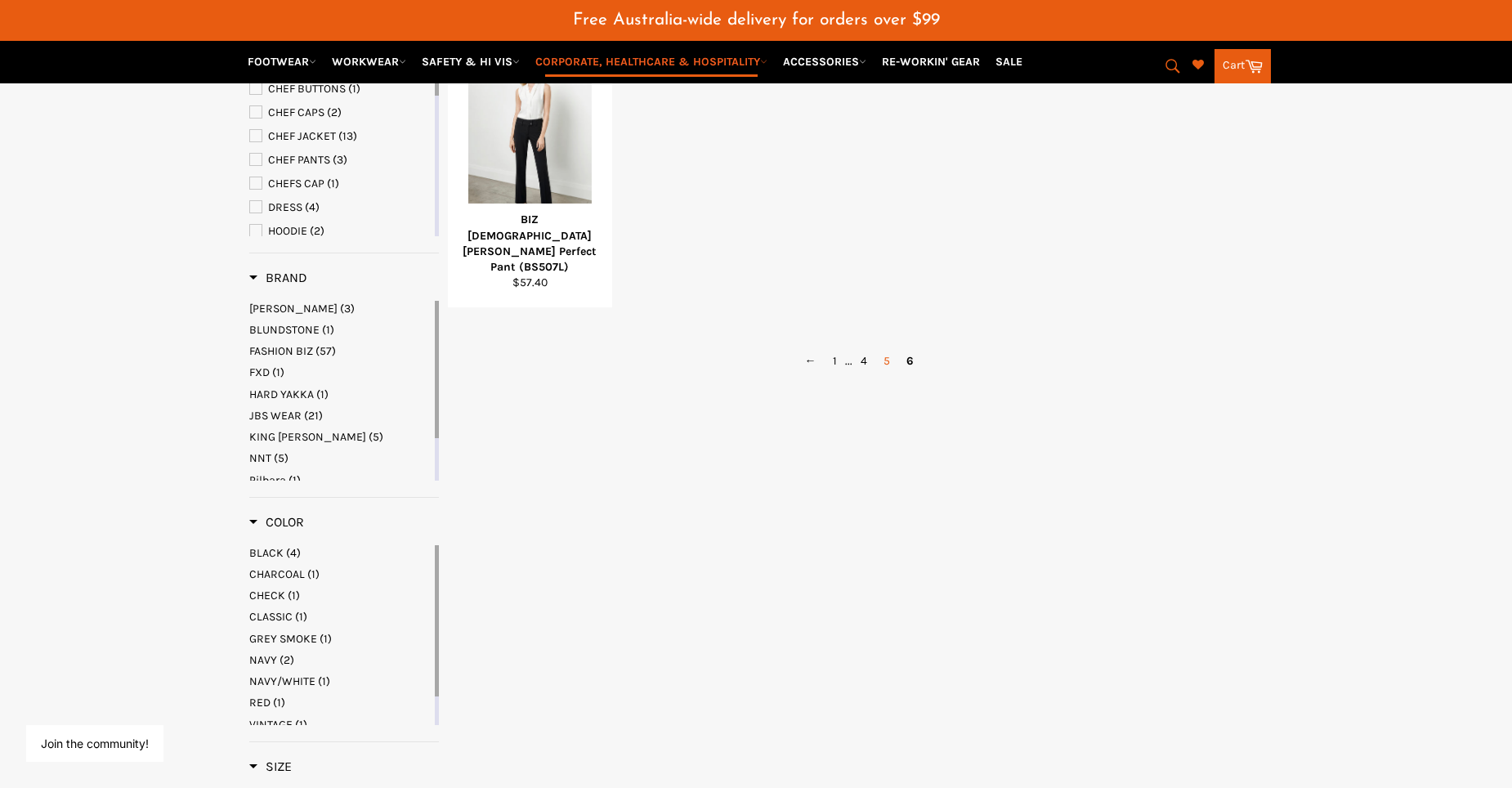
click at [887, 373] on link "5" at bounding box center [887, 360] width 23 height 24
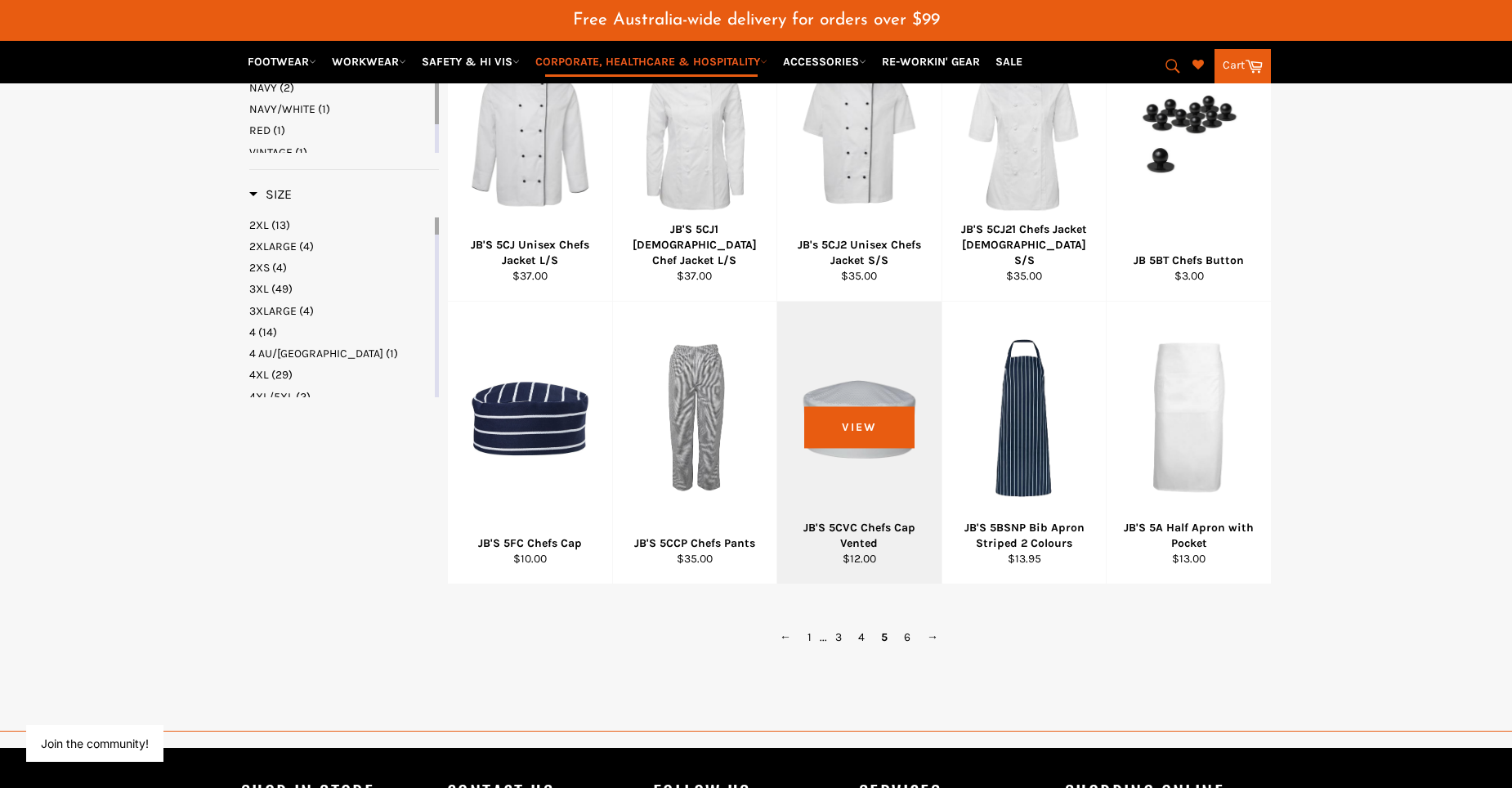
scroll to position [1682, 0]
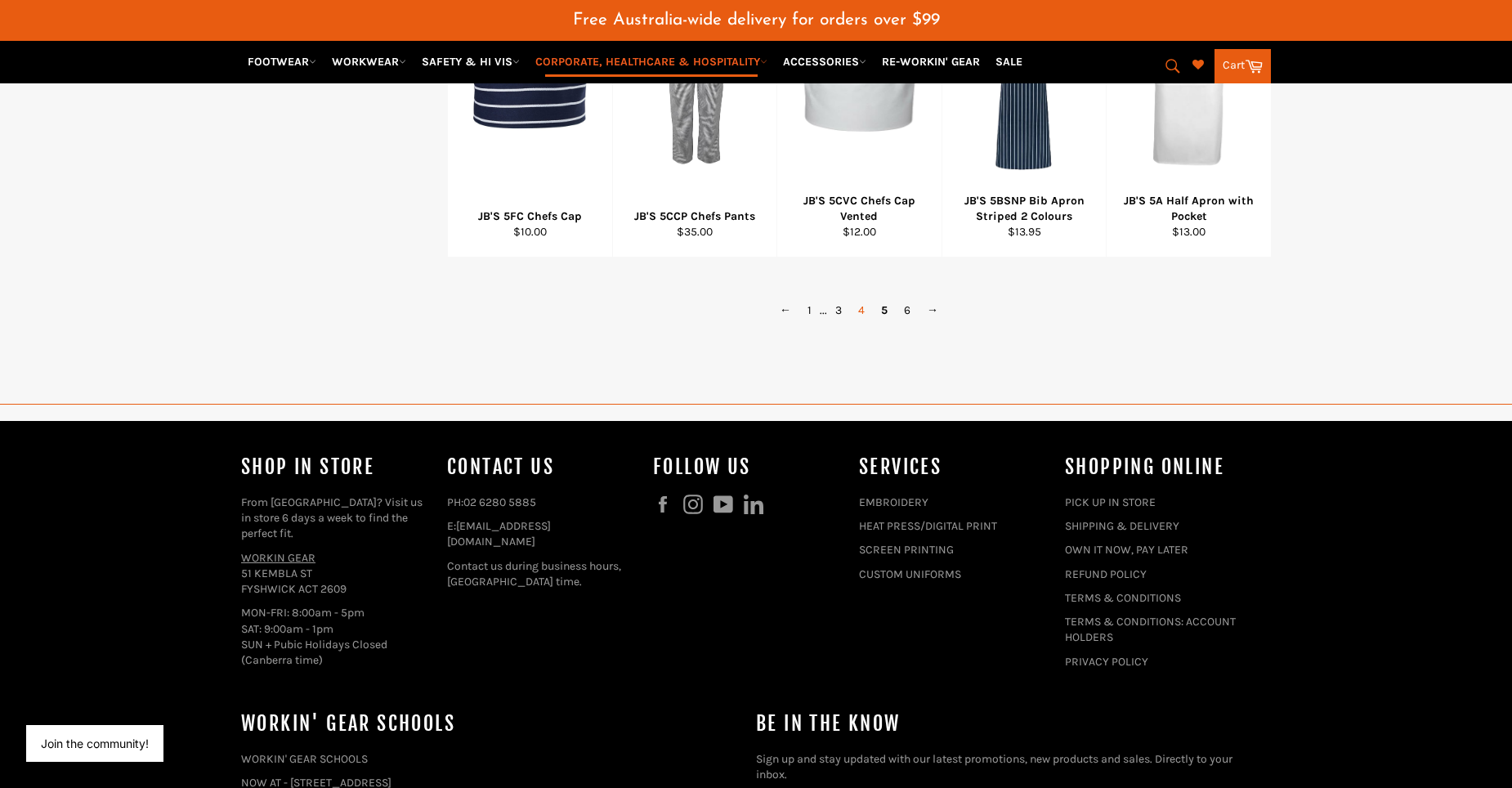
click at [857, 322] on link "4" at bounding box center [862, 310] width 23 height 24
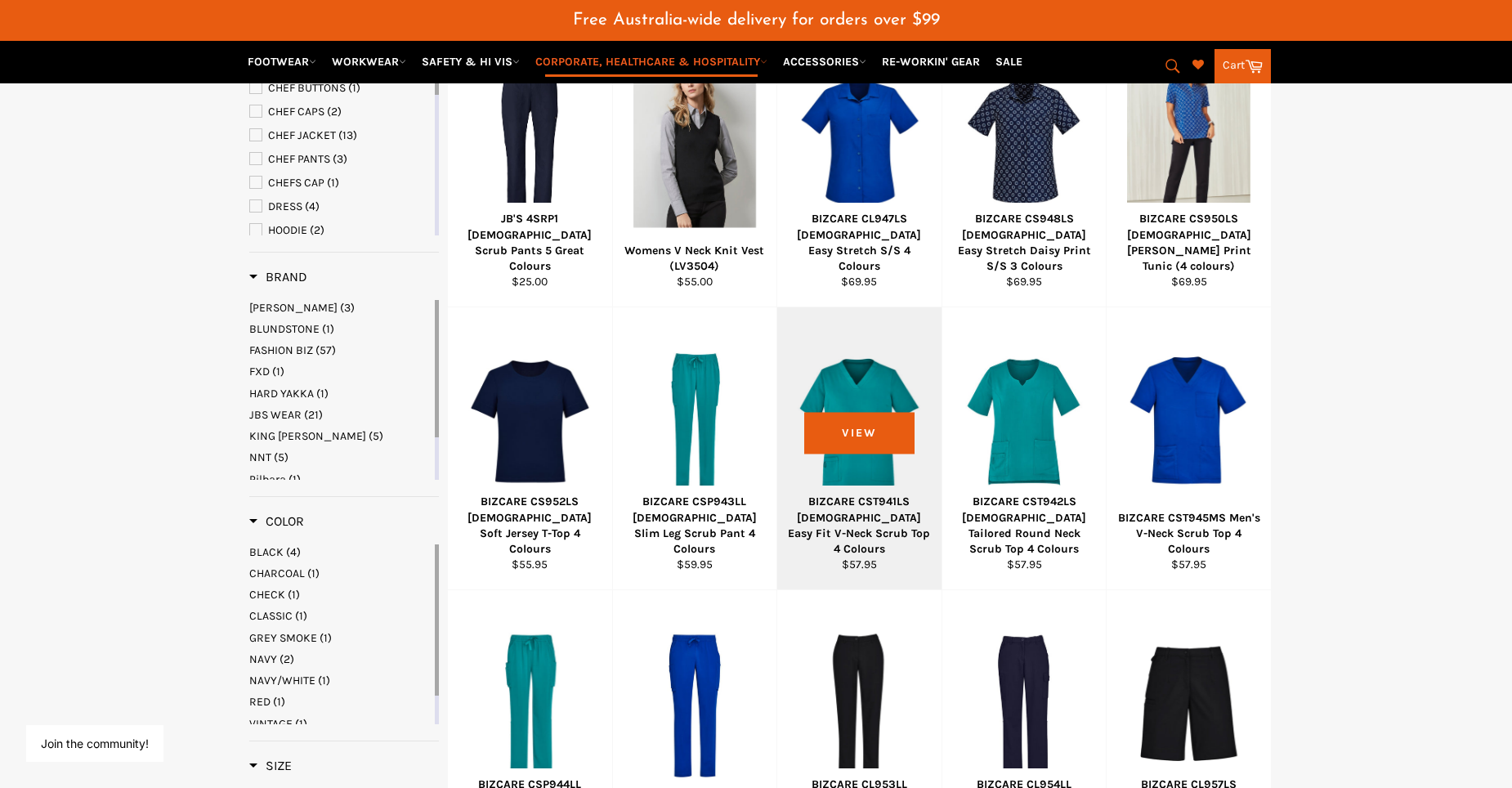
scroll to position [783, 0]
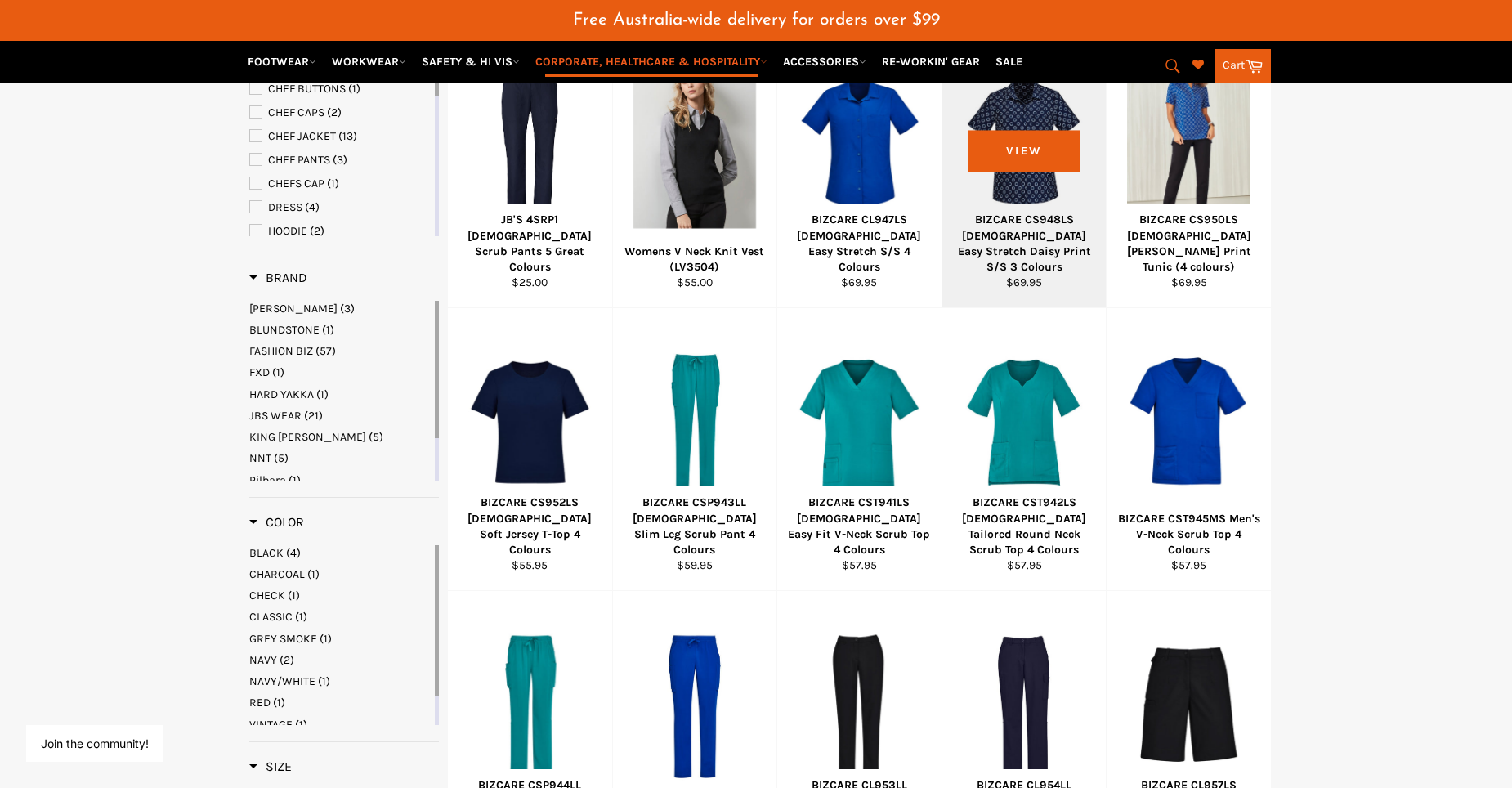
click at [1017, 191] on div at bounding box center [1025, 141] width 123 height 192
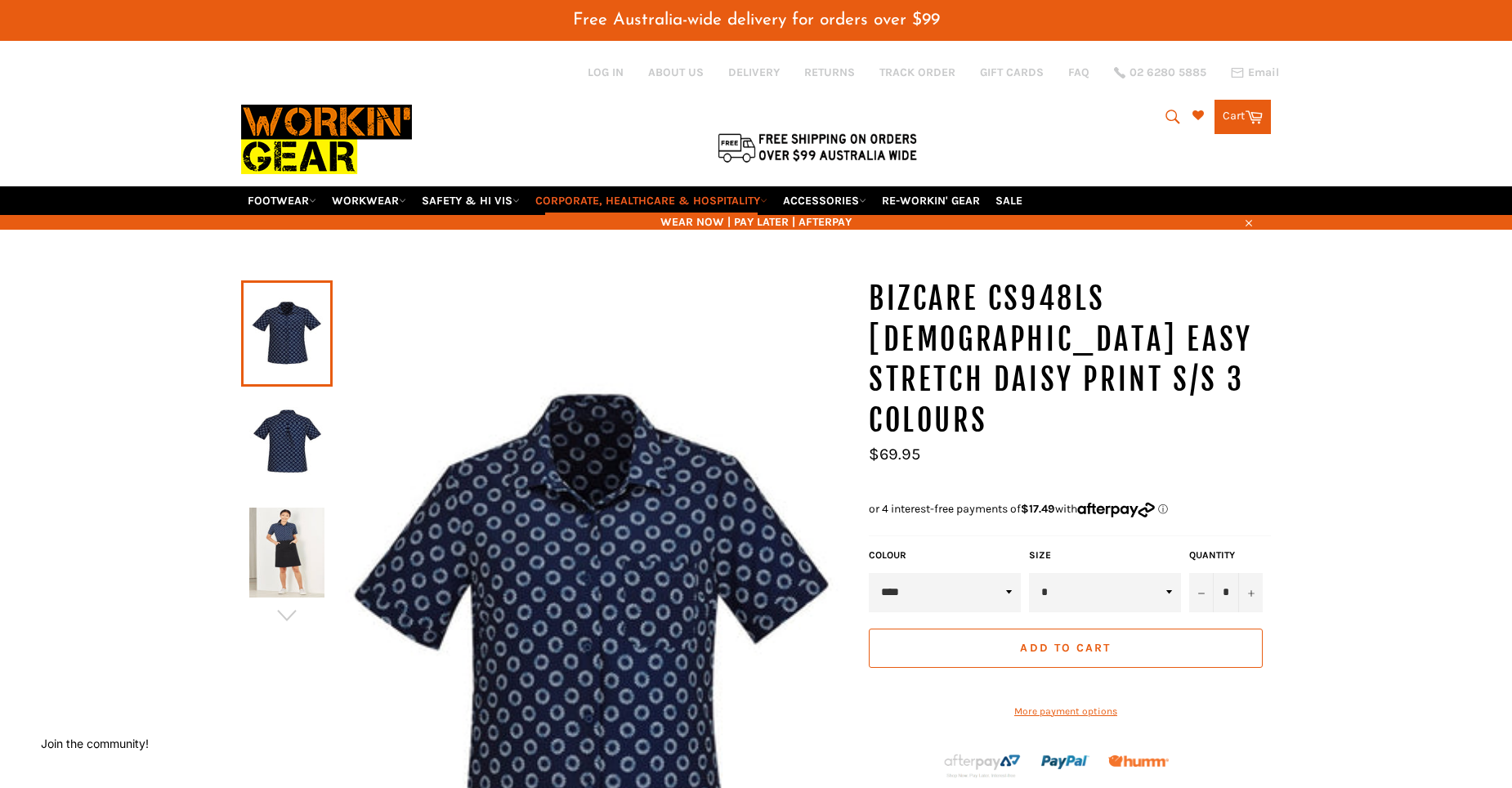
click at [1009, 573] on select "**** **** *********" at bounding box center [945, 593] width 152 height 39
click at [869, 573] on select "**** **** *********" at bounding box center [945, 593] width 152 height 39
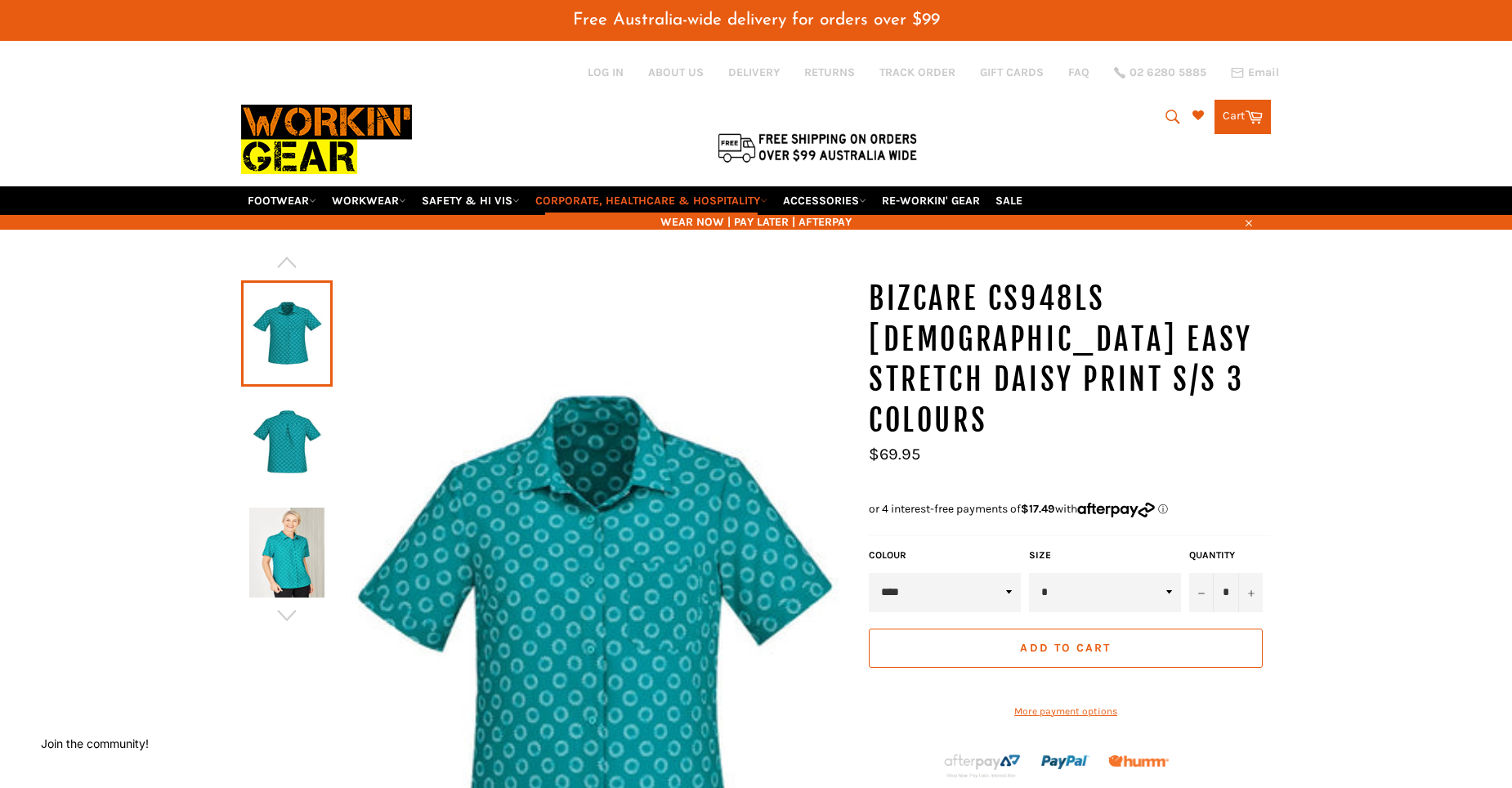
click at [1009, 573] on select "**** **** *********" at bounding box center [945, 593] width 152 height 39
select select "*********"
click at [869, 573] on select "**** **** *********" at bounding box center [945, 593] width 152 height 39
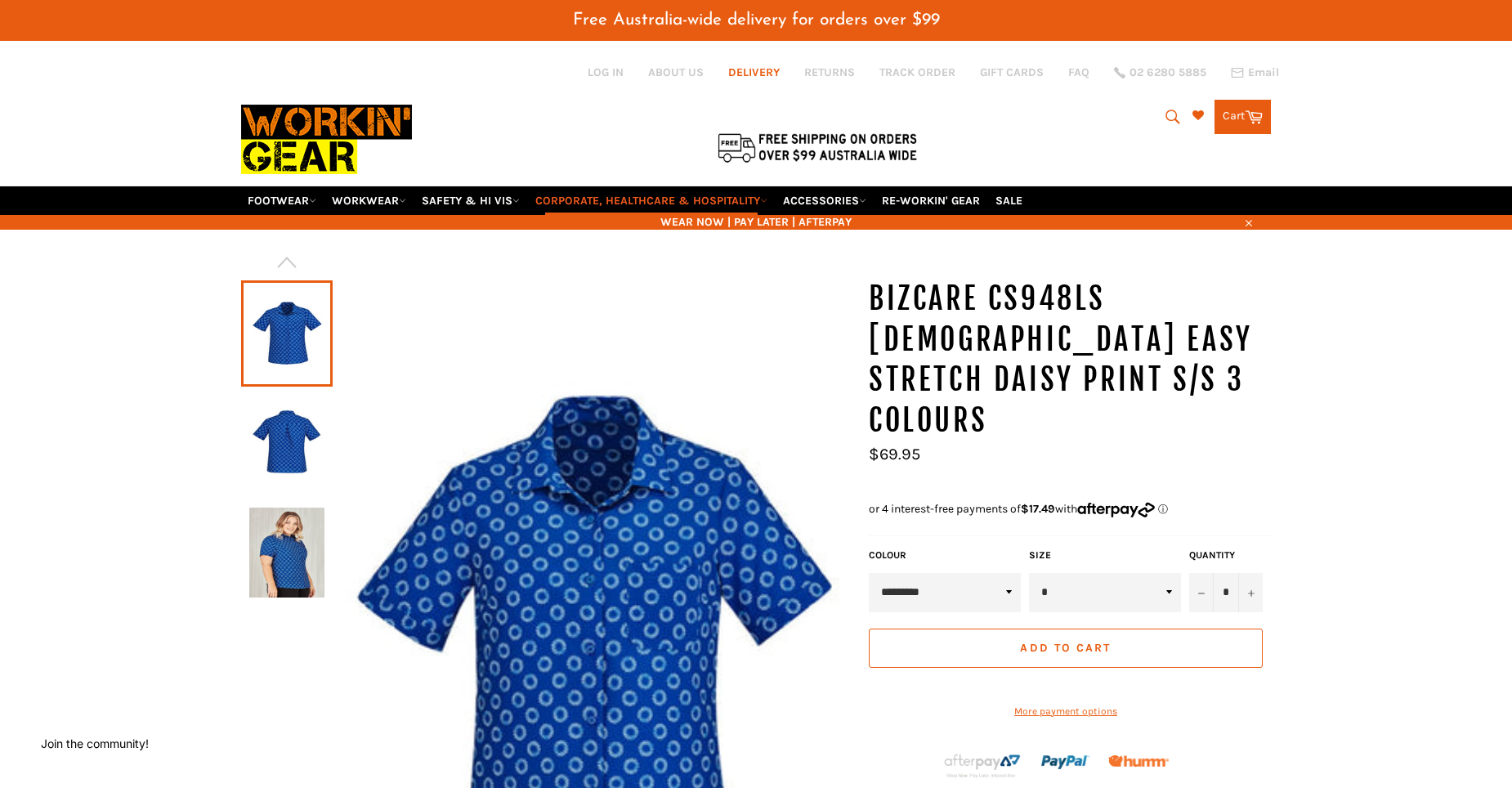
click at [760, 72] on link "DELIVERY" at bounding box center [754, 72] width 52 height 15
